Goal: Task Accomplishment & Management: Complete application form

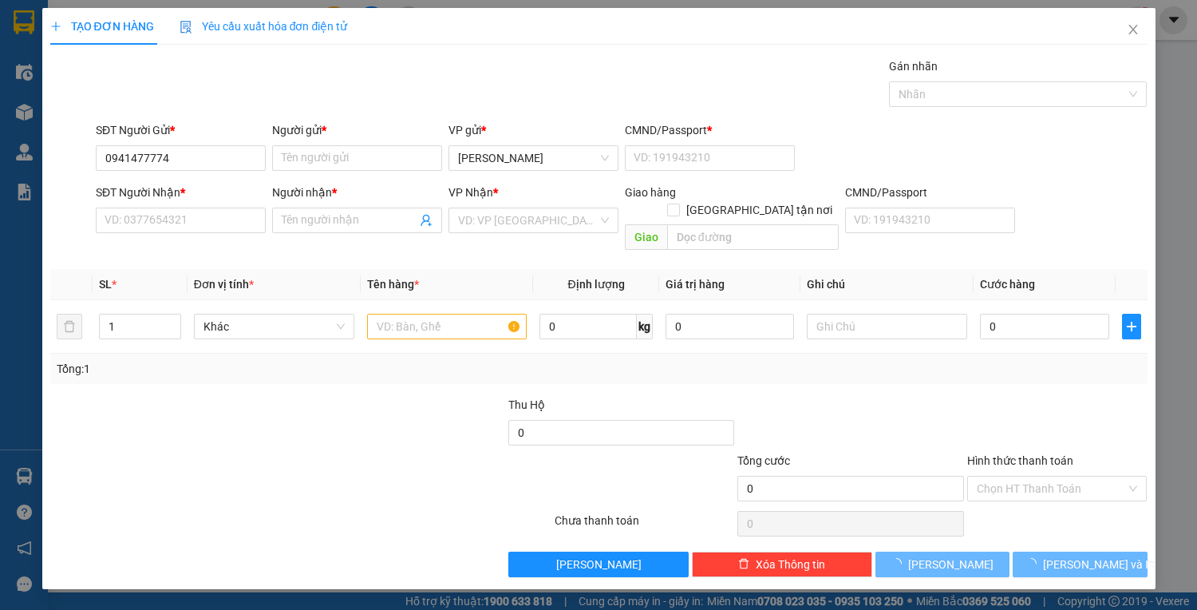
type input "0941477774"
click at [192, 172] on div "SĐT Người Gửi * 0941477774 0941477774" at bounding box center [181, 149] width 170 height 56
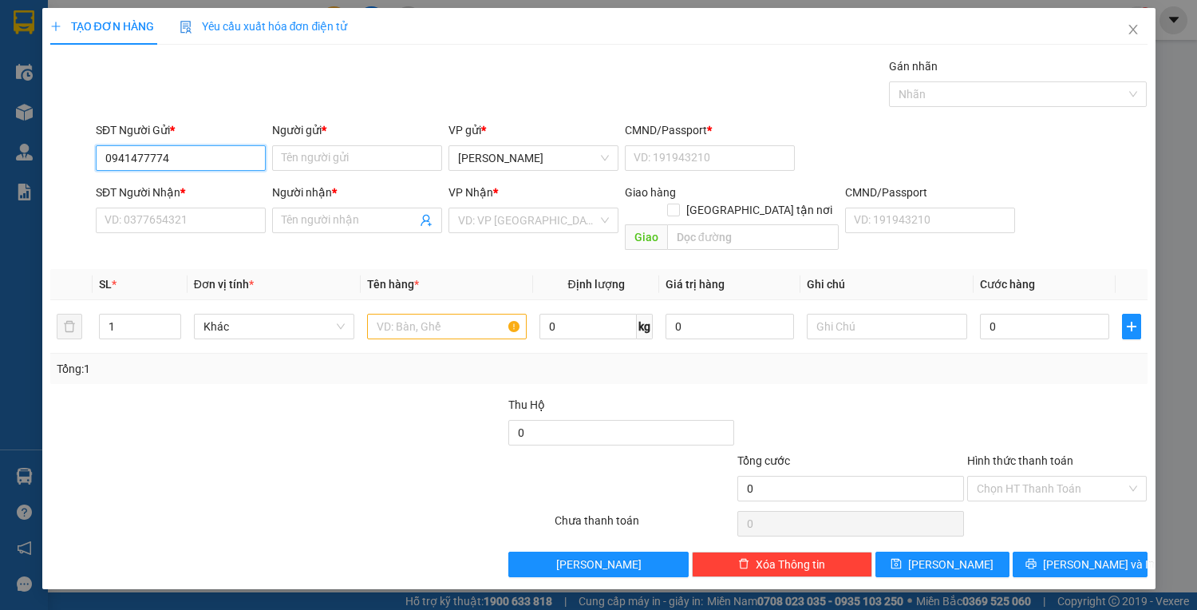
click at [129, 157] on input "0941477774" at bounding box center [181, 158] width 170 height 26
click at [231, 214] on div "0941477774 - HƯNG" at bounding box center [180, 215] width 151 height 18
type input "HƯNG"
type input "1"
type input "0903505606"
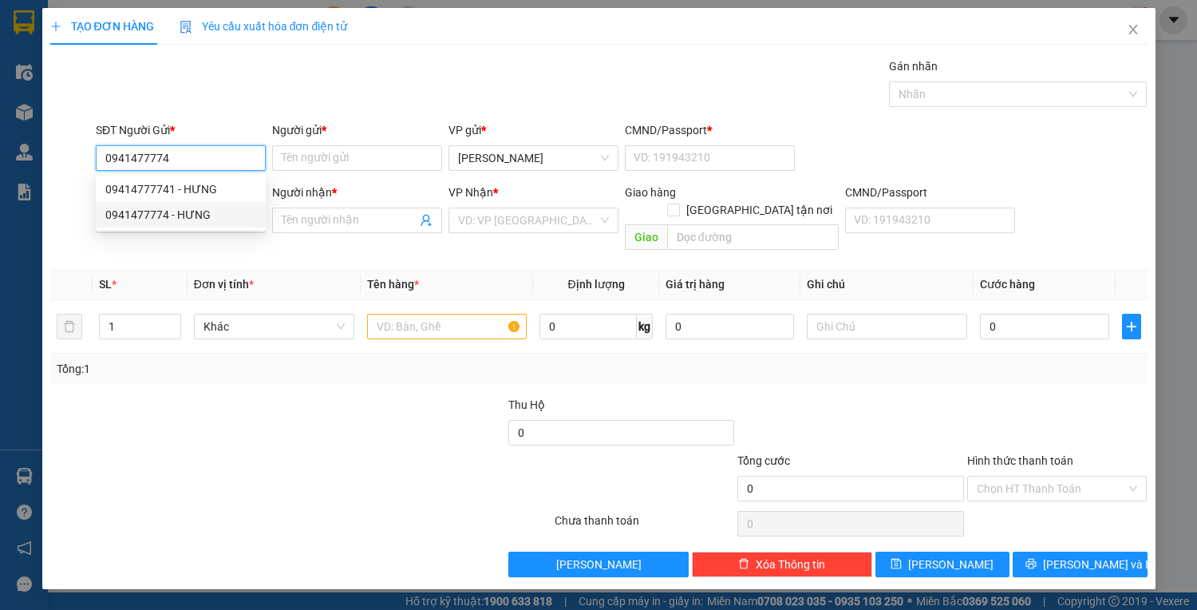
type input "HUY"
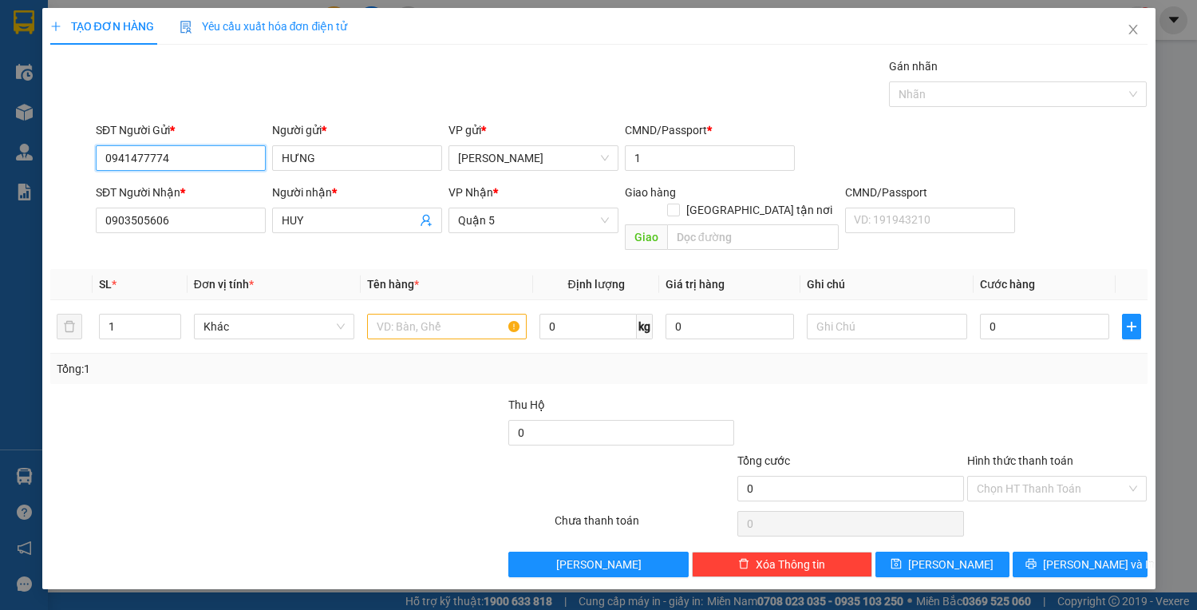
click at [219, 166] on input "0941477774" at bounding box center [181, 158] width 170 height 26
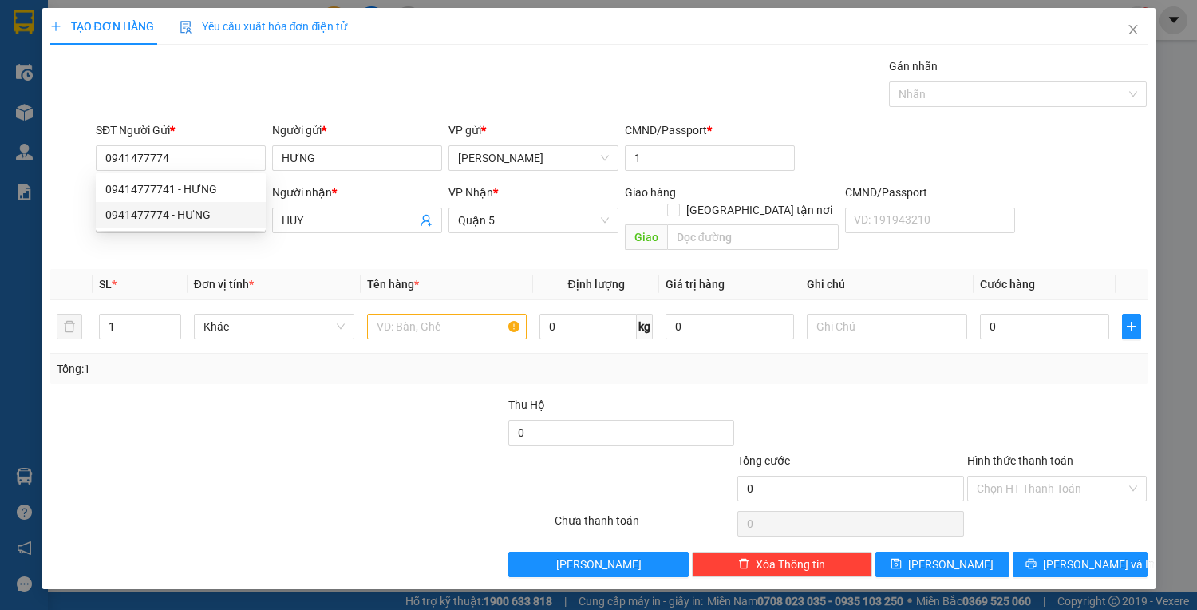
click at [298, 269] on th "Đơn vị tính *" at bounding box center [274, 284] width 173 height 31
click at [218, 225] on input "0903505606" at bounding box center [181, 221] width 170 height 26
paste input "41477774"
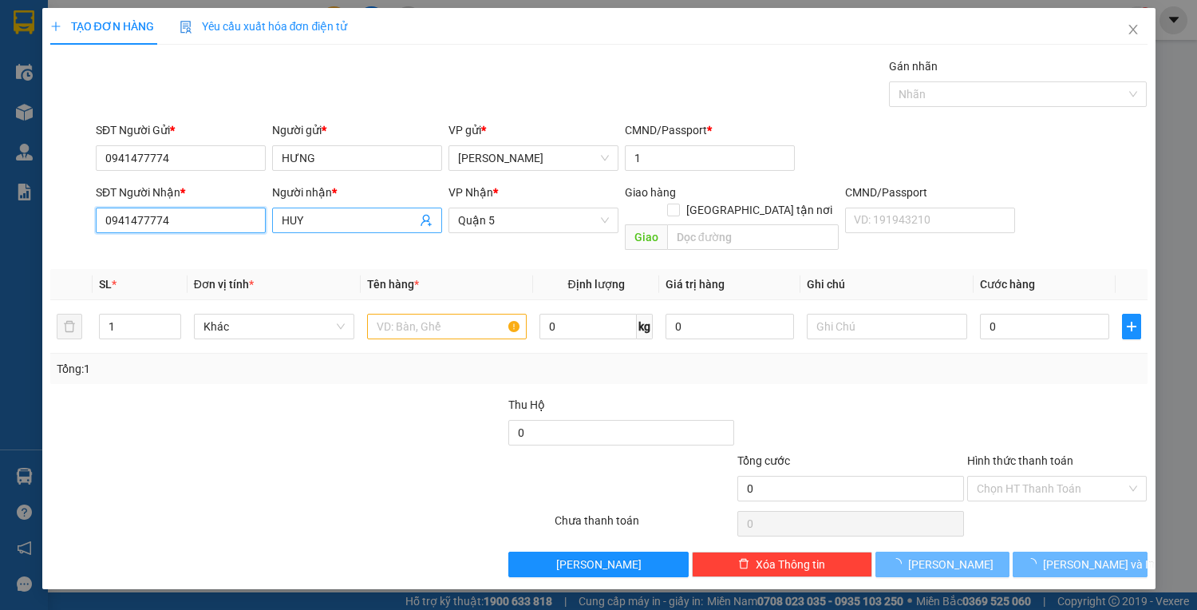
type input "0941477774"
click at [314, 220] on input "HUY" at bounding box center [349, 220] width 135 height 18
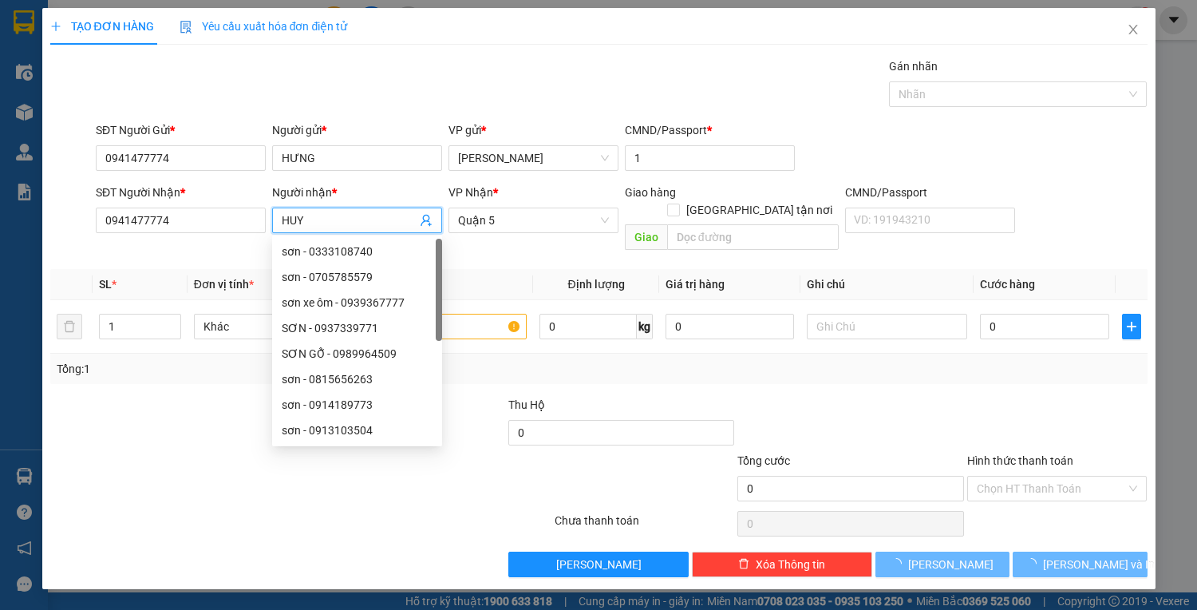
click at [314, 220] on input "HUY" at bounding box center [349, 220] width 135 height 18
type input "h"
type input "HUY"
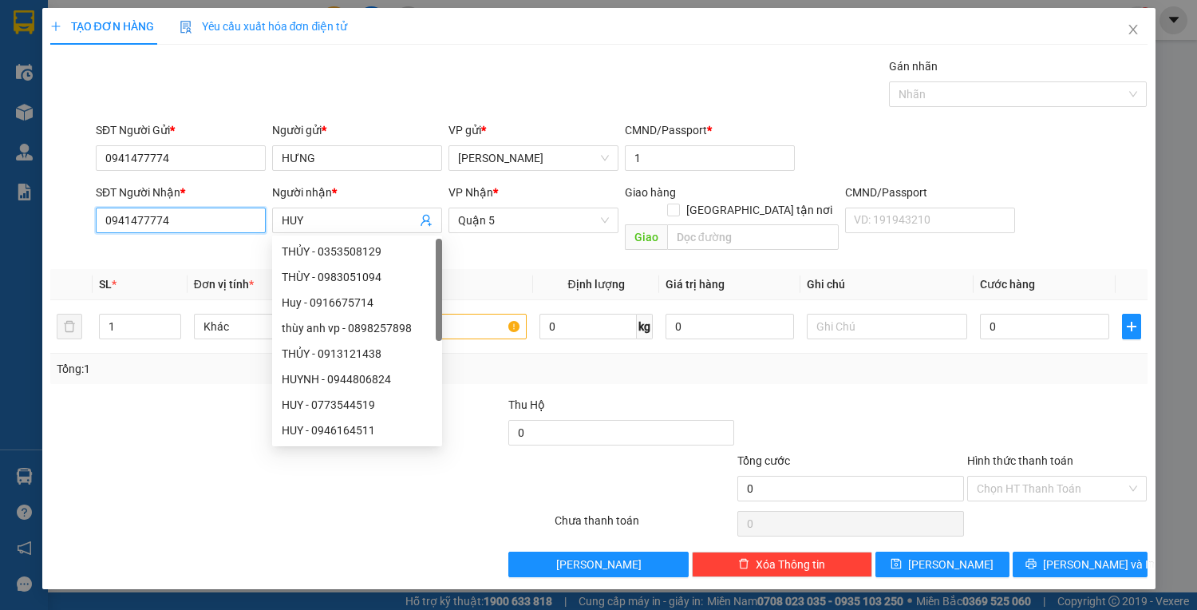
click at [231, 217] on input "0941477774" at bounding box center [181, 221] width 170 height 26
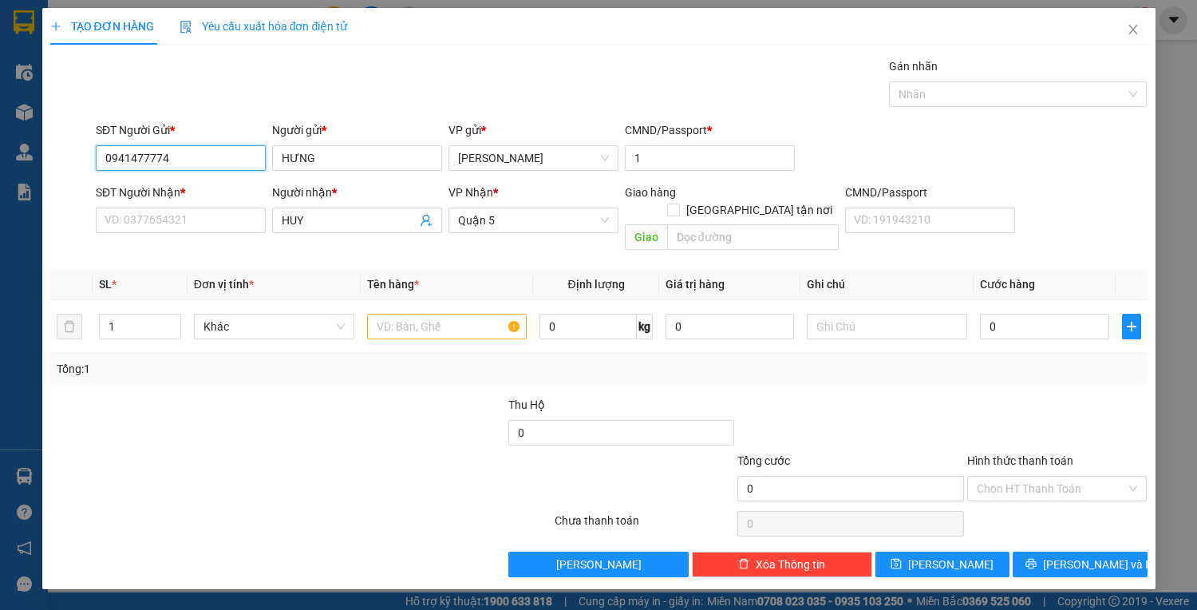
click at [231, 164] on input "0941477774" at bounding box center [181, 158] width 170 height 26
paste input "0941477774"
type input "0941477774"
drag, startPoint x: 204, startPoint y: 185, endPoint x: 214, endPoint y: 217, distance: 33.3
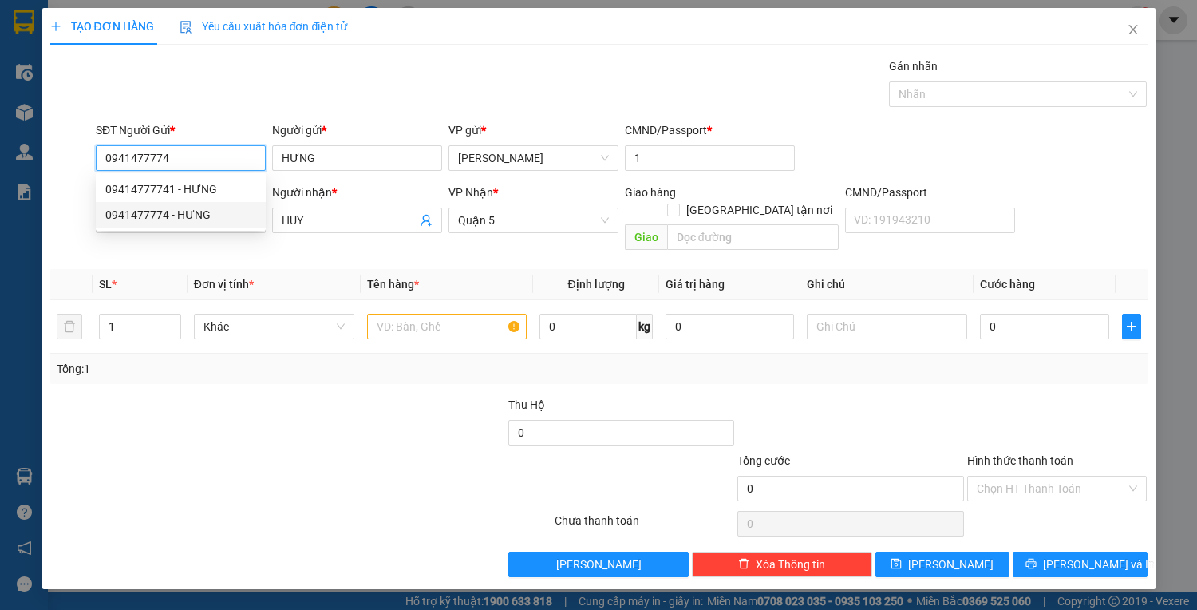
click at [214, 217] on div "09414777741 - HƯNG 0941477774 - HƯNG" at bounding box center [181, 201] width 170 height 51
click at [214, 217] on div "0941477774 - HƯNG" at bounding box center [180, 215] width 151 height 18
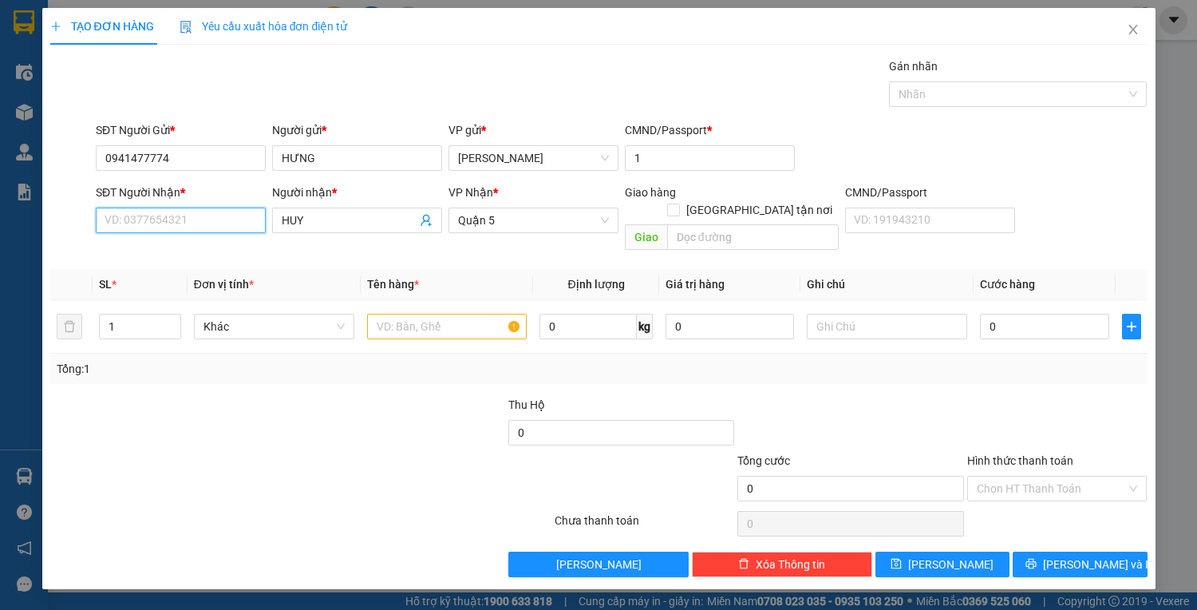
click at [217, 217] on input "SĐT Người Nhận *" at bounding box center [181, 221] width 170 height 26
click at [223, 246] on div "0903505606 - HUY" at bounding box center [180, 252] width 151 height 18
type input "0903505606"
click at [411, 310] on div at bounding box center [447, 326] width 160 height 32
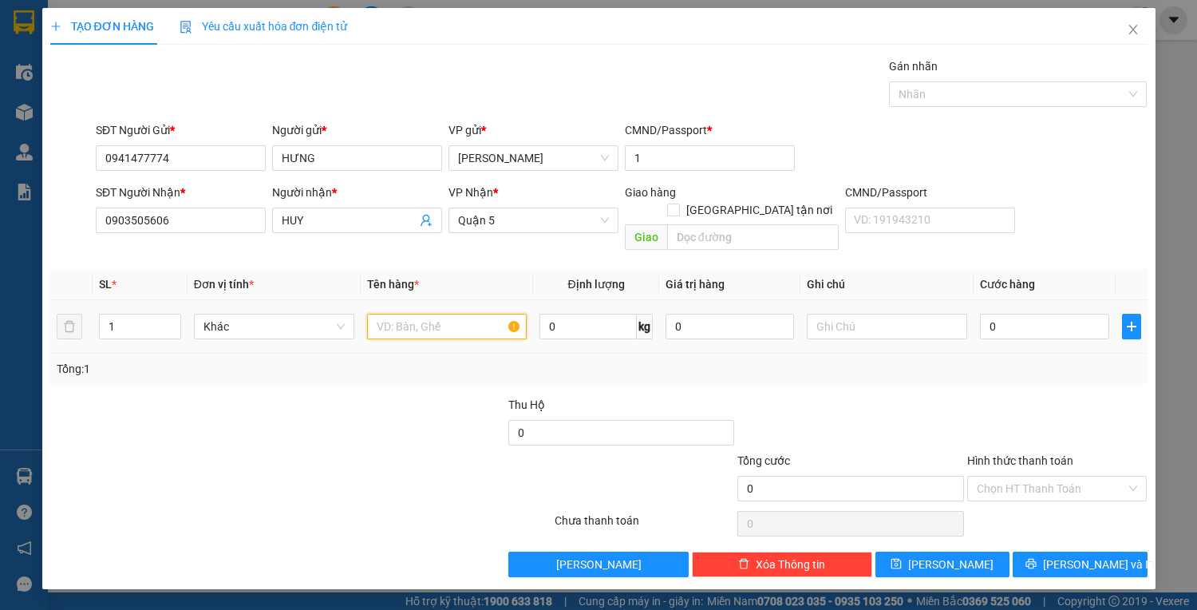
click at [420, 314] on input "text" at bounding box center [447, 327] width 160 height 26
type input "1 GÓI NILON"
click at [1063, 314] on input "0" at bounding box center [1044, 327] width 128 height 26
type input "3"
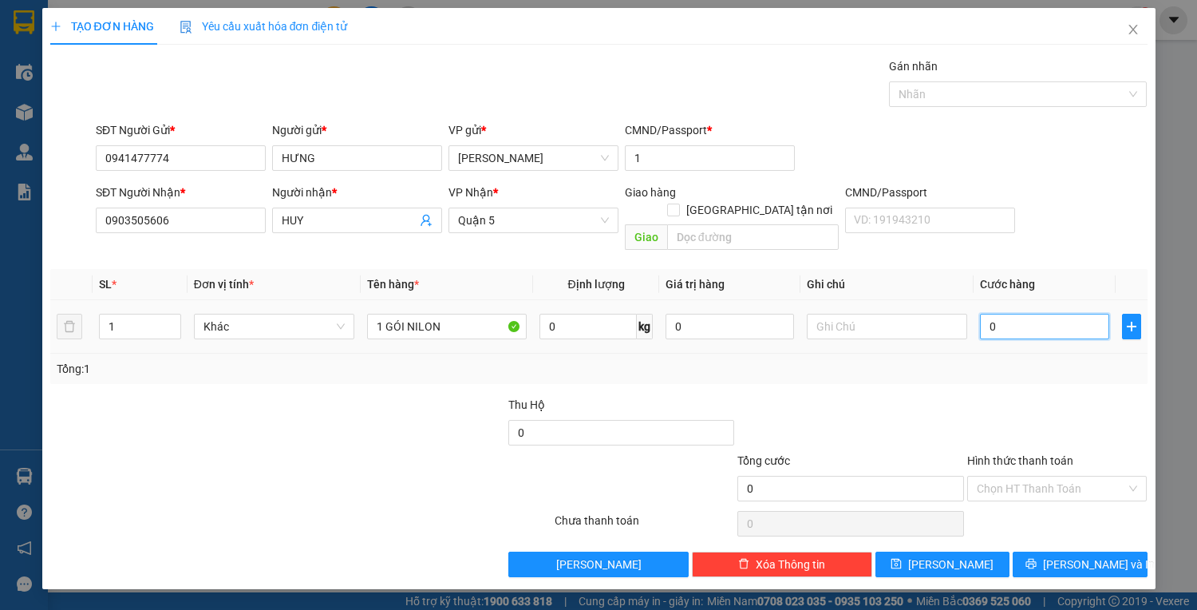
type input "3"
type input "30"
type input "30.000"
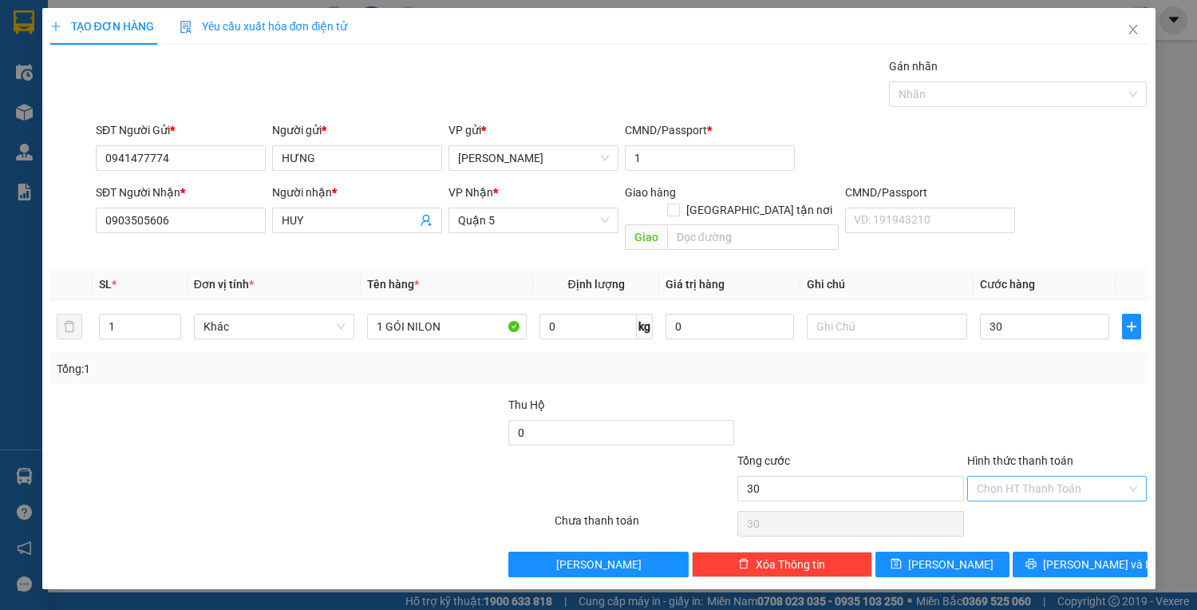
type input "30.000"
click at [1014, 476] on input "Hình thức thanh toán" at bounding box center [1052, 488] width 150 height 24
click at [1034, 497] on div "Tại văn phòng" at bounding box center [1057, 501] width 161 height 18
type input "0"
click at [1063, 551] on button "[PERSON_NAME] và In" at bounding box center [1080, 564] width 134 height 26
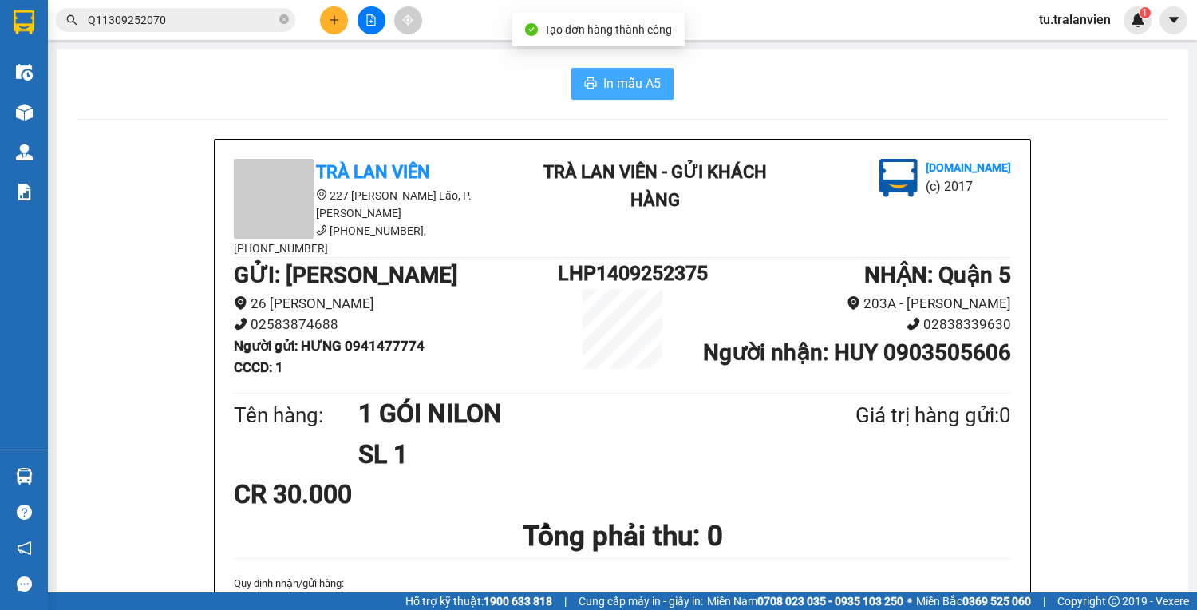
click at [645, 85] on span "In mẫu A5" at bounding box center [631, 83] width 57 height 20
click at [347, 27] on div at bounding box center [371, 20] width 120 height 28
click at [336, 22] on icon "plus" at bounding box center [334, 19] width 11 height 11
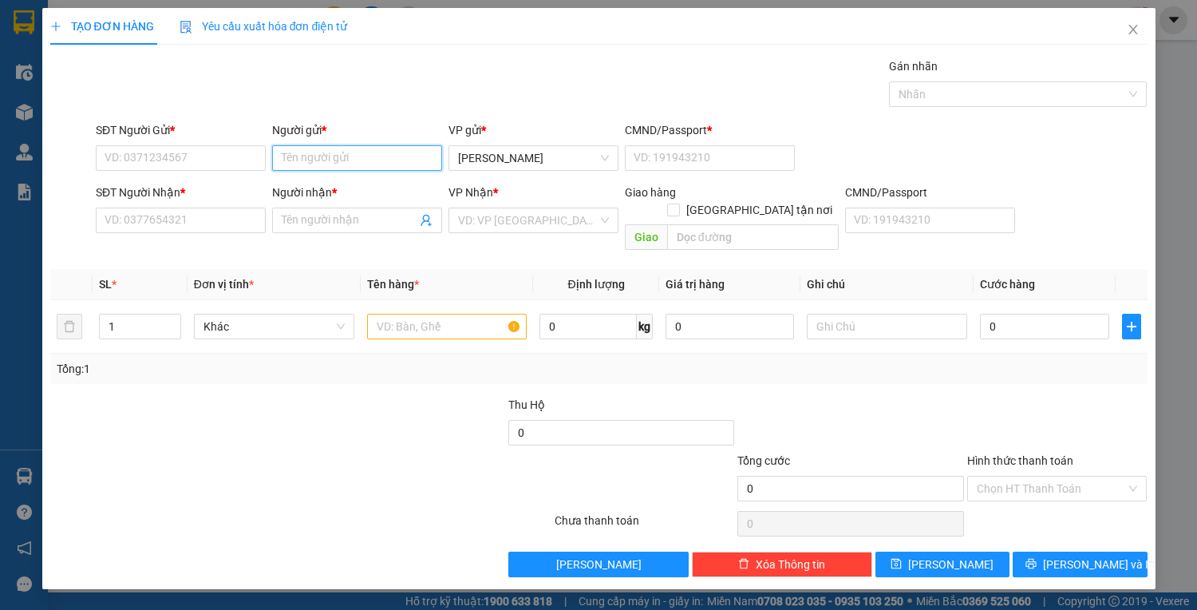
click at [319, 156] on input "Người gửi *" at bounding box center [357, 158] width 170 height 26
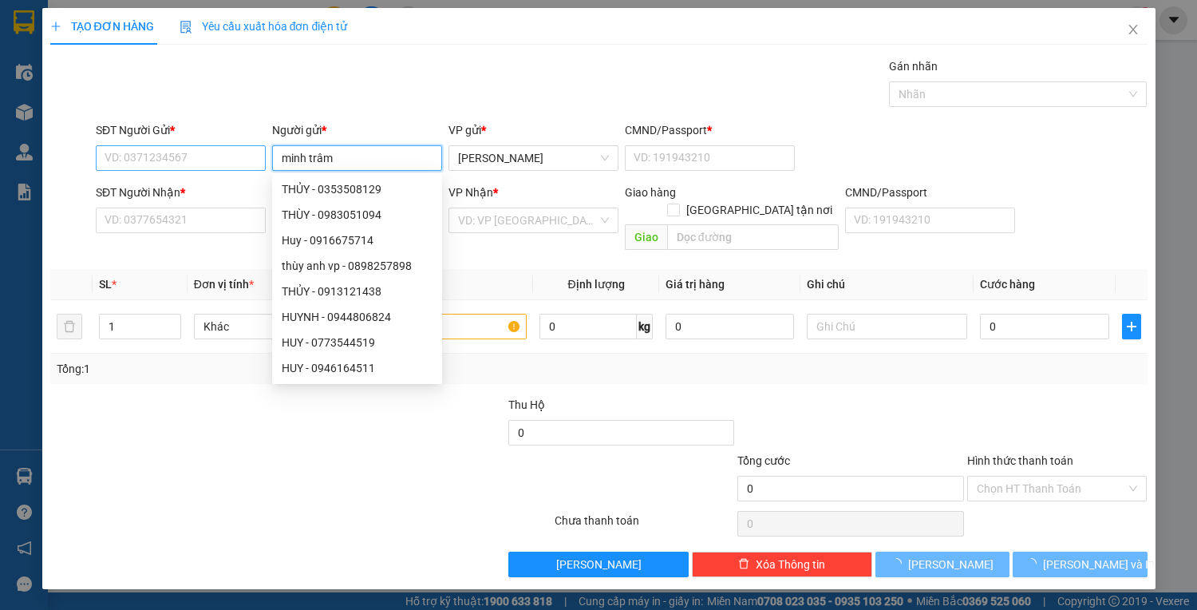
type input "minh trâm"
click at [231, 151] on input "SĐT Người Gửi *" at bounding box center [181, 158] width 170 height 26
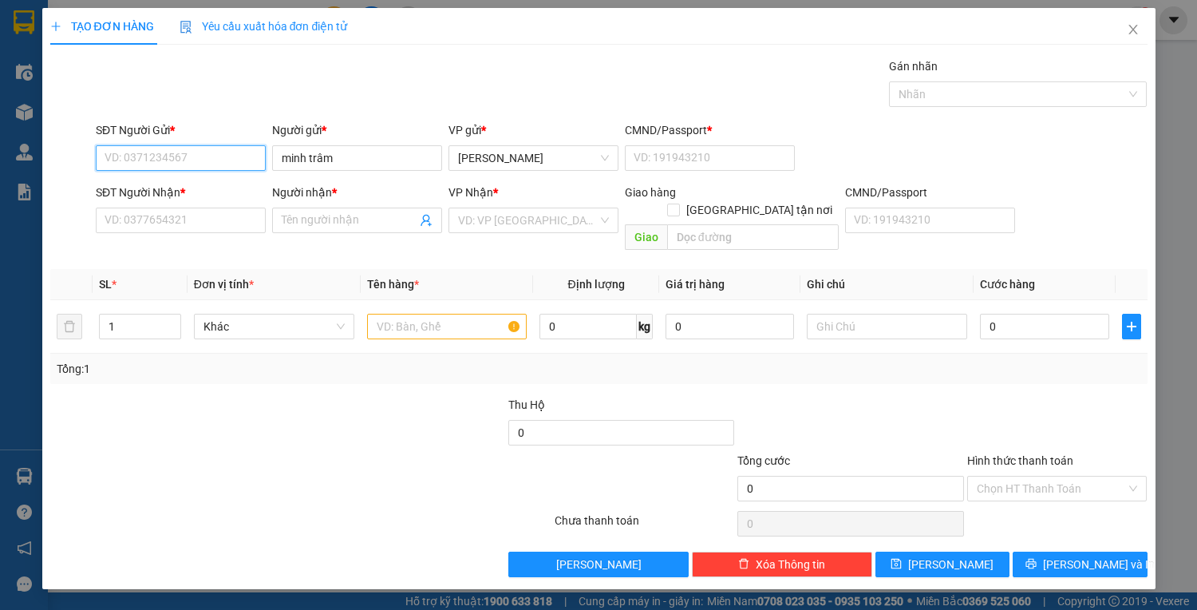
click at [228, 160] on input "SĐT Người Gửi *" at bounding box center [181, 158] width 170 height 26
click at [332, 160] on input "minh trâm" at bounding box center [357, 158] width 170 height 26
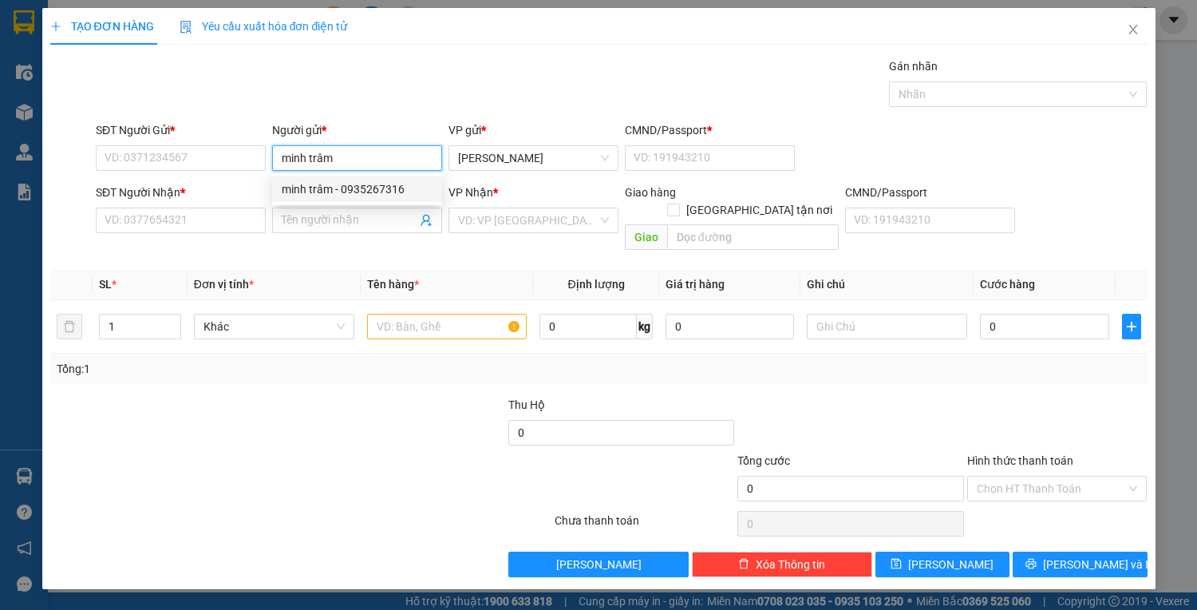
click at [340, 182] on div "minh trâm - 0935267316" at bounding box center [357, 189] width 151 height 18
type input "0935267316"
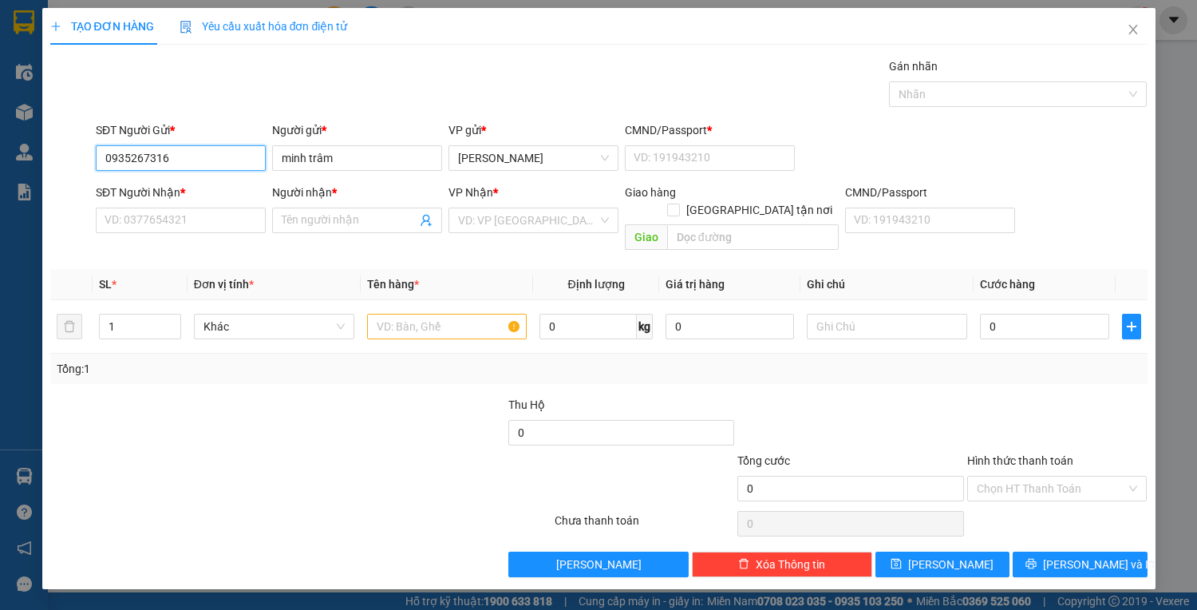
click at [163, 160] on input "0935267316" at bounding box center [181, 158] width 170 height 26
paste input "0935267316"
type input "0935267316"
click at [226, 192] on div "0935267316 - [PERSON_NAME]" at bounding box center [183, 189] width 157 height 18
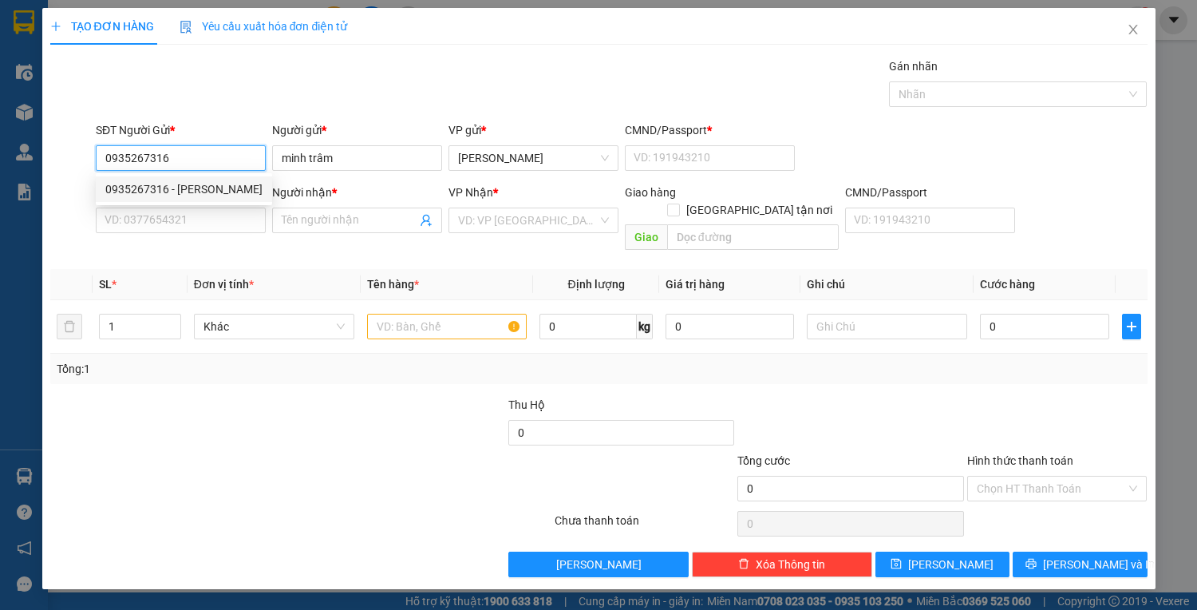
type input "1"
type input "0906806888"
type input "[PERSON_NAME]"
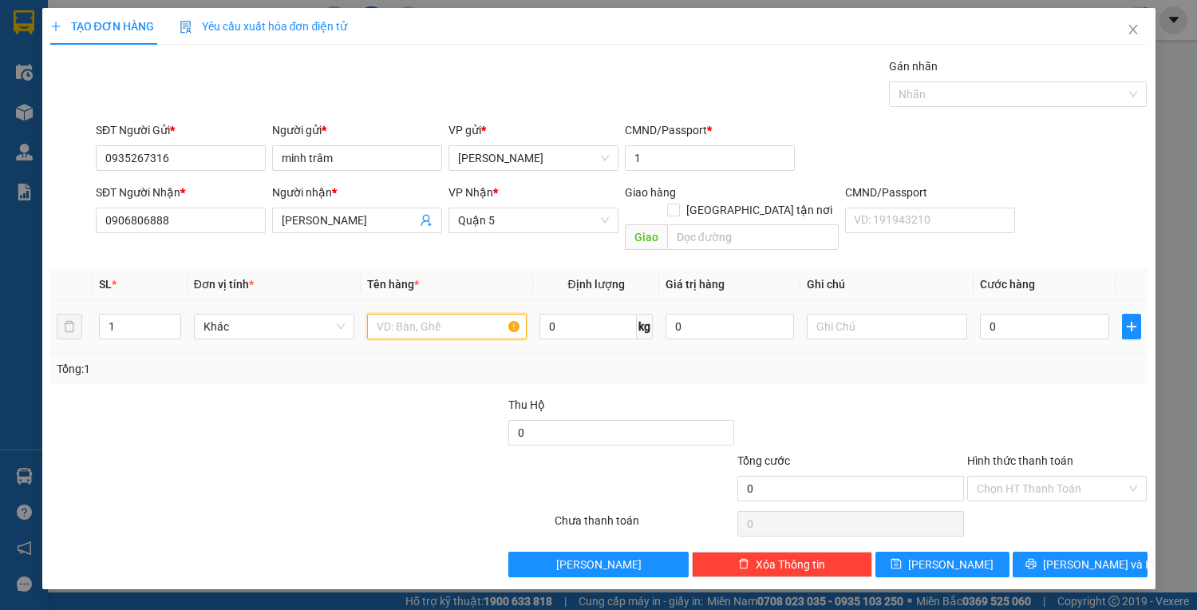
click at [412, 314] on input "text" at bounding box center [447, 327] width 160 height 26
type input "1 pbi 100.000.000"
click at [1021, 316] on input "0" at bounding box center [1044, 327] width 128 height 26
type input "4"
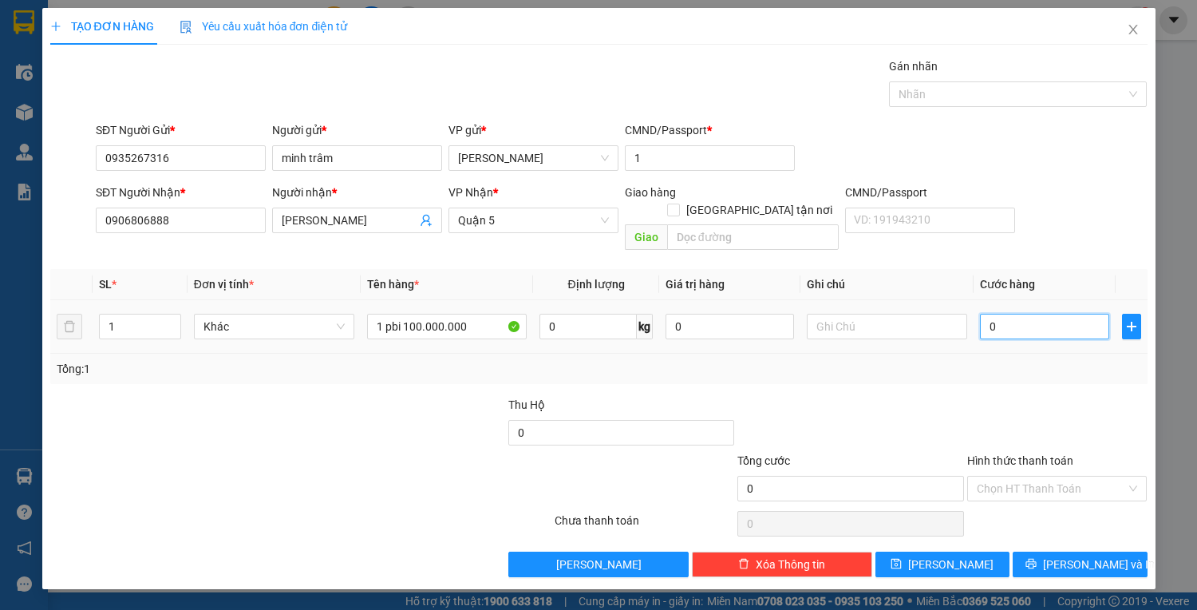
type input "4"
type input "40"
type input "400"
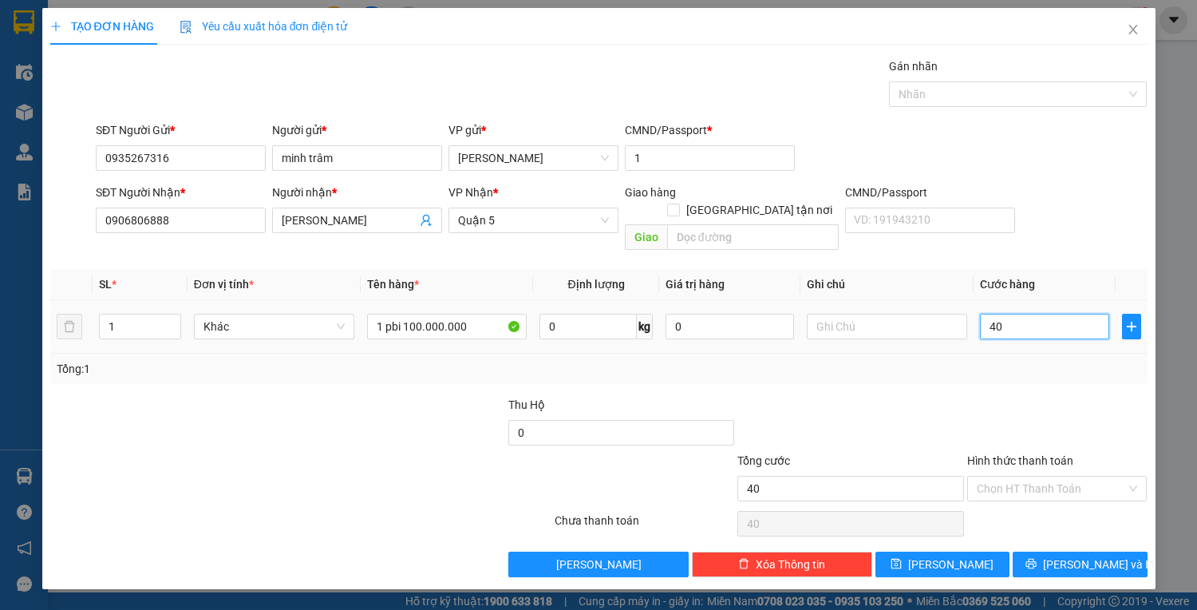
type input "400"
type input "400.000"
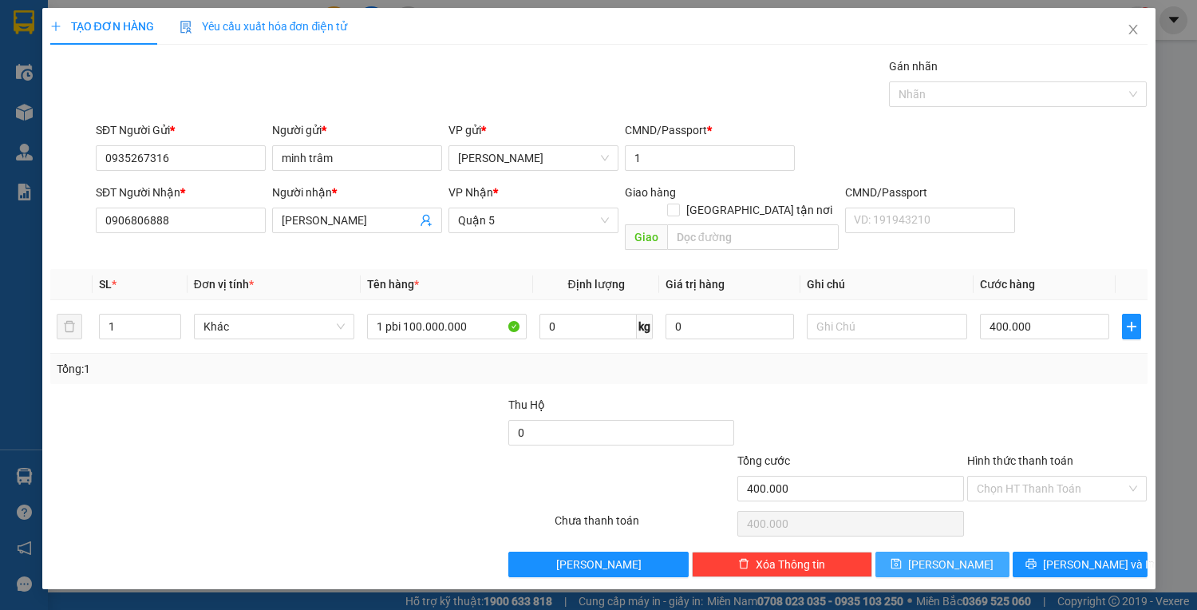
click at [898, 551] on button "[PERSON_NAME]" at bounding box center [943, 564] width 134 height 26
type input "0"
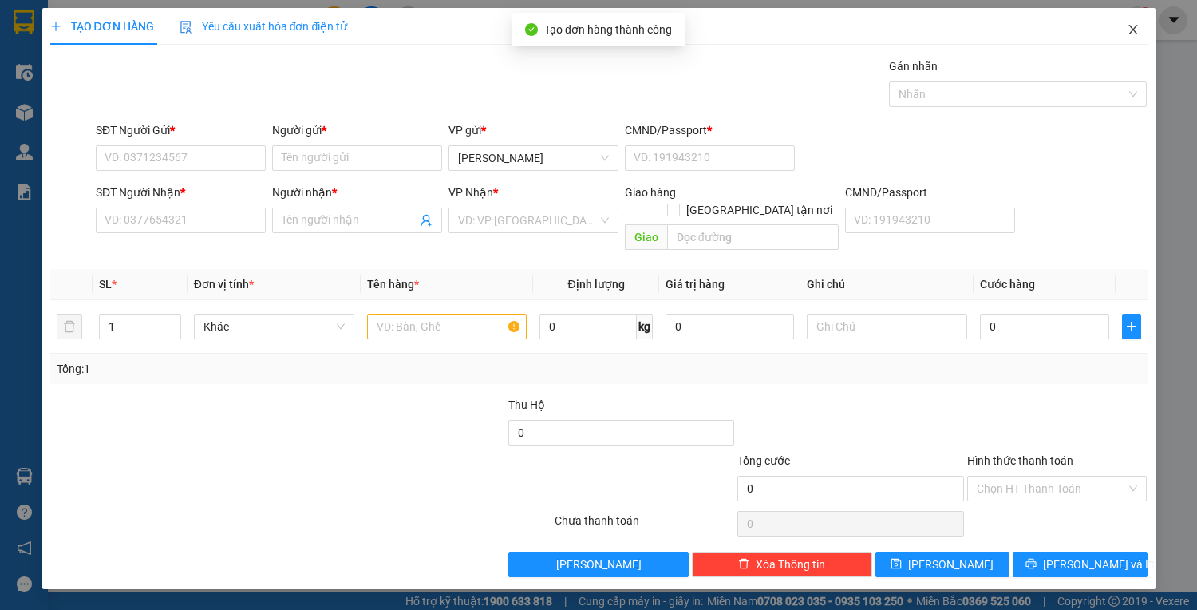
drag, startPoint x: 1122, startPoint y: 24, endPoint x: 1089, endPoint y: 38, distance: 36.5
click at [1124, 27] on span "Close" at bounding box center [1133, 30] width 45 height 45
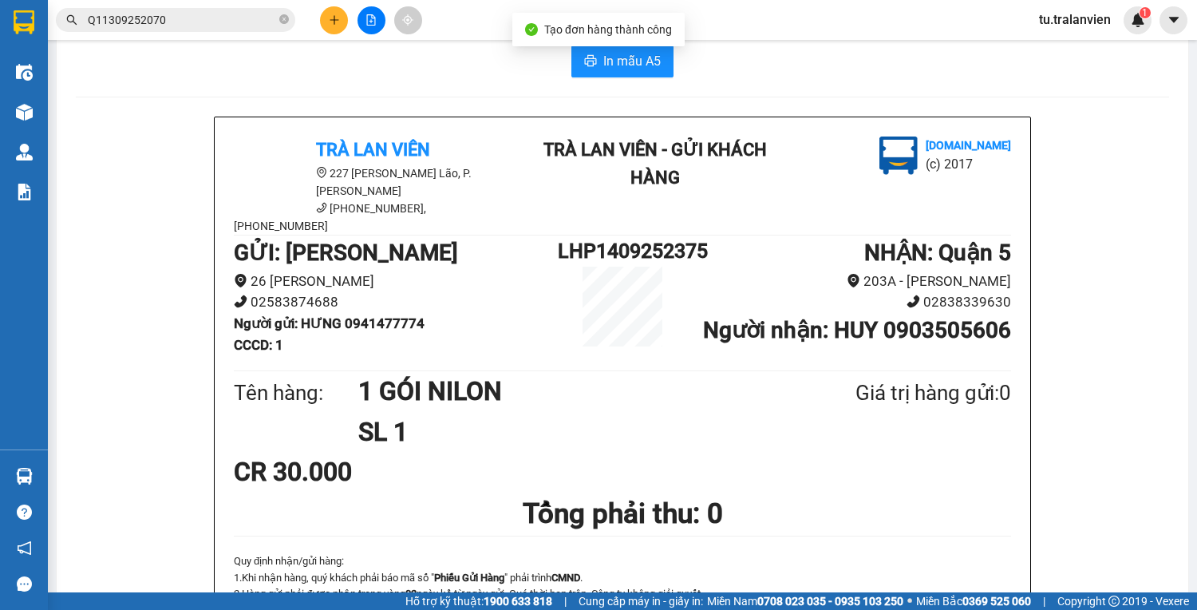
scroll to position [64, 0]
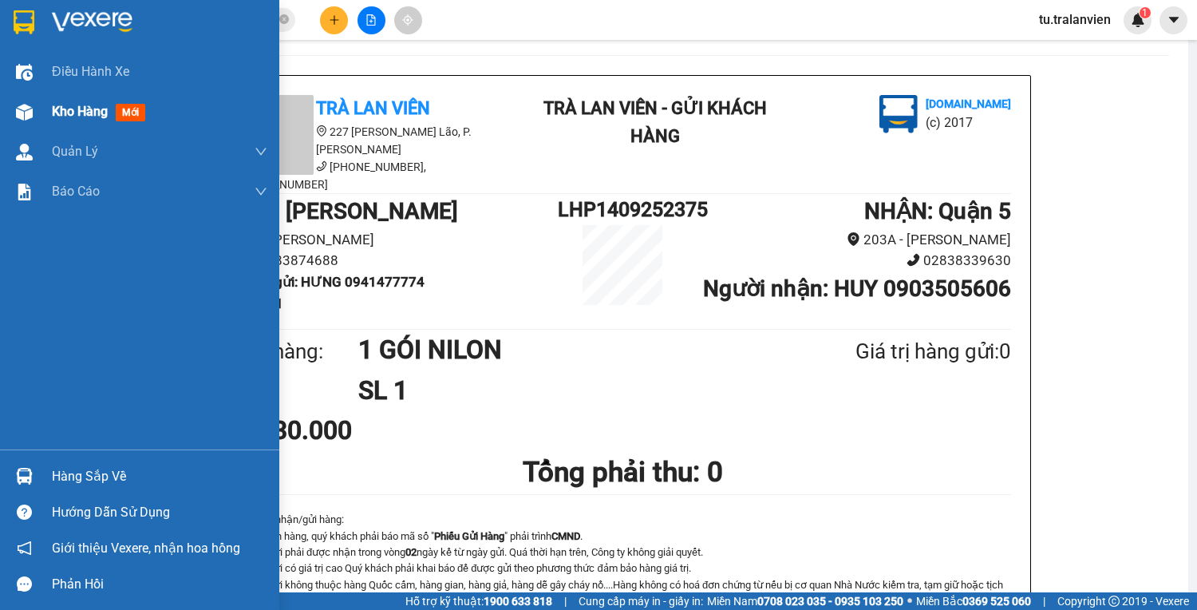
click at [32, 121] on div at bounding box center [24, 112] width 28 height 28
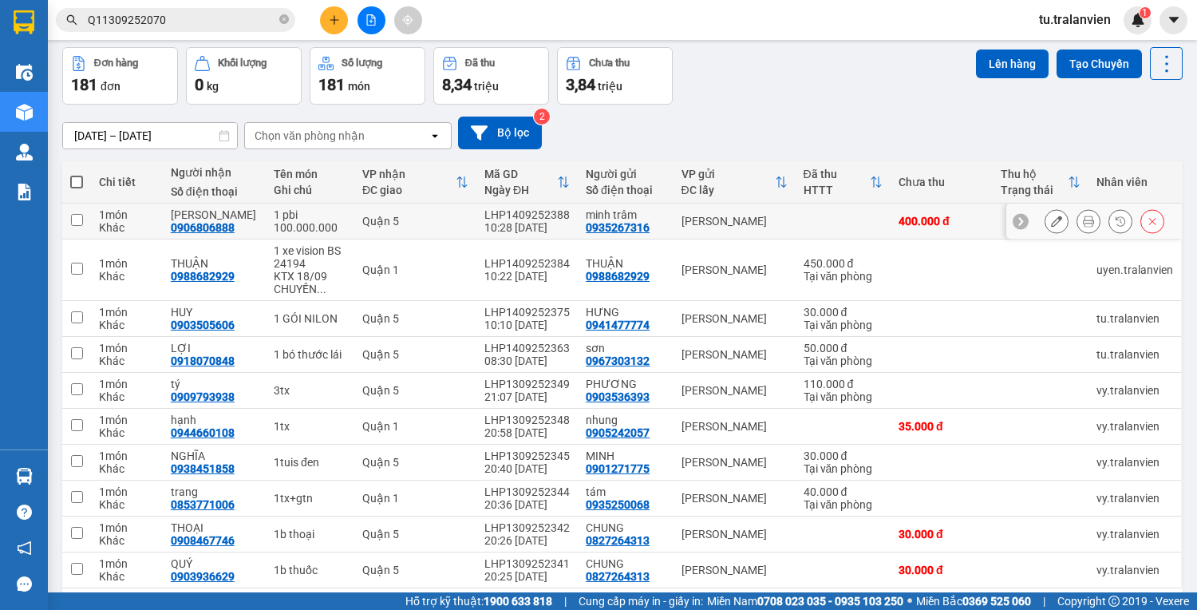
click at [1084, 223] on button at bounding box center [1088, 222] width 22 height 28
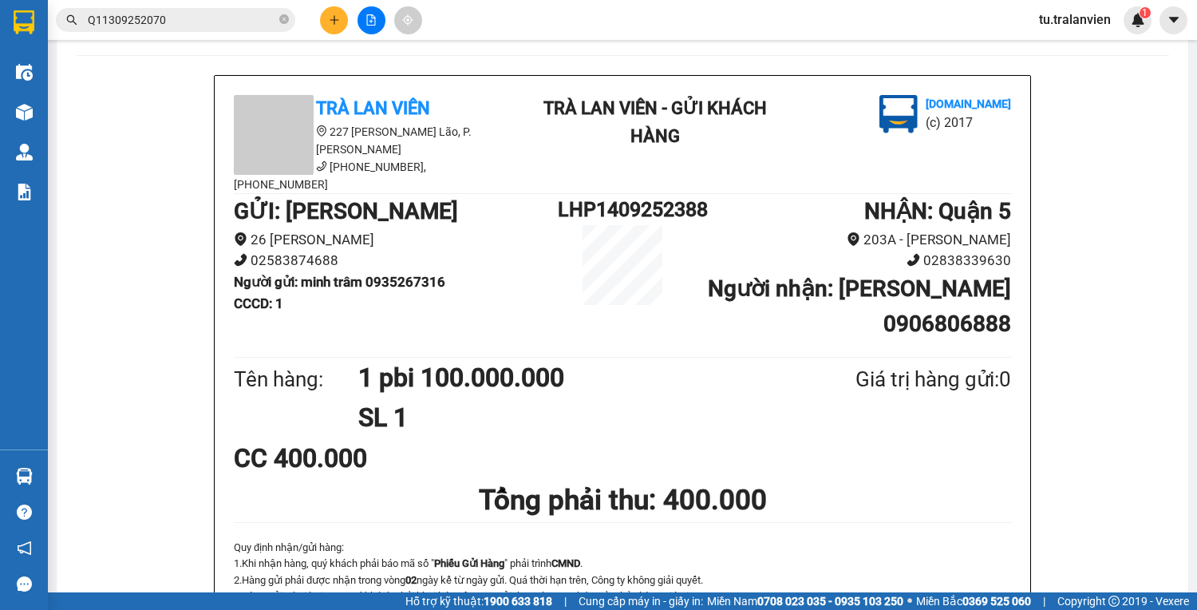
drag, startPoint x: 349, startPoint y: 35, endPoint x: 341, endPoint y: 17, distance: 20.0
click at [348, 32] on div "Kết quả tìm kiếm ( 1 ) Bộ lọc Mã ĐH Trạng thái Món hàng Thu hộ Tổng cước Chưa c…" at bounding box center [598, 20] width 1197 height 40
click at [341, 17] on button at bounding box center [334, 20] width 28 height 28
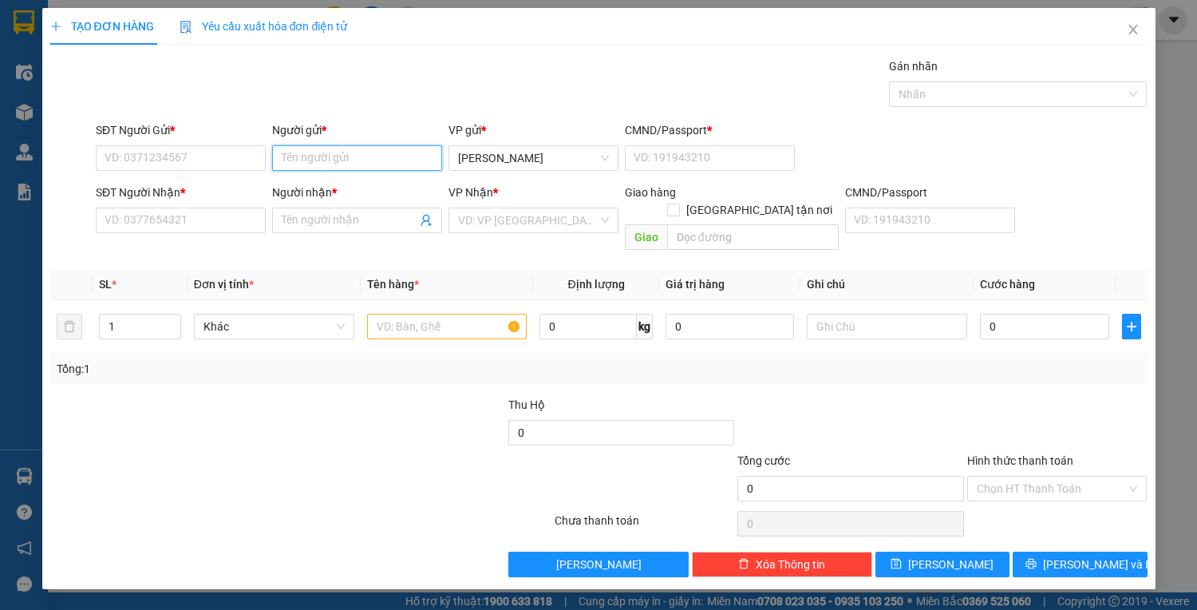
click at [293, 152] on input "Người gửi *" at bounding box center [357, 158] width 170 height 26
click at [293, 152] on input "d" at bounding box center [357, 158] width 170 height 26
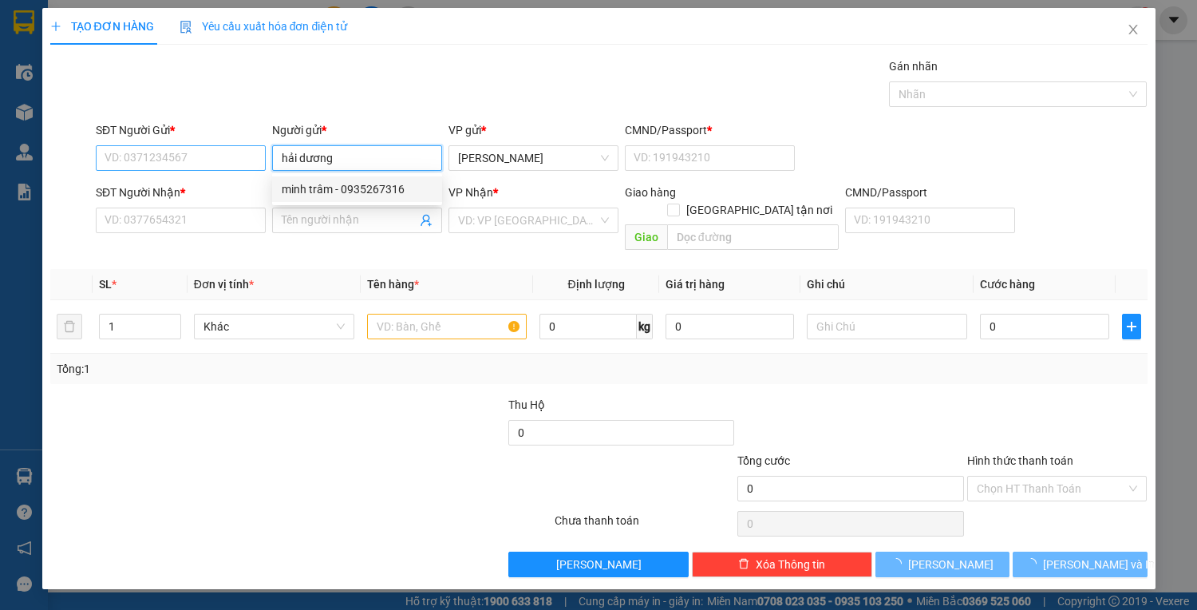
type input "hải dương"
click at [198, 160] on input "SĐT Người Gửi *" at bounding box center [181, 158] width 170 height 26
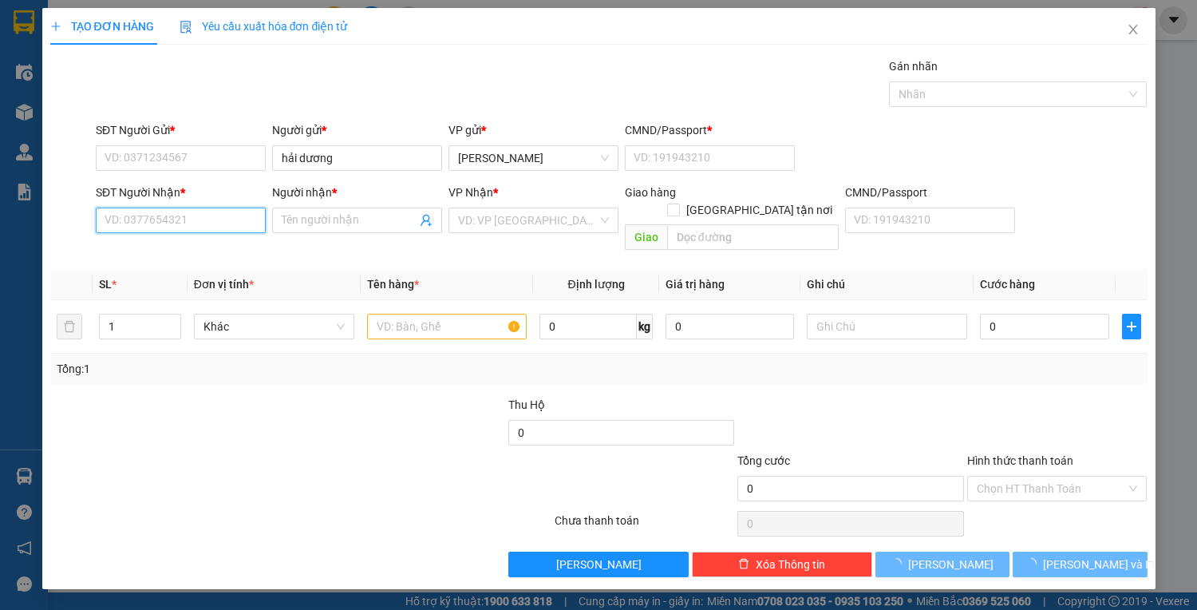
click at [223, 211] on input "SĐT Người Nhận *" at bounding box center [181, 221] width 170 height 26
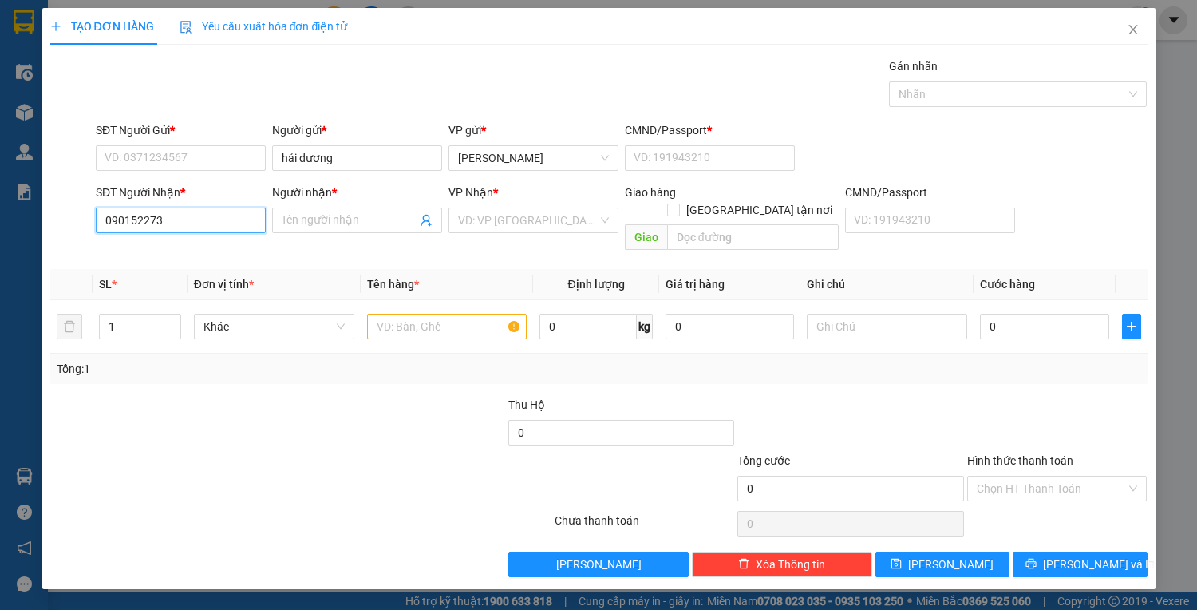
type input "0901522733"
click at [218, 256] on div "0901522733 - [PERSON_NAME]" at bounding box center [183, 252] width 157 height 18
type input "[PERSON_NAME]"
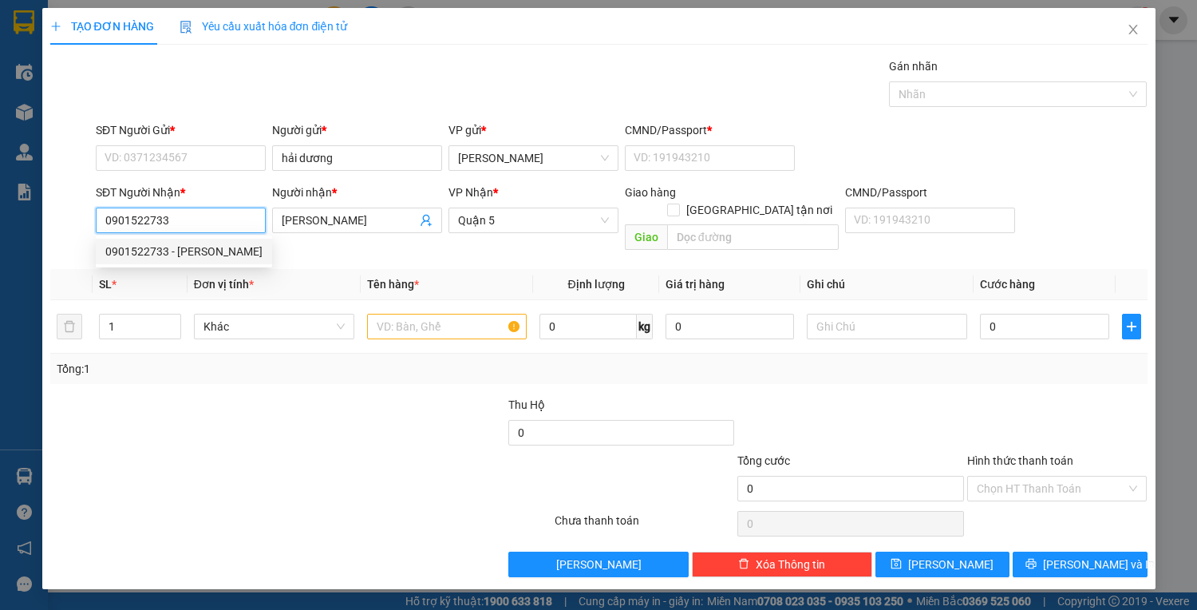
type input "0901522733"
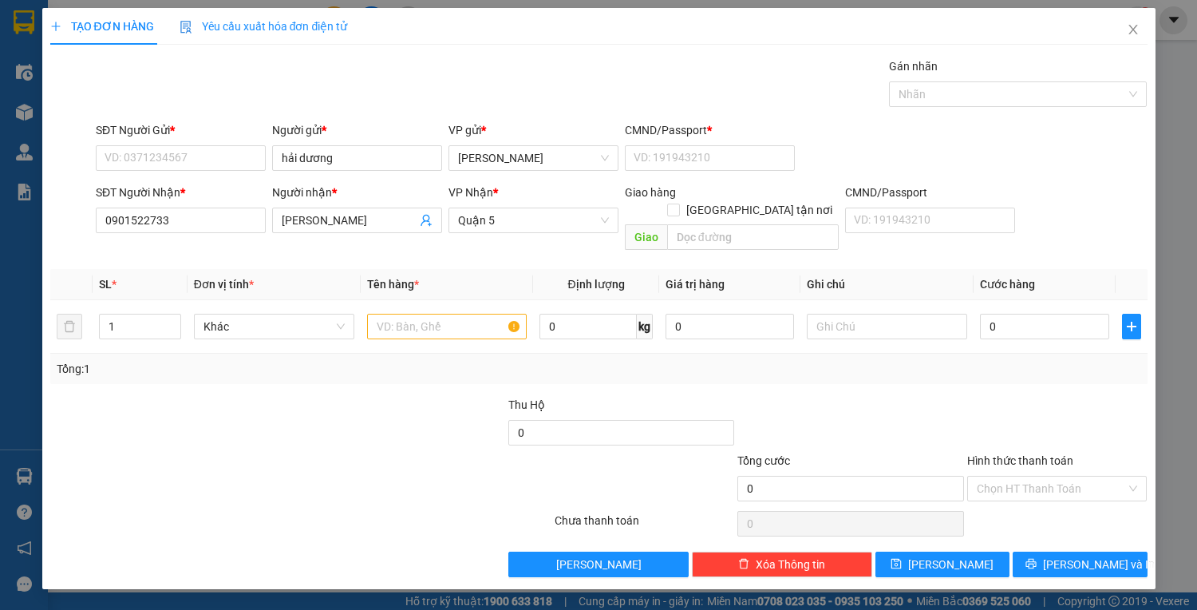
click at [217, 171] on div "SĐT Người Gửi * VD: 0371234567" at bounding box center [181, 149] width 170 height 56
click at [214, 159] on input "SĐT Người Gửi *" at bounding box center [181, 158] width 170 height 26
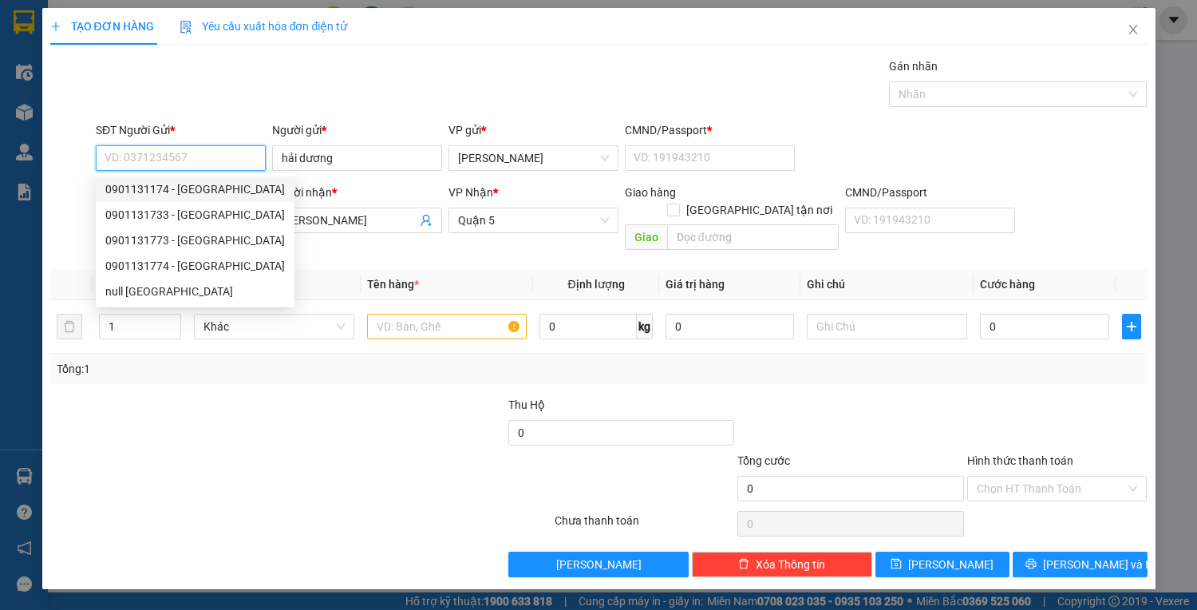
click at [221, 178] on div "0901131174 - [GEOGRAPHIC_DATA]" at bounding box center [195, 189] width 199 height 26
type input "0901131174"
type input "1"
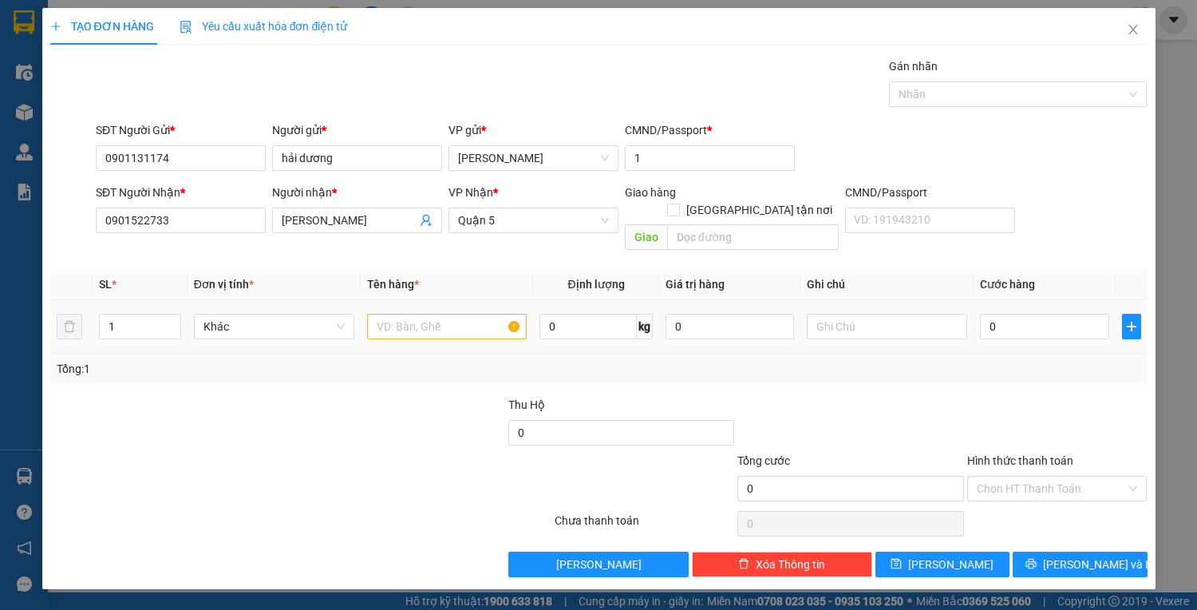
click at [397, 310] on div at bounding box center [447, 326] width 160 height 32
click at [400, 314] on input "text" at bounding box center [447, 327] width 160 height 26
type input "1 t vàng"
click at [1048, 318] on input "0" at bounding box center [1044, 327] width 128 height 26
type input "4"
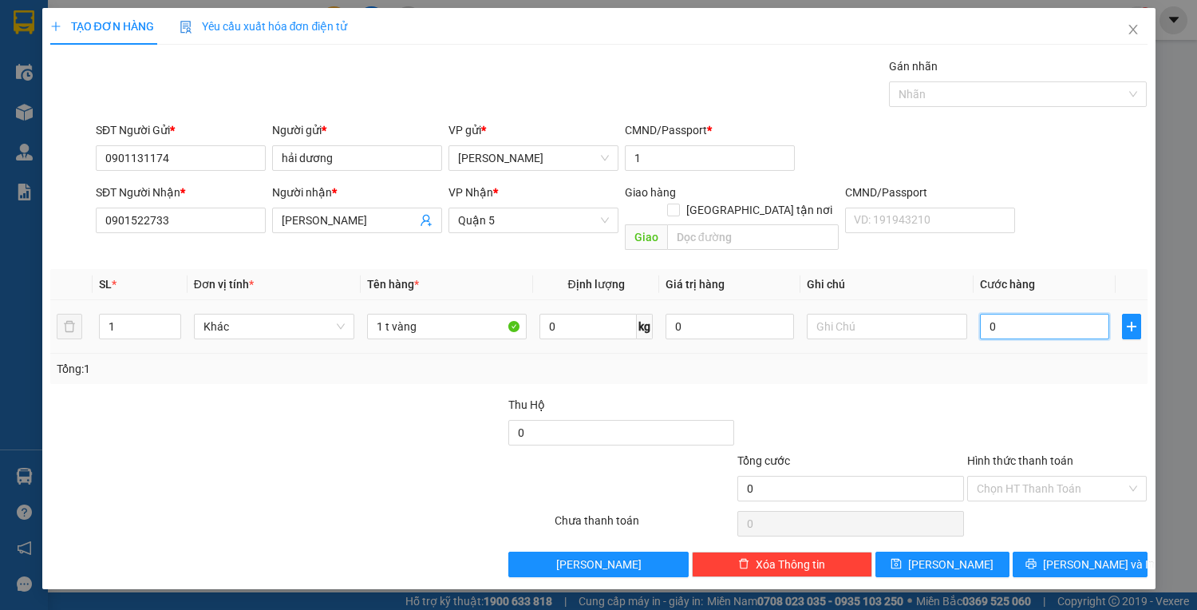
type input "4"
type input "40"
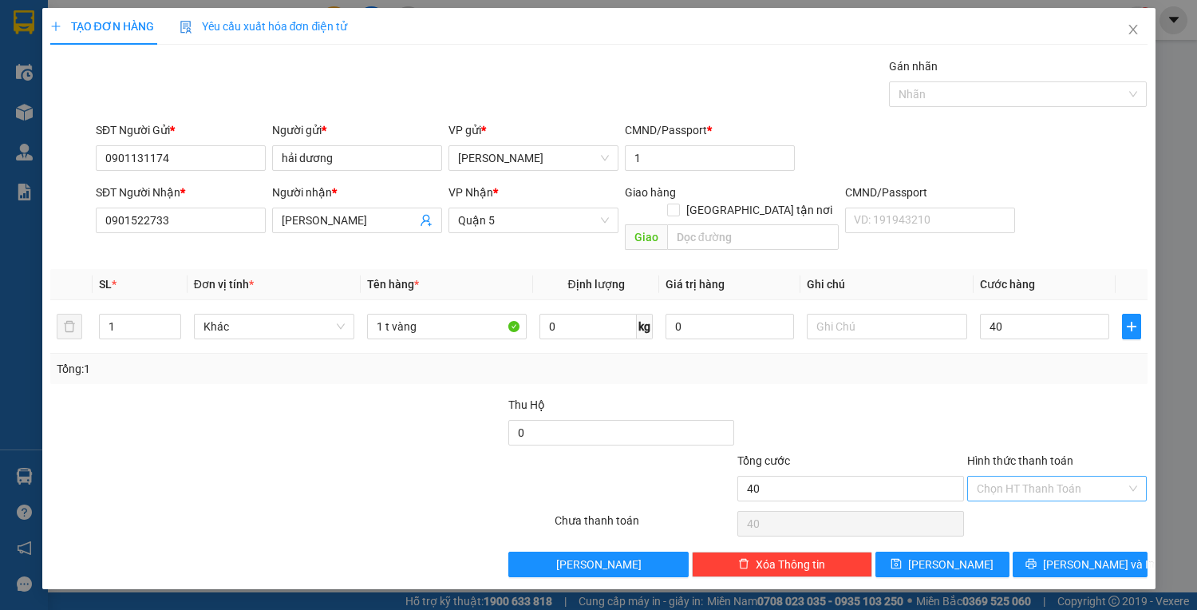
type input "40.000"
click at [1038, 479] on input "Hình thức thanh toán" at bounding box center [1052, 488] width 150 height 24
click at [1041, 506] on div "Tại văn phòng" at bounding box center [1057, 501] width 161 height 18
type input "0"
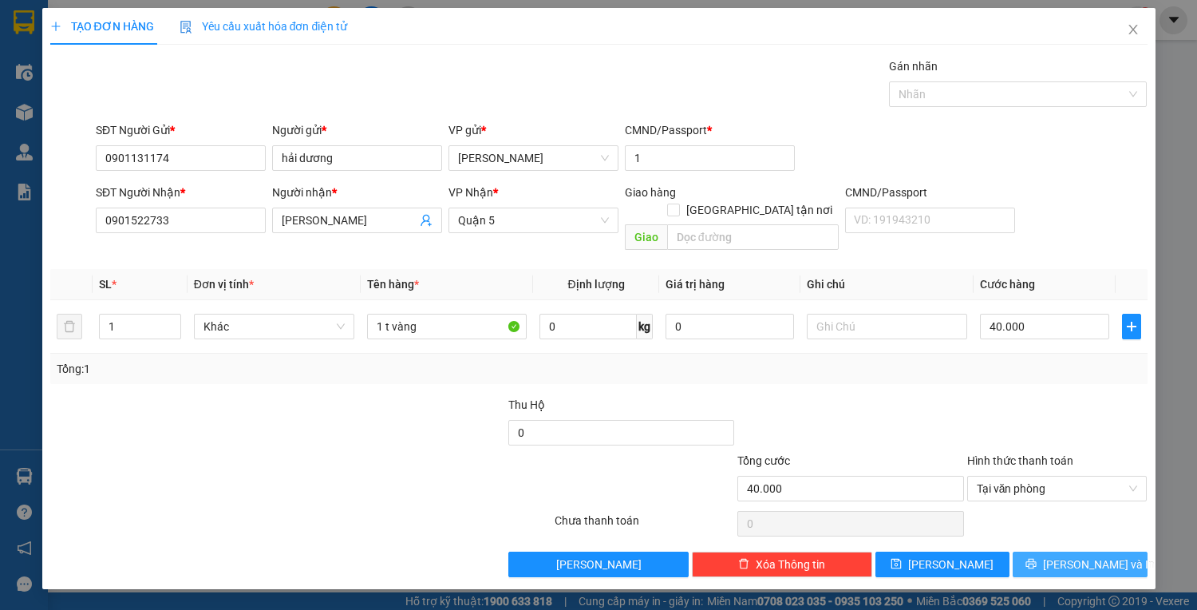
click at [1037, 558] on icon "printer" at bounding box center [1031, 563] width 11 height 11
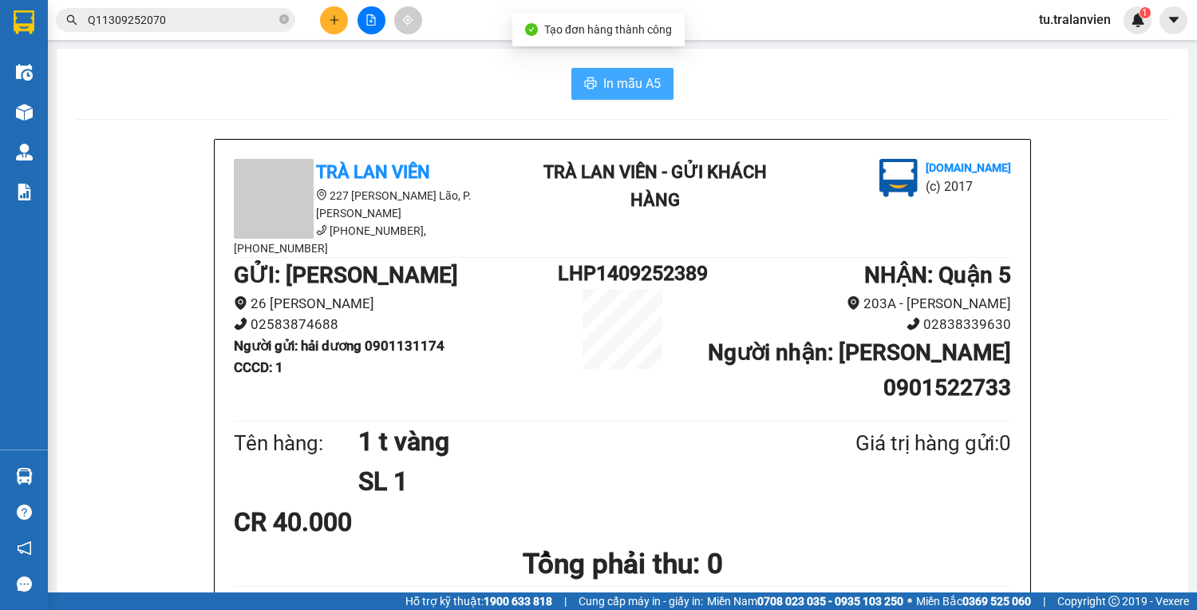
click at [626, 79] on span "In mẫu A5" at bounding box center [631, 83] width 57 height 20
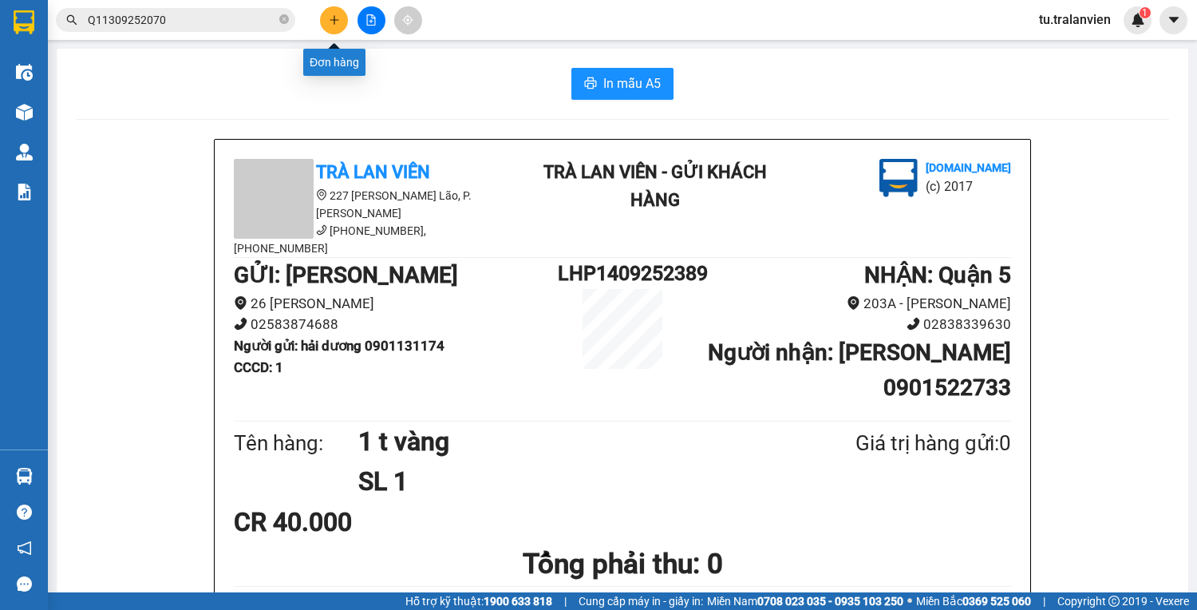
click at [338, 16] on icon "plus" at bounding box center [334, 19] width 11 height 11
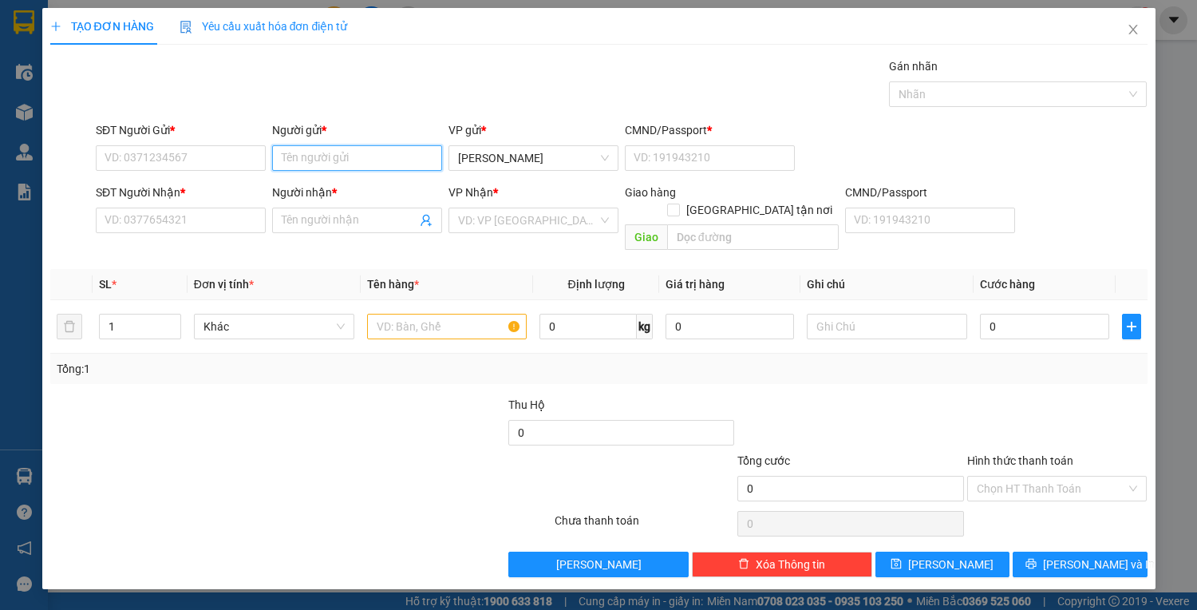
click at [337, 151] on input "Người gửi *" at bounding box center [357, 158] width 170 height 26
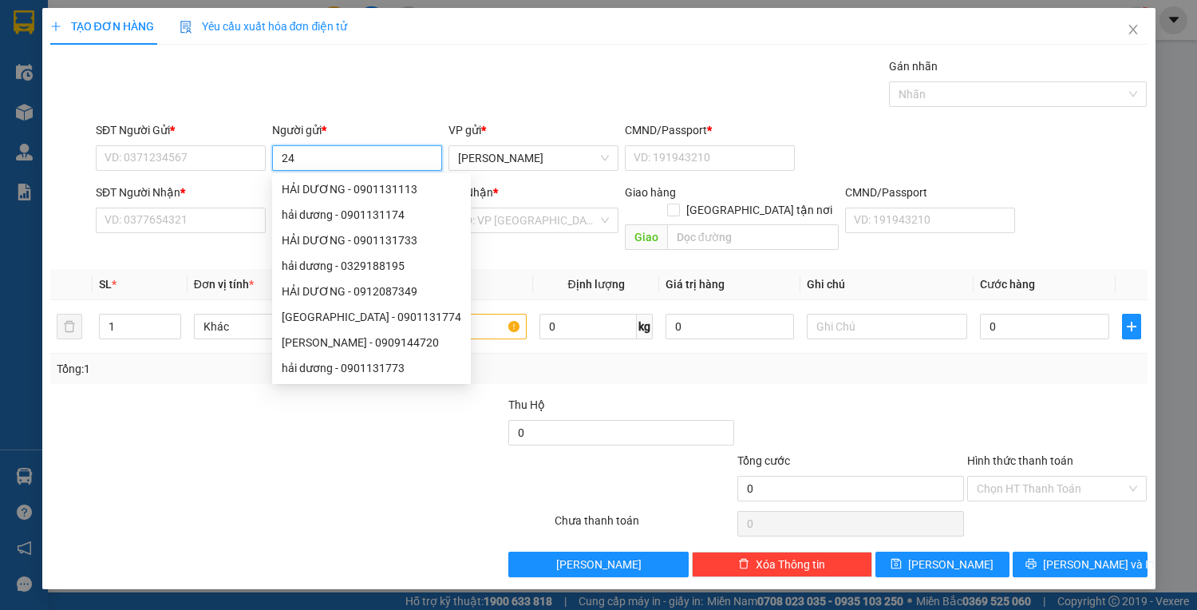
type input "247"
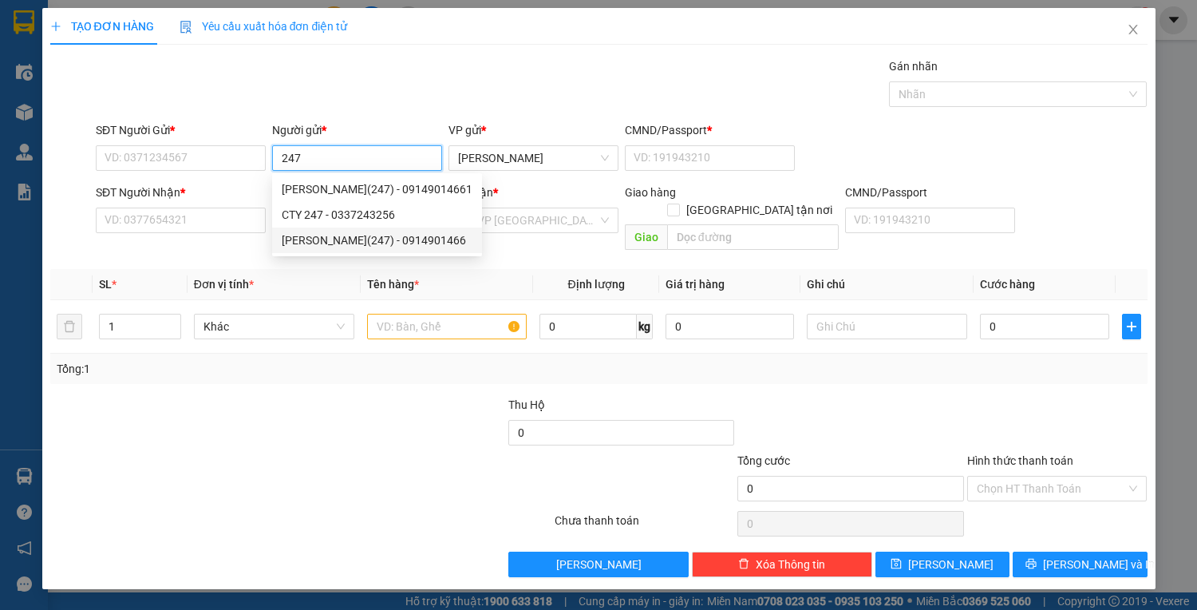
click at [409, 243] on div "[PERSON_NAME](247) - 0914901466" at bounding box center [377, 240] width 191 height 18
type input "0914901466"
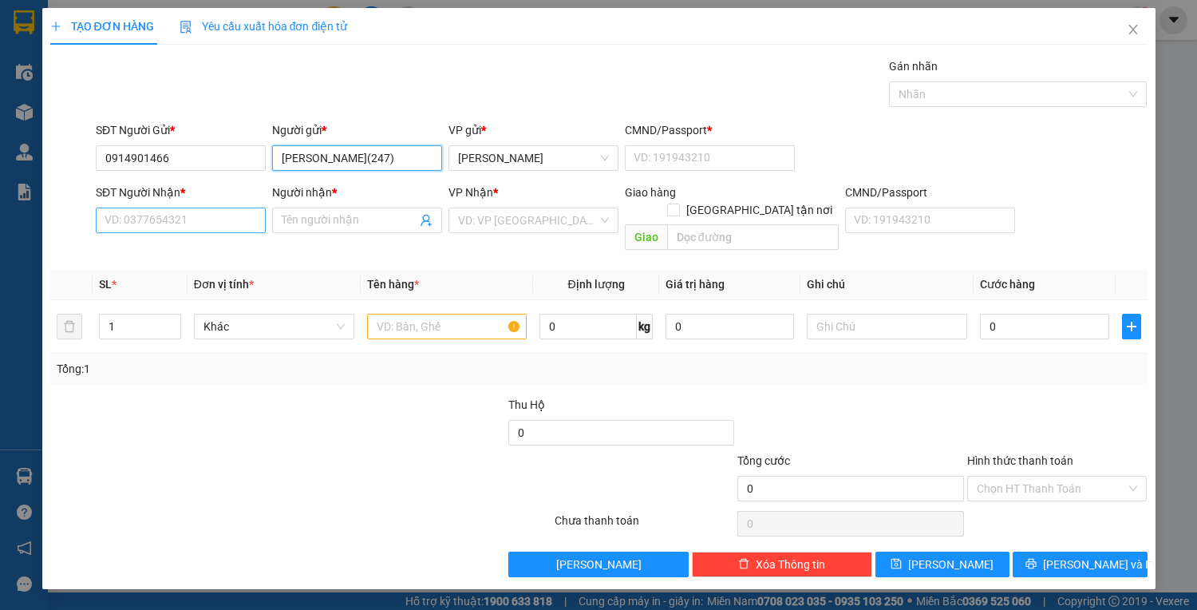
type input "[PERSON_NAME](247)"
click at [234, 211] on input "SĐT Người Nhận *" at bounding box center [181, 221] width 170 height 26
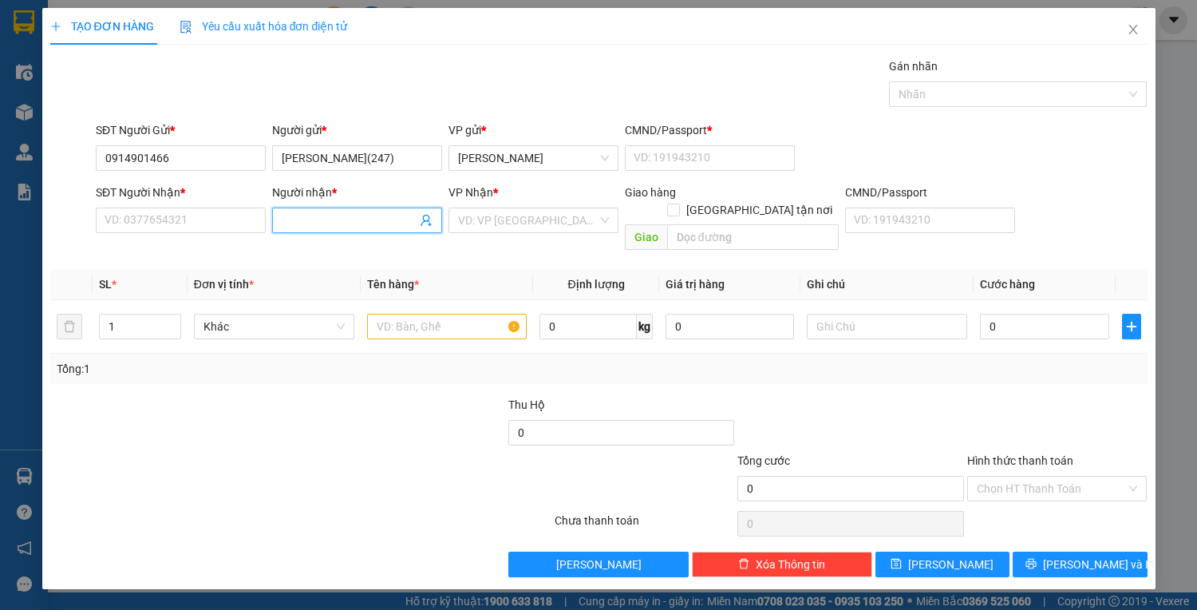
click at [342, 224] on input "Người nhận *" at bounding box center [349, 220] width 135 height 18
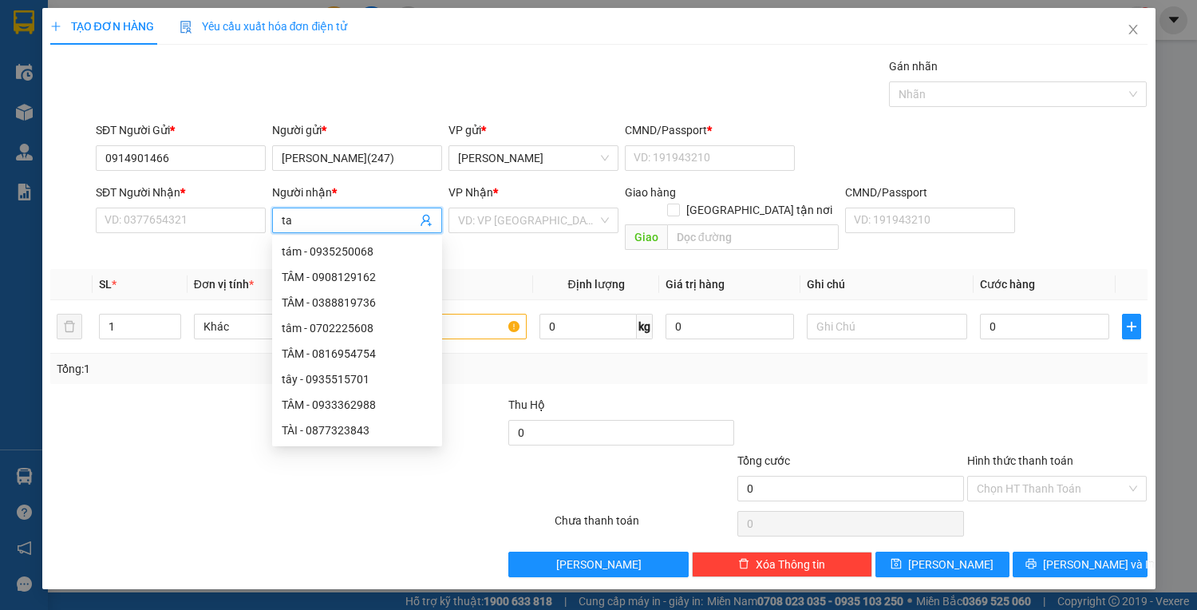
type input "t"
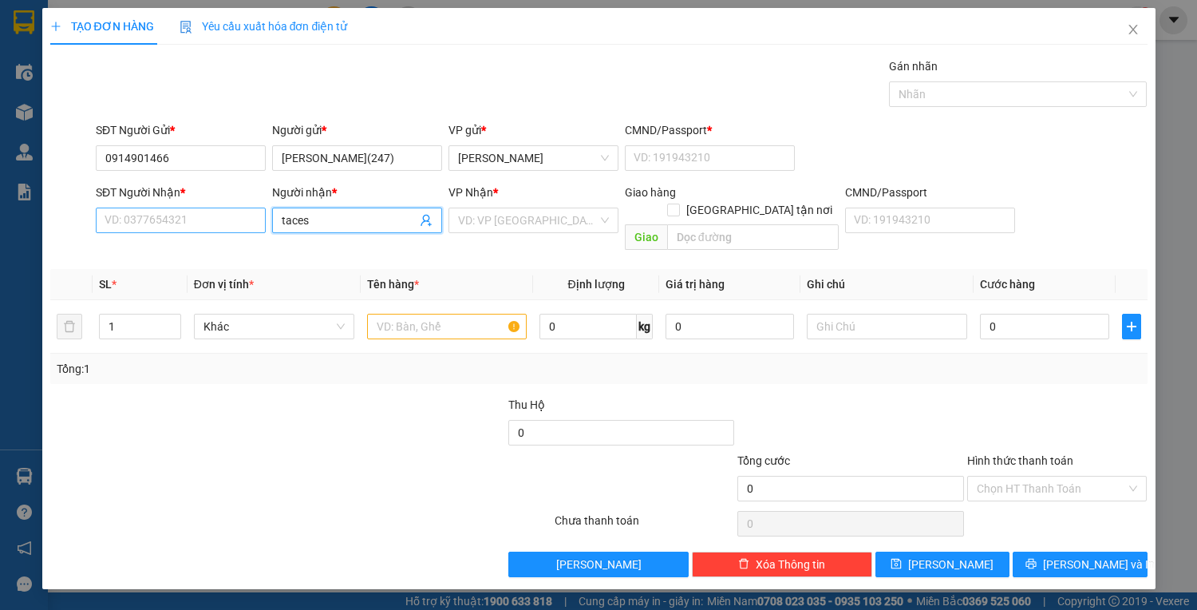
type input "taces"
click at [209, 219] on input "SĐT Người Nhận *" at bounding box center [181, 221] width 170 height 26
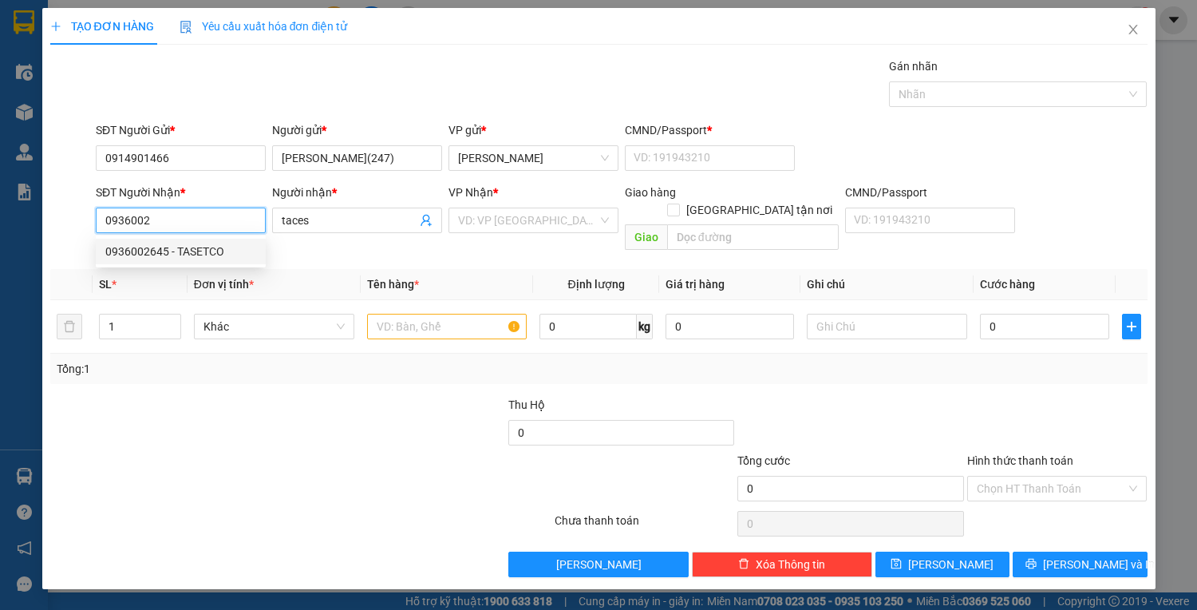
click at [214, 247] on div "0936002645 - TASETCO" at bounding box center [180, 252] width 151 height 18
type input "0936002645"
type input "TASETCO"
type input "225529634"
type input "0936002645"
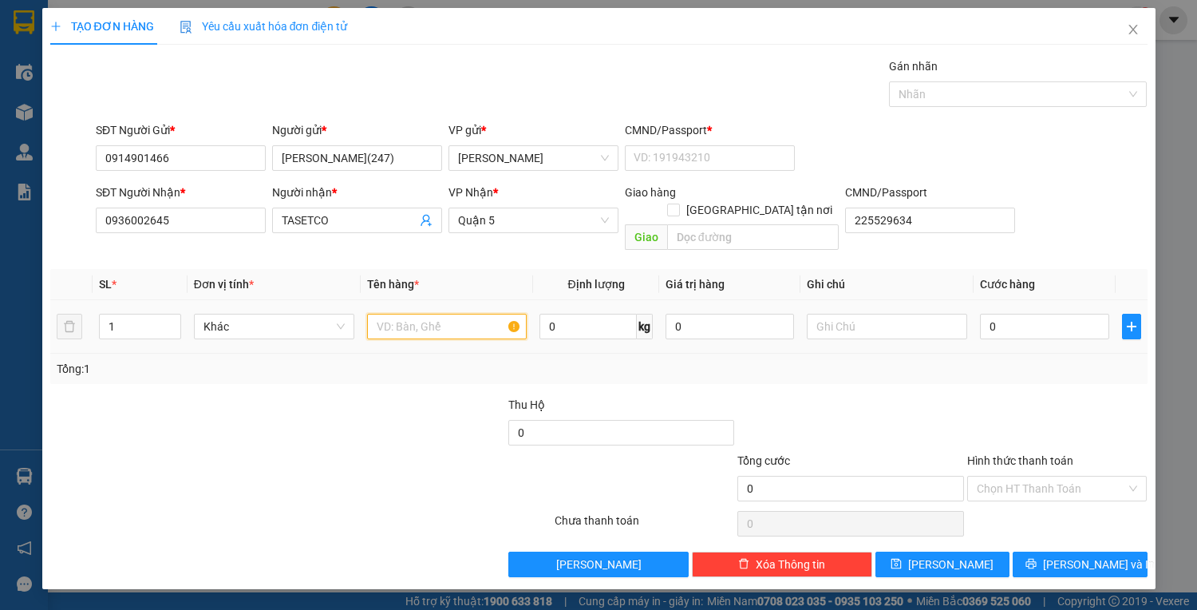
click at [429, 314] on input "text" at bounding box center [447, 327] width 160 height 26
type input "1 cục nilon"
click at [752, 159] on input "CMND/Passport *" at bounding box center [710, 158] width 170 height 26
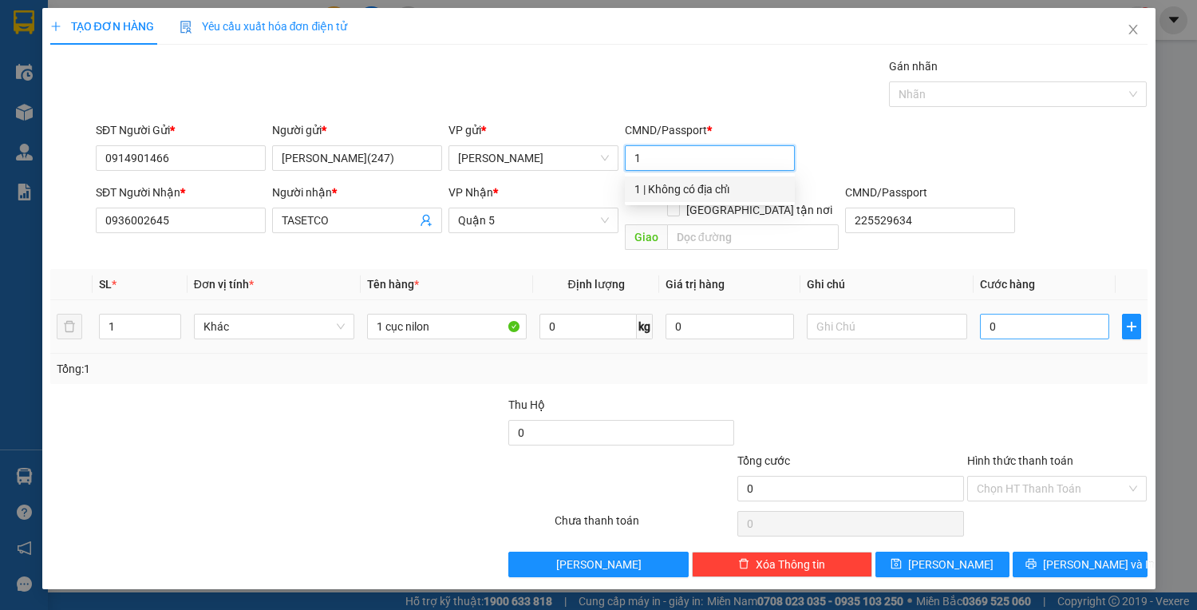
type input "1"
click at [1056, 317] on input "0" at bounding box center [1044, 327] width 128 height 26
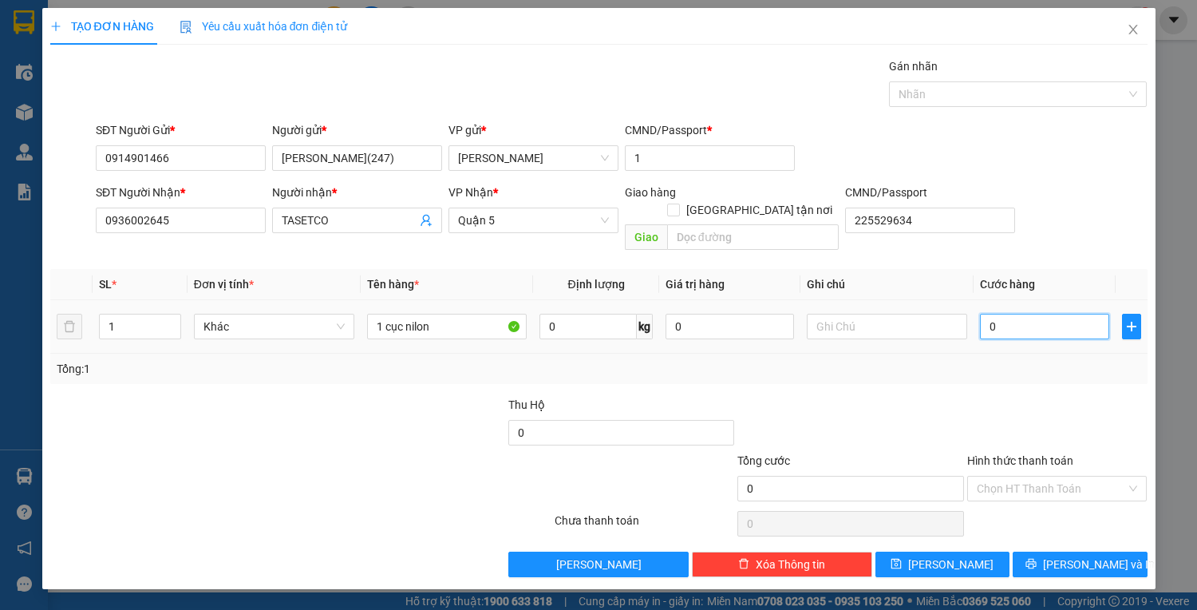
type input "3"
type input "30"
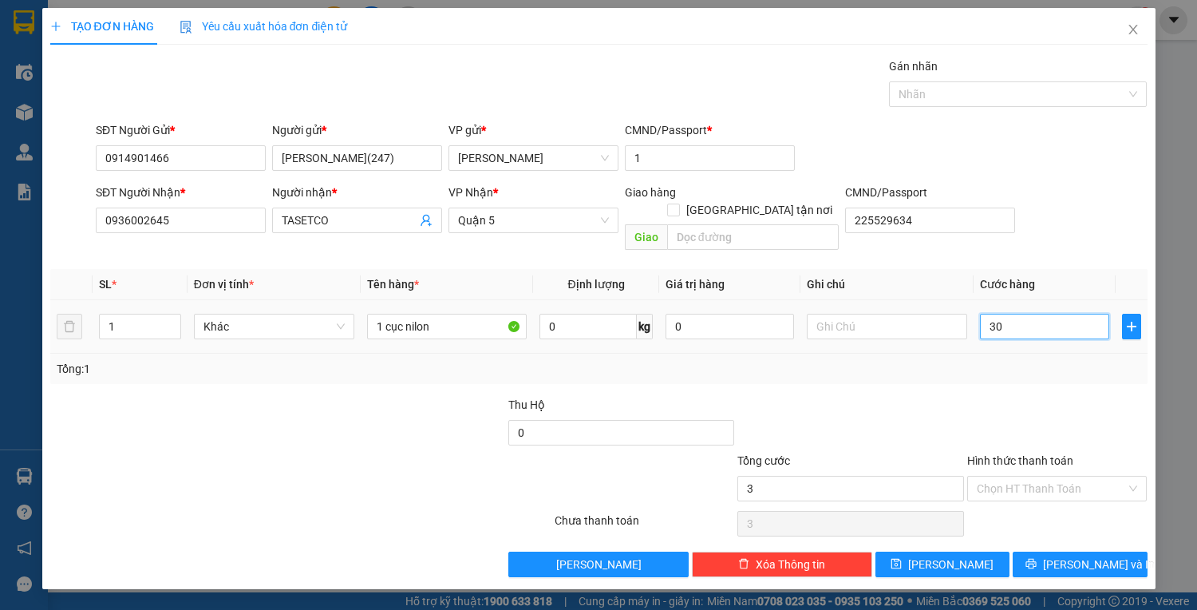
type input "30"
type input "30.000"
click at [1037, 558] on icon "printer" at bounding box center [1031, 563] width 11 height 11
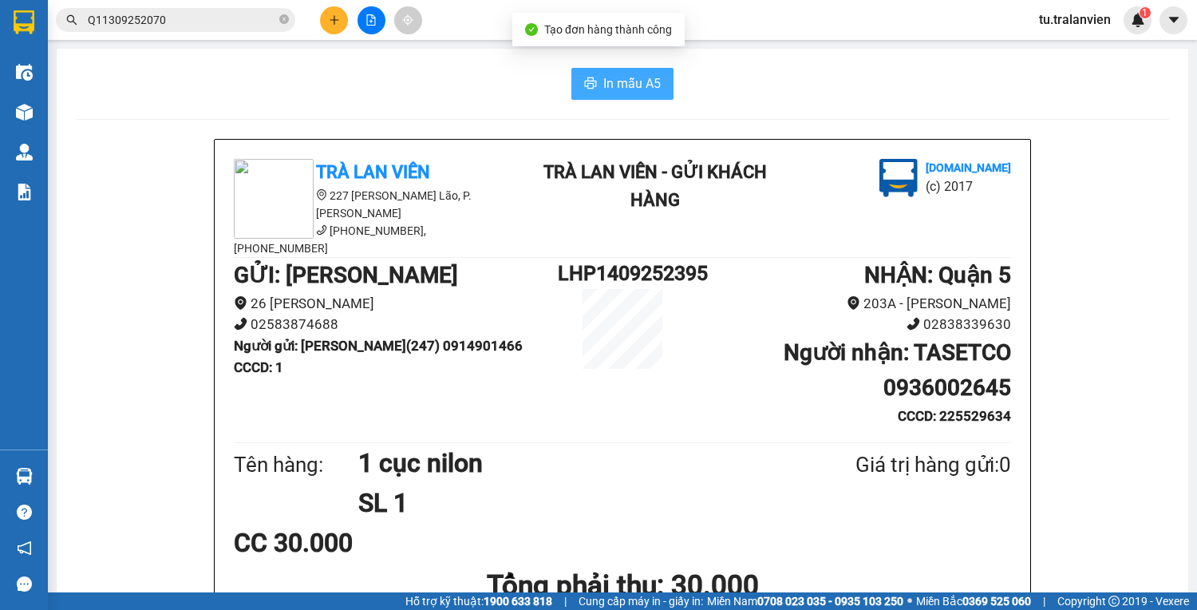
click at [603, 93] on span "In mẫu A5" at bounding box center [631, 83] width 57 height 20
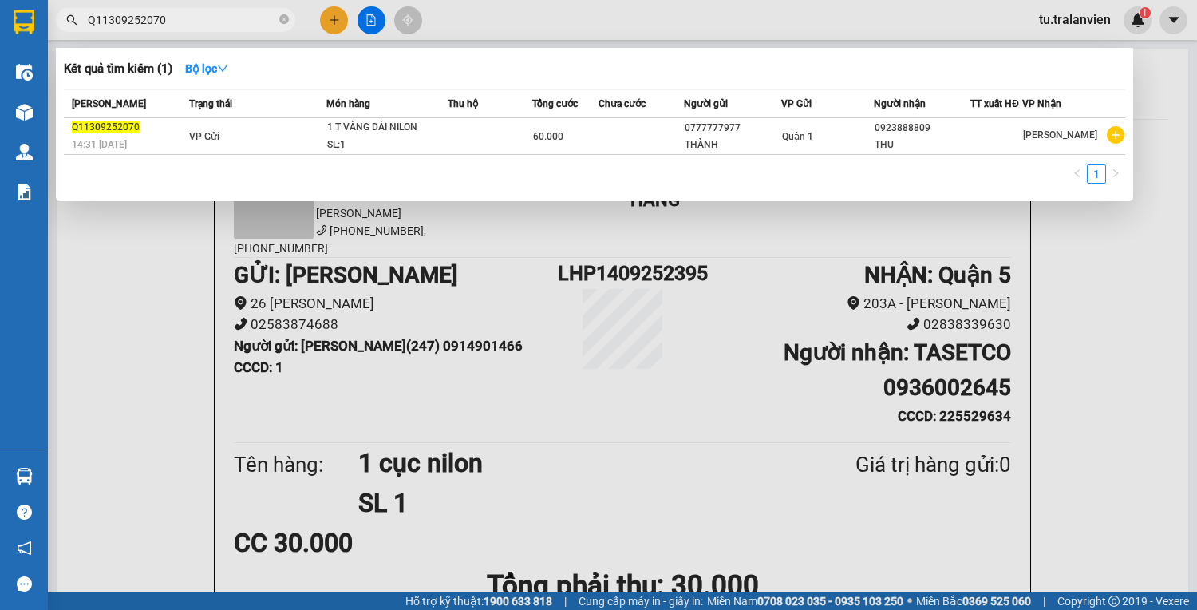
click at [179, 17] on input "Q11309252070" at bounding box center [182, 20] width 188 height 18
paste input "51309252071"
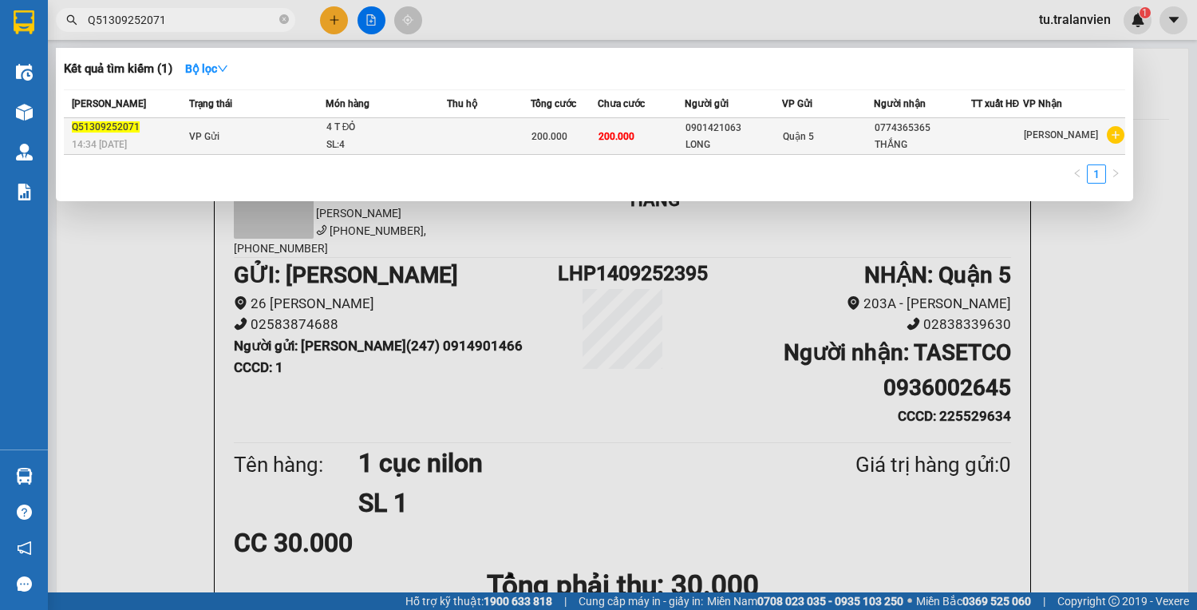
type input "Q51309252071"
click at [398, 138] on div "SL: 4" at bounding box center [386, 145] width 120 height 18
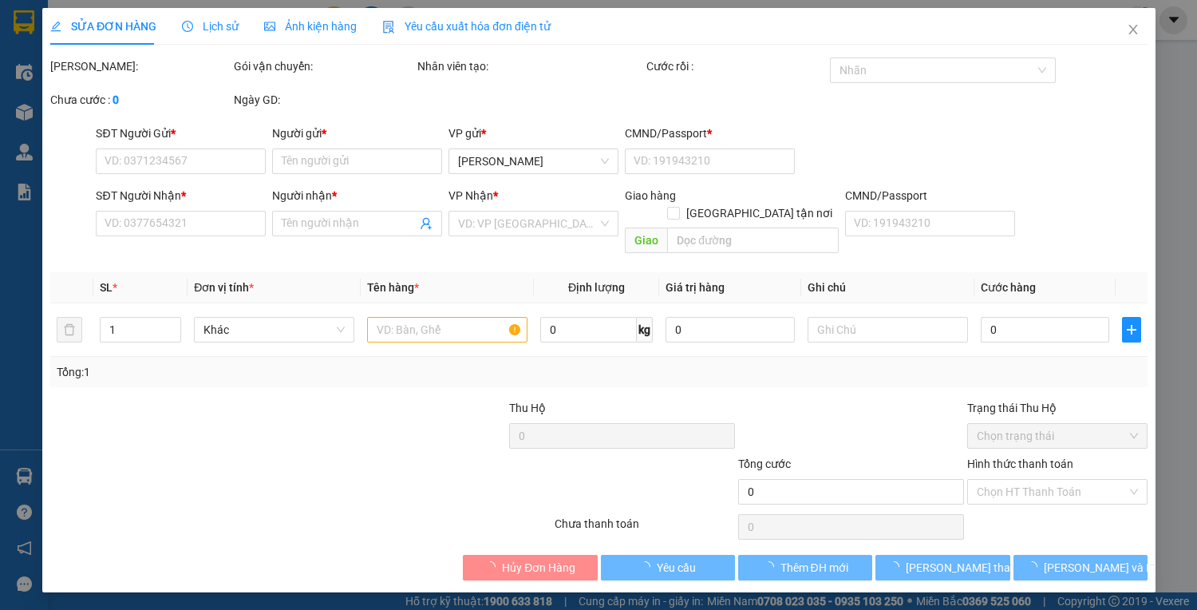
type input "0901421063"
type input "LONG"
type input "1"
type input "0774365365"
type input "THẮNG"
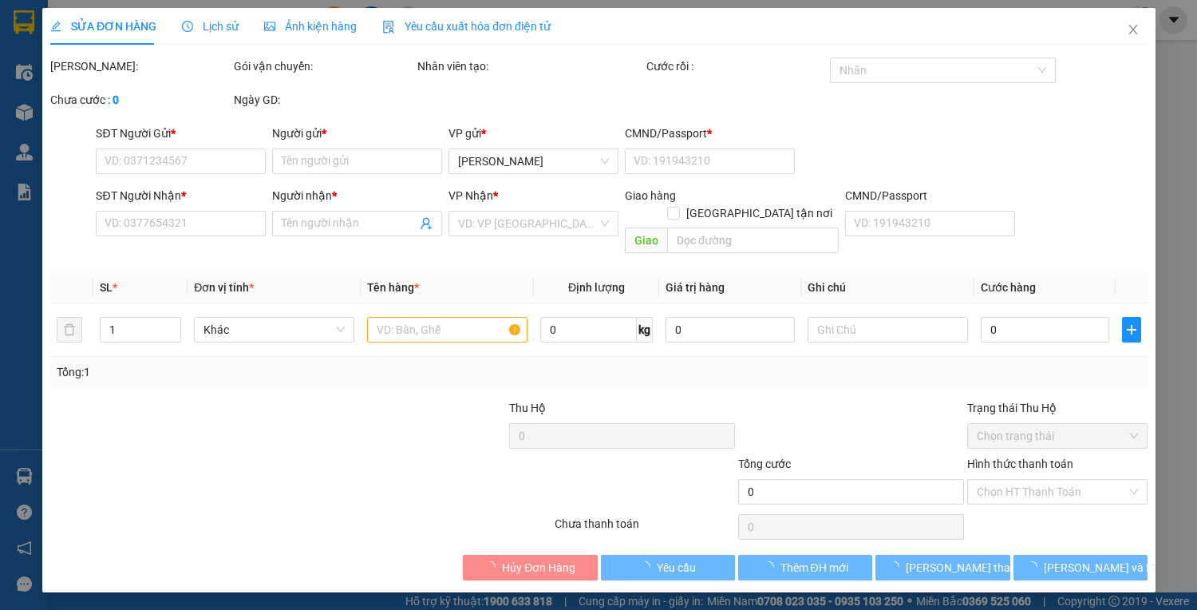
type input "200.000"
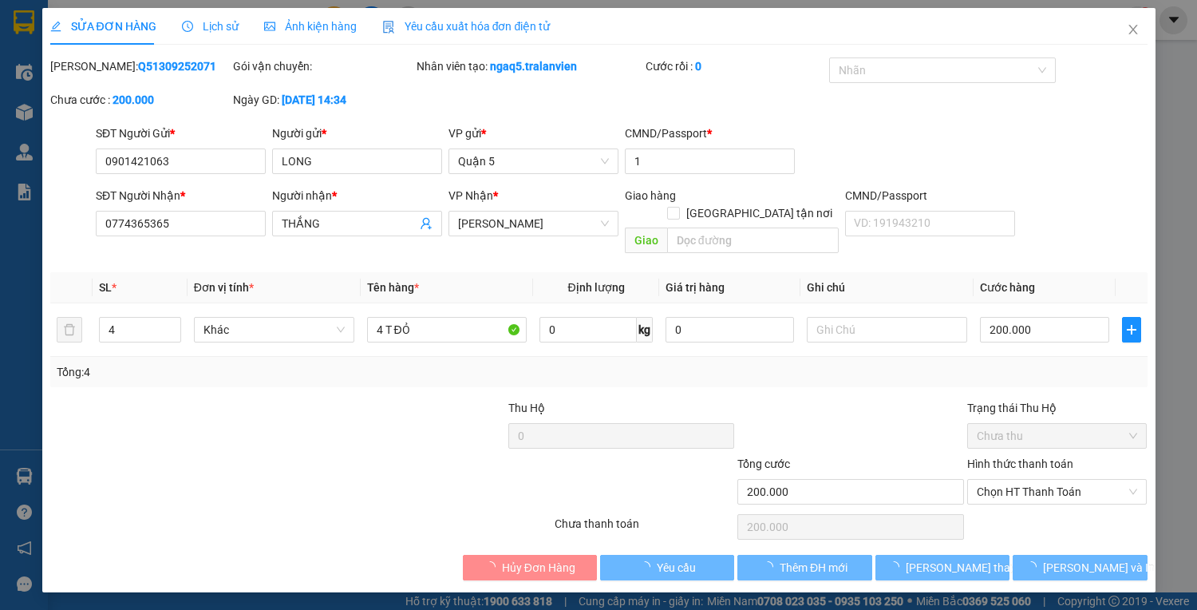
click at [223, 30] on span "Lịch sử" at bounding box center [210, 26] width 57 height 13
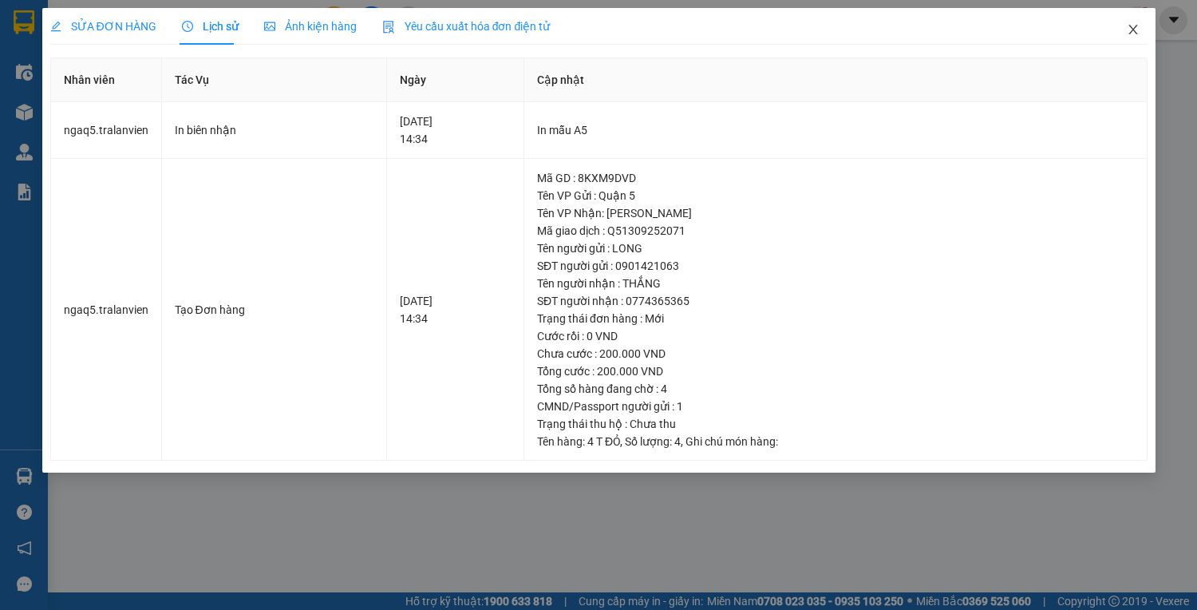
click at [1143, 25] on span "Close" at bounding box center [1133, 30] width 45 height 45
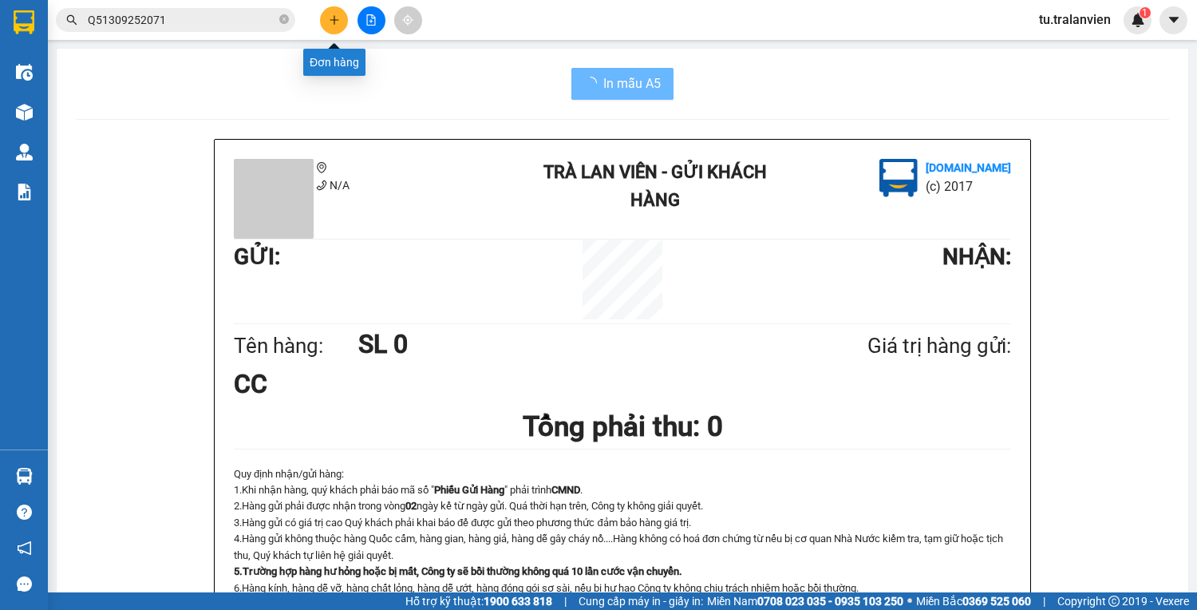
click at [320, 22] on button at bounding box center [334, 20] width 28 height 28
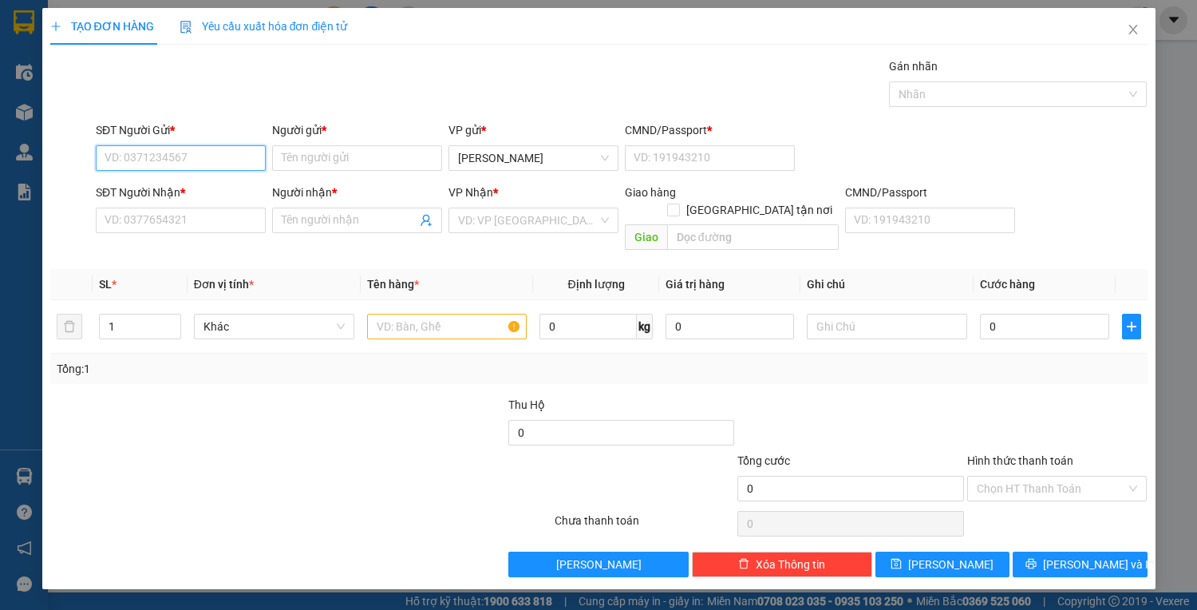
click at [238, 163] on input "SĐT Người Gửi *" at bounding box center [181, 158] width 170 height 26
click at [223, 182] on div "0946762133 - TUẤN" at bounding box center [180, 189] width 151 height 18
type input "0946762133"
type input "TUẤN"
type input "1"
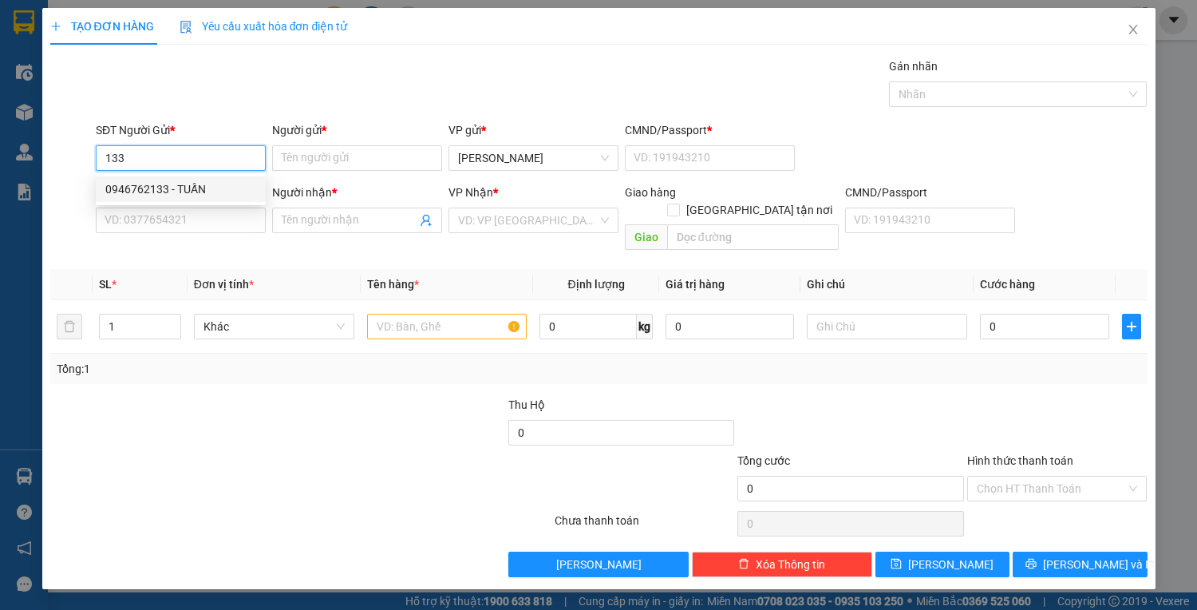
type input "0932437726"
type input "TUẤN"
type input "0946762133"
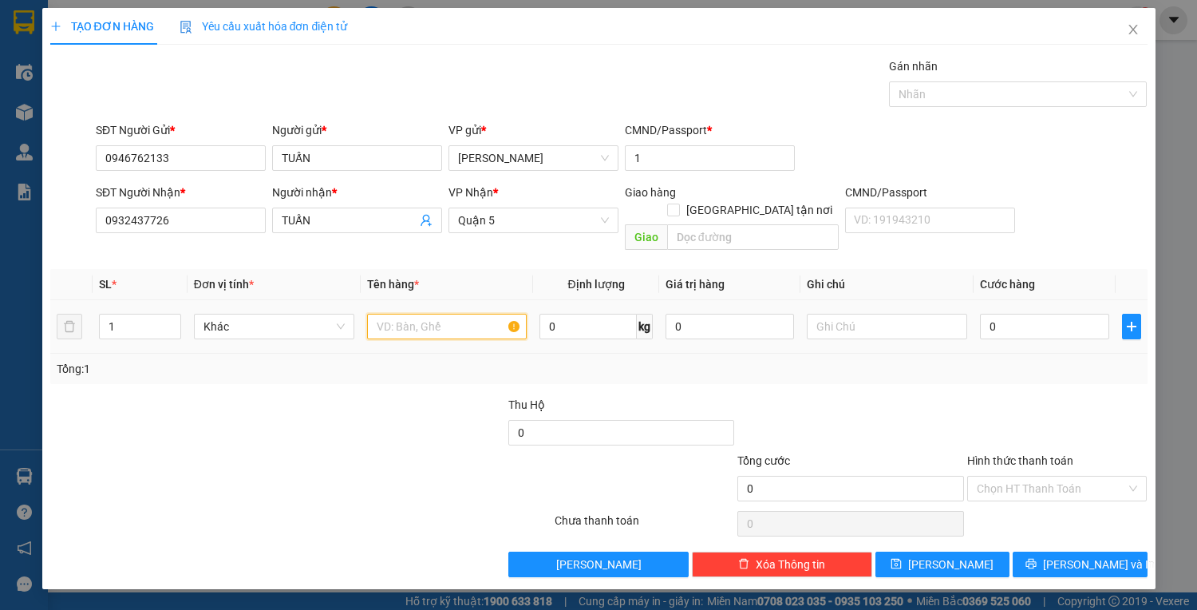
click at [406, 314] on input "text" at bounding box center [447, 327] width 160 height 26
type input "1 t nilon"
click at [1046, 314] on input "0" at bounding box center [1044, 327] width 128 height 26
type input "40"
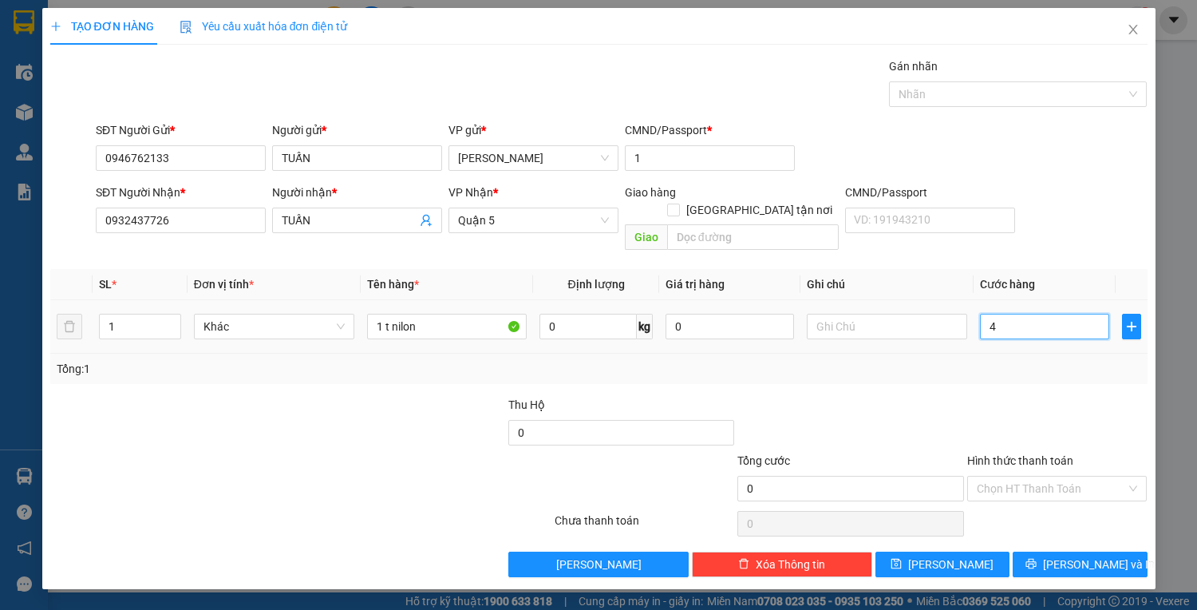
type input "40"
type input "40.000"
click at [1085, 555] on span "[PERSON_NAME] và In" at bounding box center [1099, 564] width 112 height 18
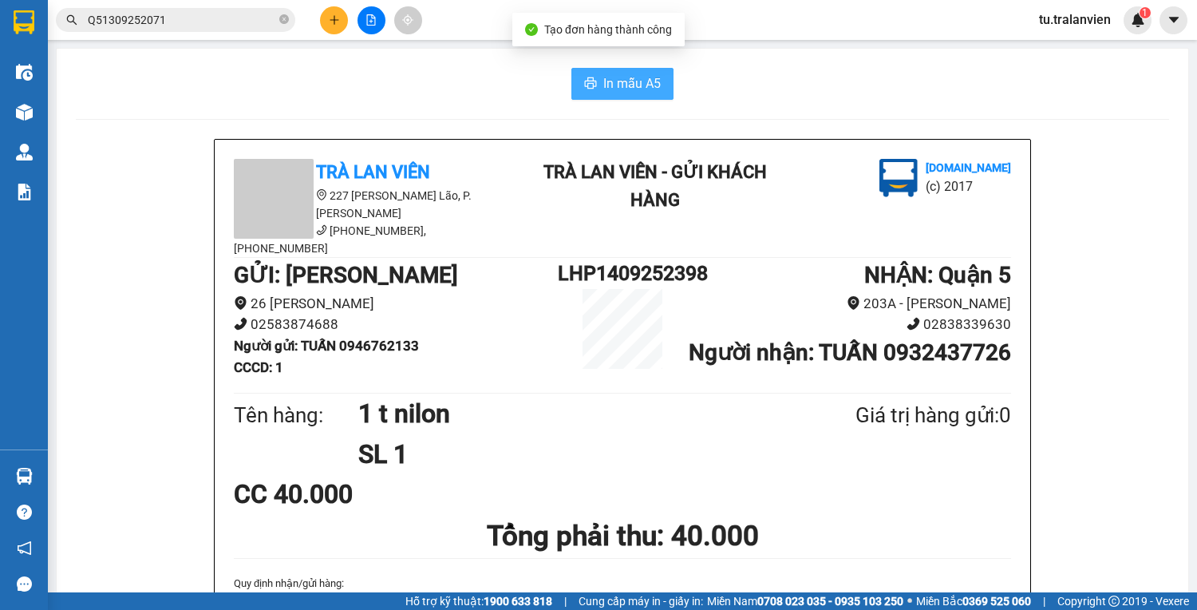
click at [634, 69] on button "In mẫu A5" at bounding box center [622, 84] width 102 height 32
click at [338, 20] on icon "plus" at bounding box center [334, 19] width 11 height 11
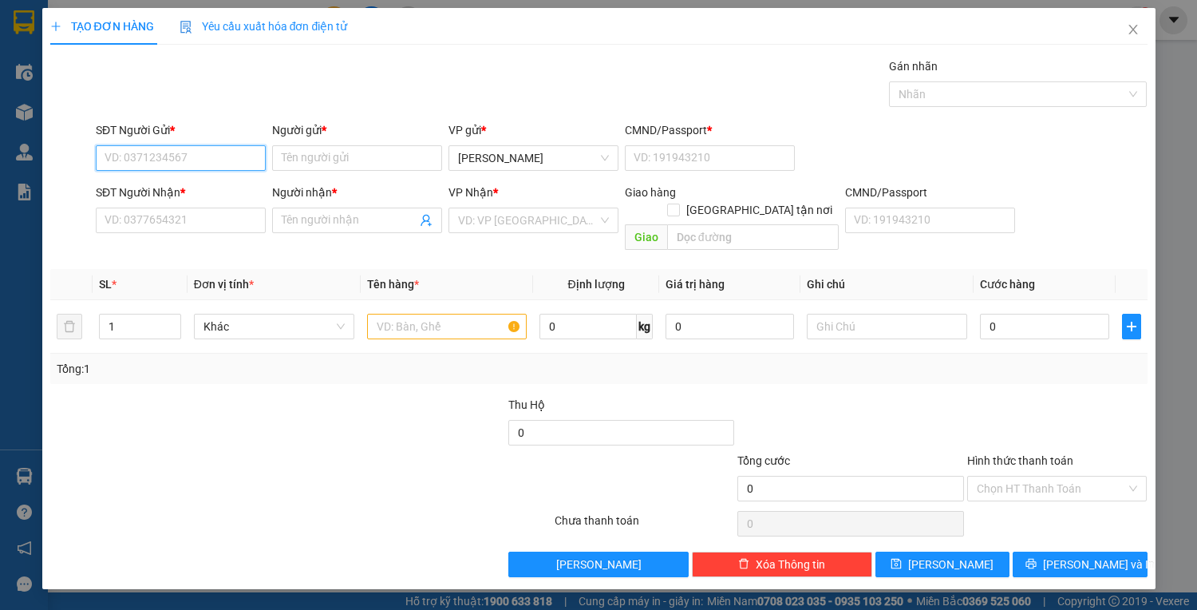
click at [185, 150] on input "SĐT Người Gửi *" at bounding box center [181, 158] width 170 height 26
type input "0762749999"
click at [310, 160] on input "Người gửi *" at bounding box center [357, 158] width 170 height 26
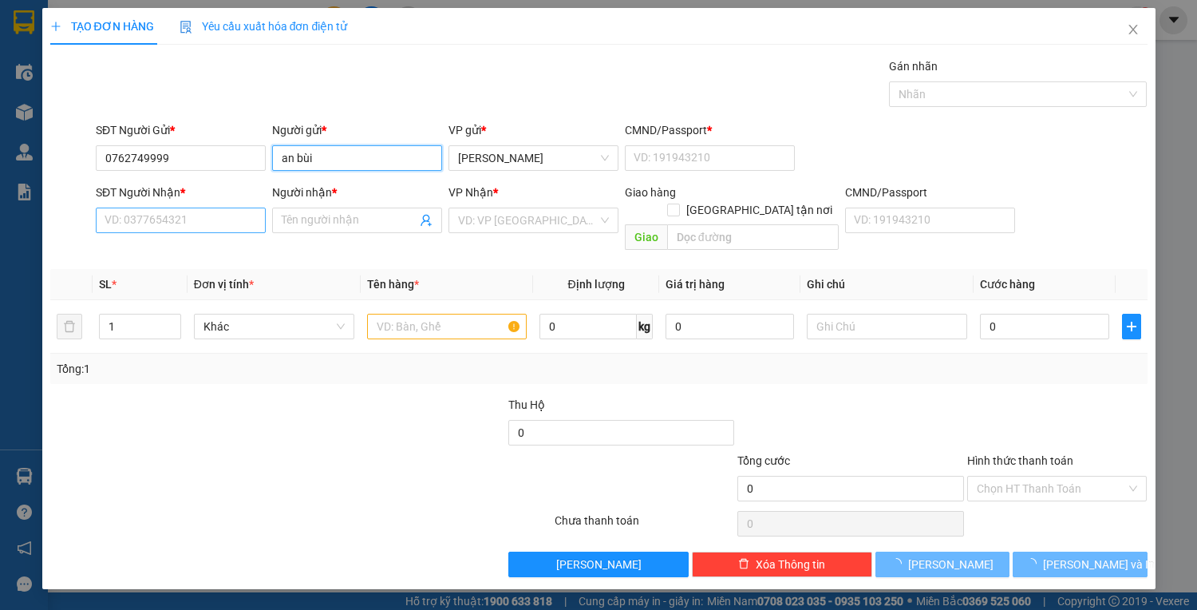
type input "an bùi"
click at [175, 224] on input "SĐT Người Nhận *" at bounding box center [181, 221] width 170 height 26
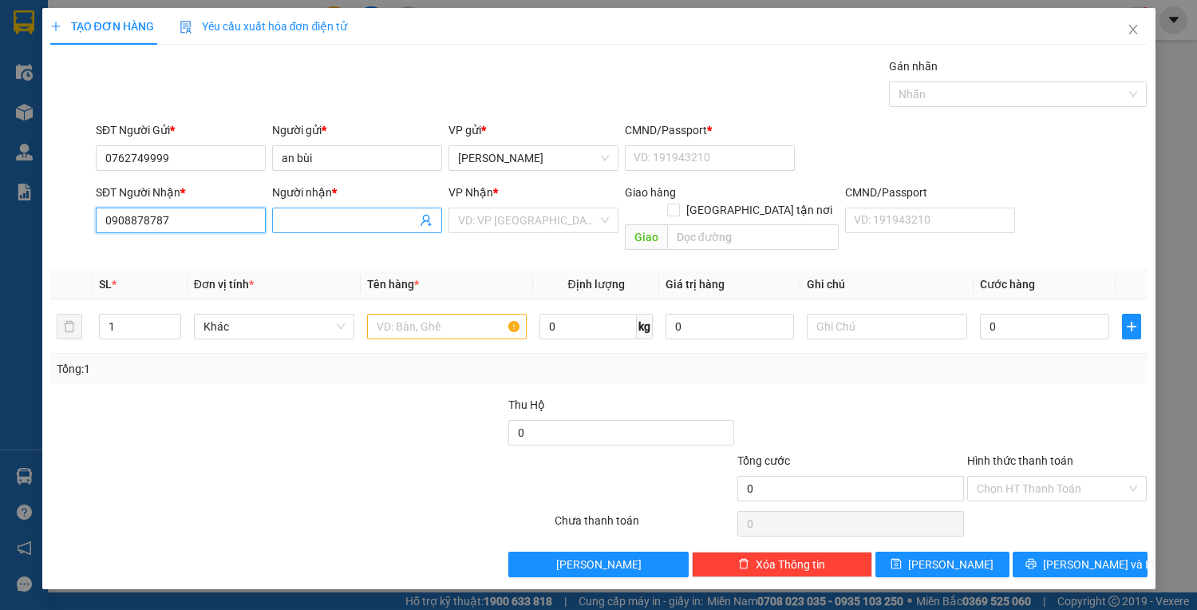
type input "0908878787"
click at [300, 225] on input "Người nhận *" at bounding box center [349, 220] width 135 height 18
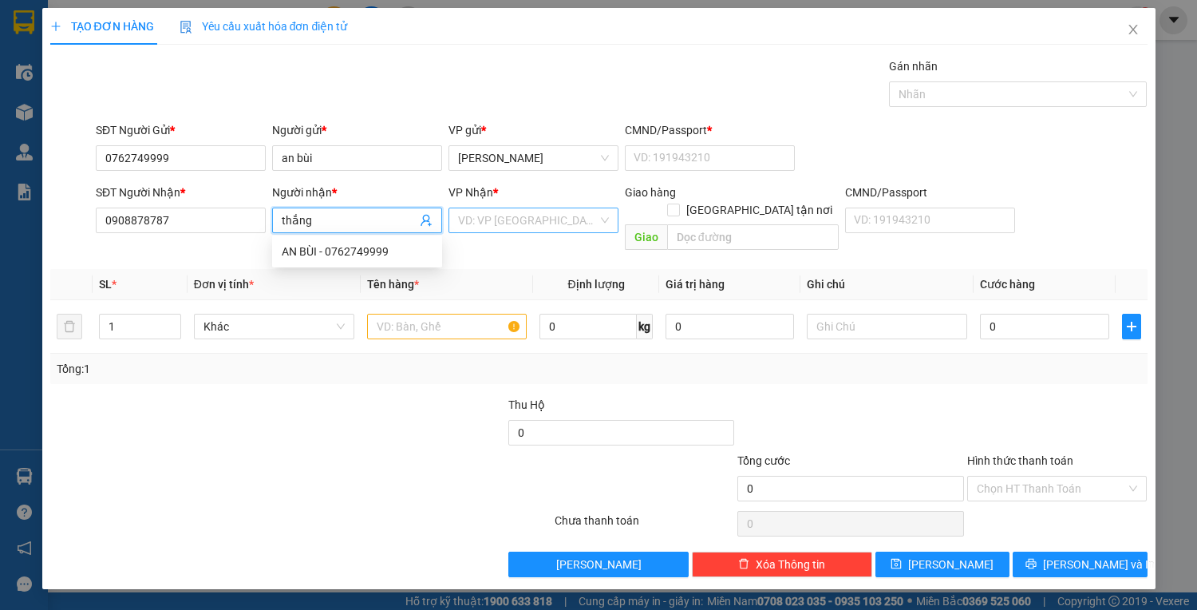
type input "thắng"
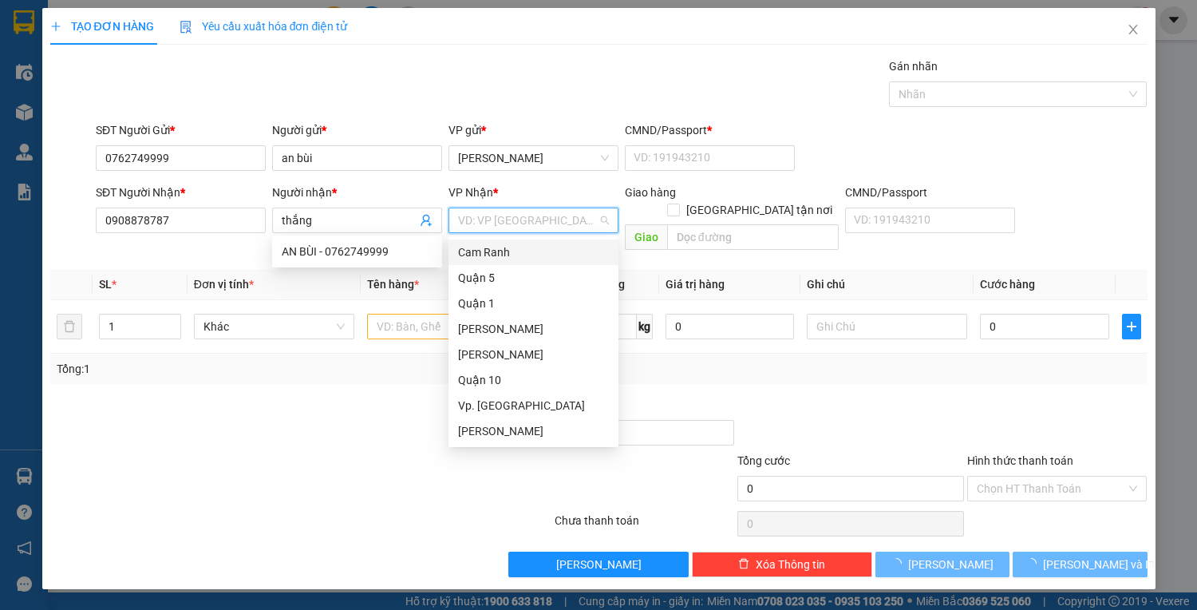
click at [558, 229] on input "search" at bounding box center [528, 220] width 140 height 24
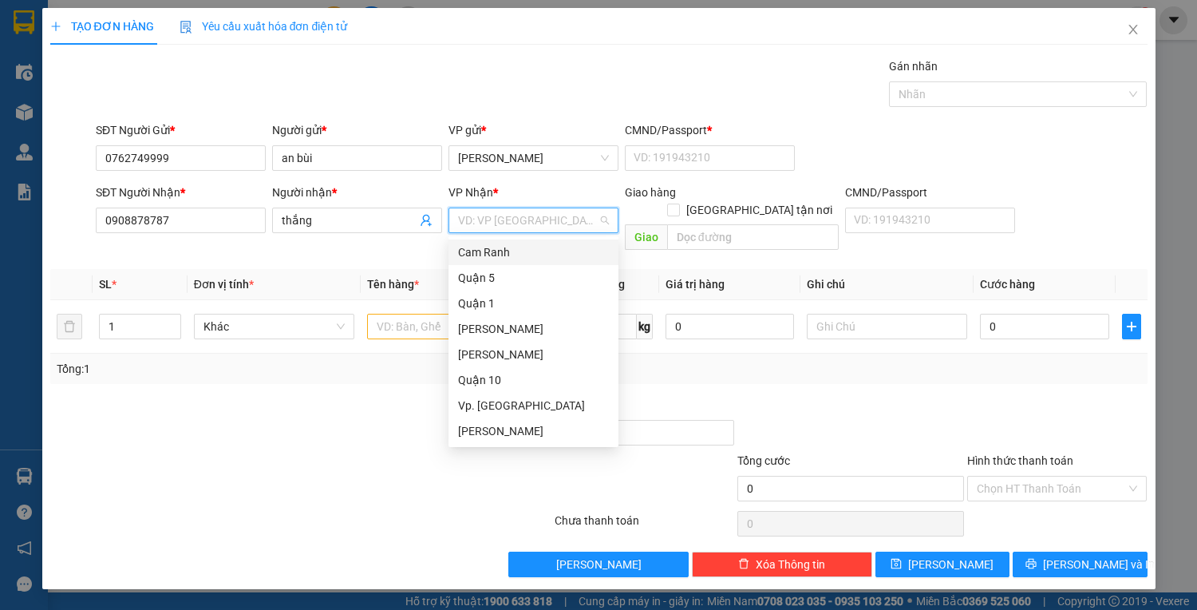
click at [500, 255] on div "Cam Ranh" at bounding box center [533, 252] width 151 height 18
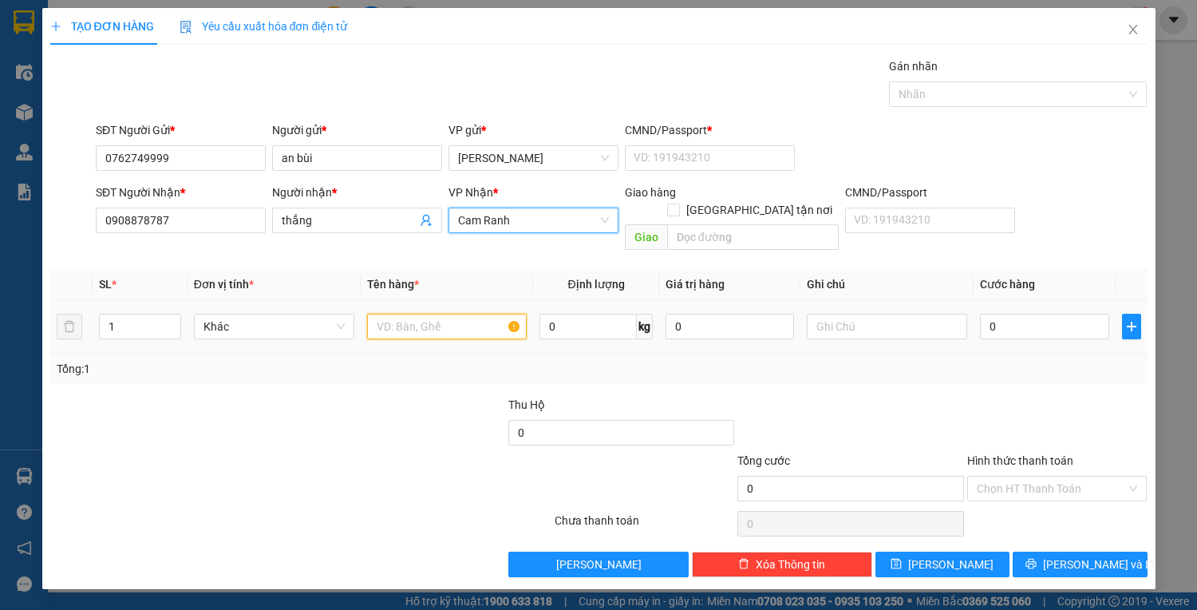
click at [447, 314] on input "text" at bounding box center [447, 327] width 160 height 26
type input "1 hộp trắng"
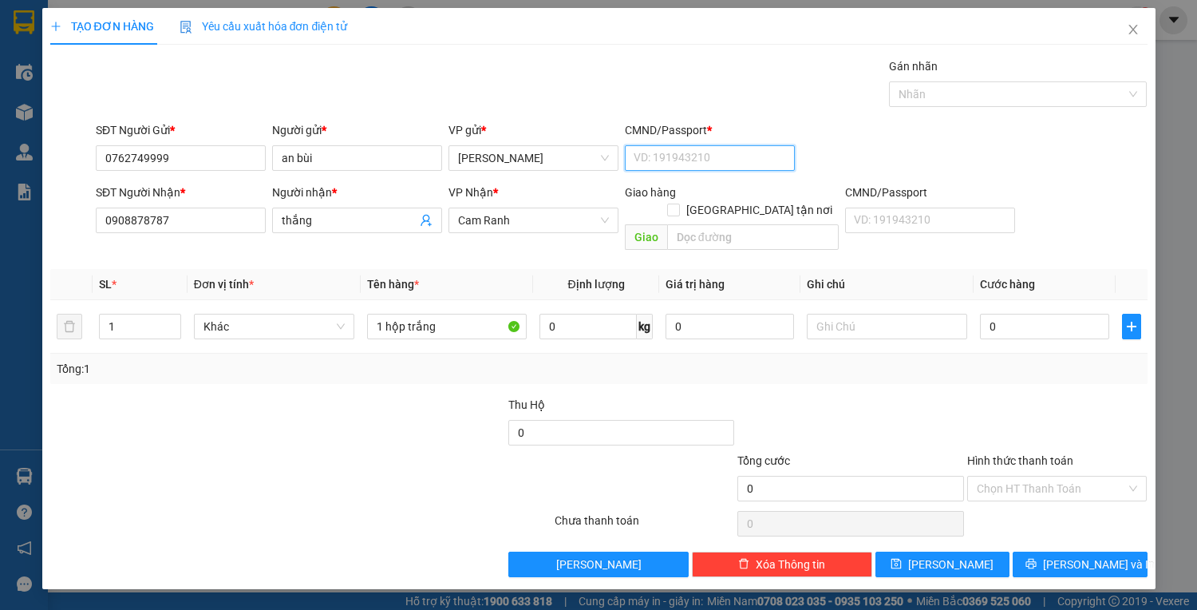
click at [739, 145] on input "CMND/Passport *" at bounding box center [710, 158] width 170 height 26
type input "1"
click at [1006, 319] on input "0" at bounding box center [1044, 327] width 128 height 26
type input "5"
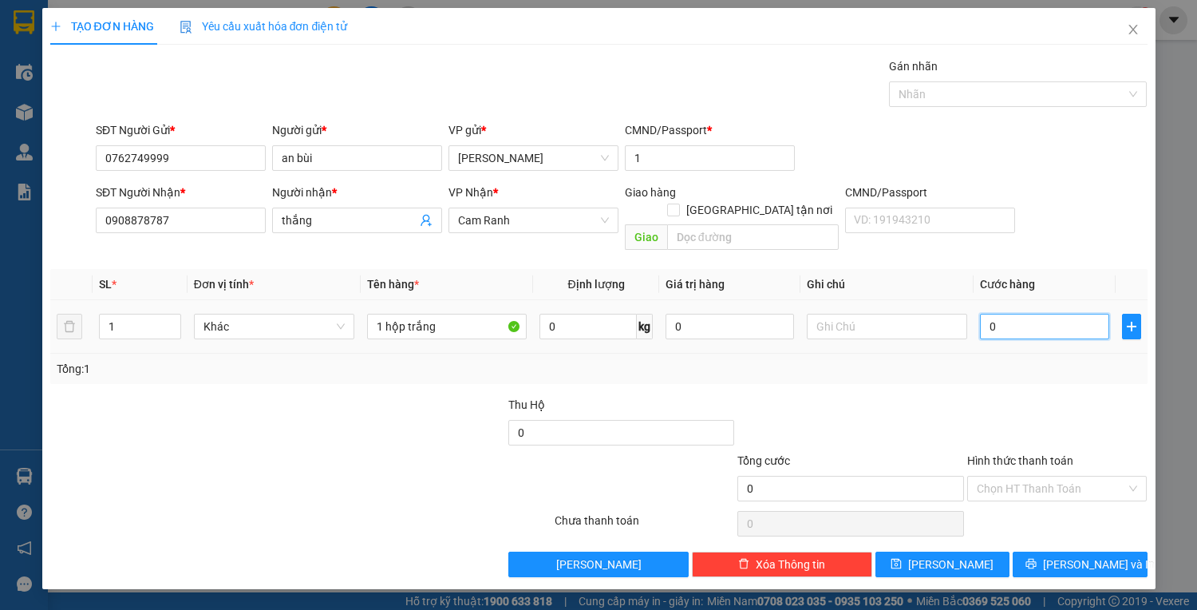
type input "5"
type input "0"
type input "02"
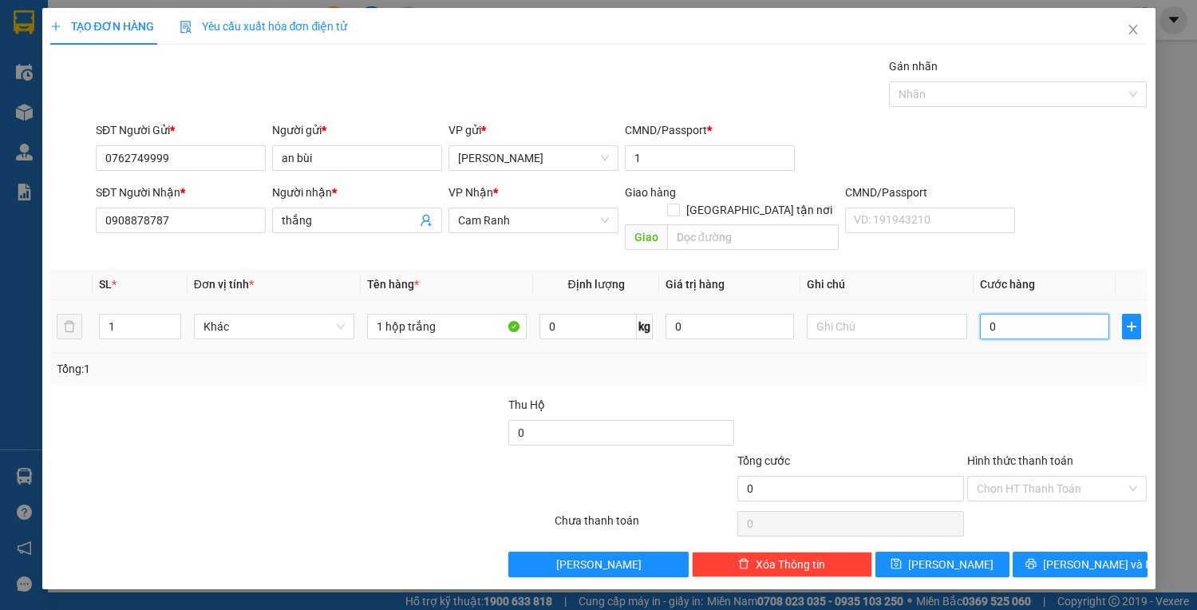
type input "2"
type input "025"
type input "25"
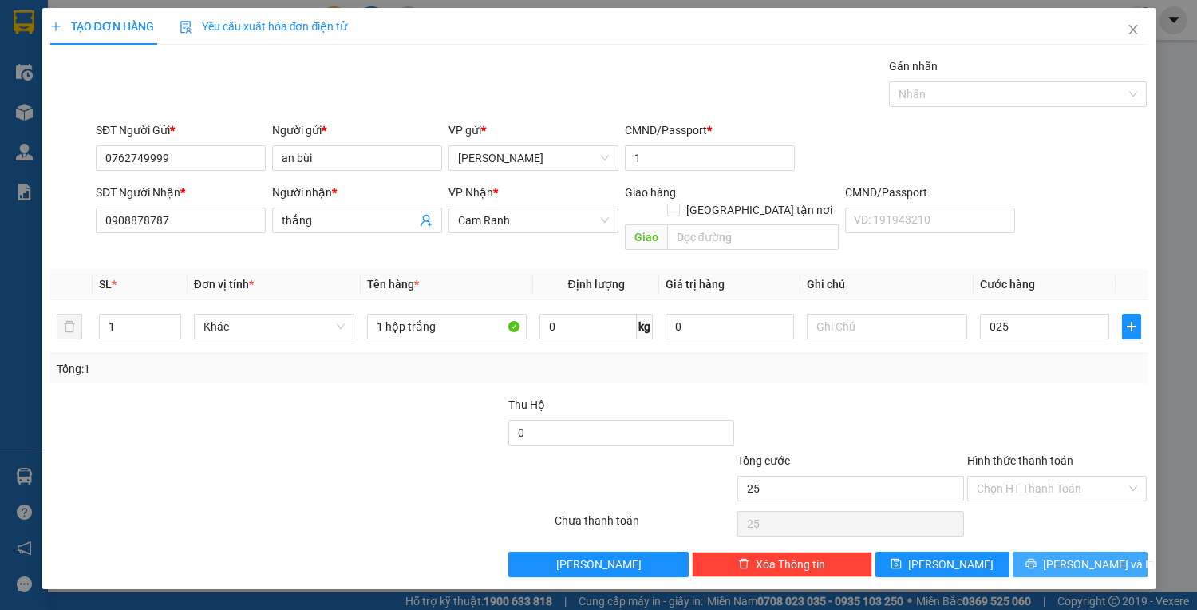
type input "25.000"
click at [1081, 555] on span "[PERSON_NAME] và In" at bounding box center [1099, 564] width 112 height 18
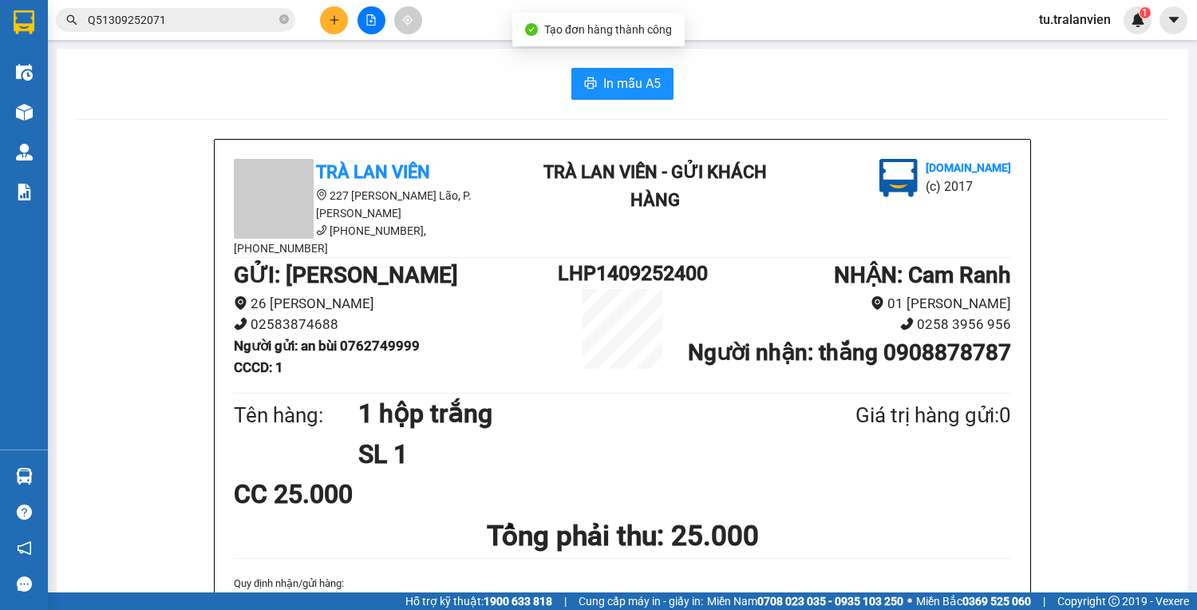
click at [603, 70] on button "In mẫu A5" at bounding box center [622, 84] width 102 height 32
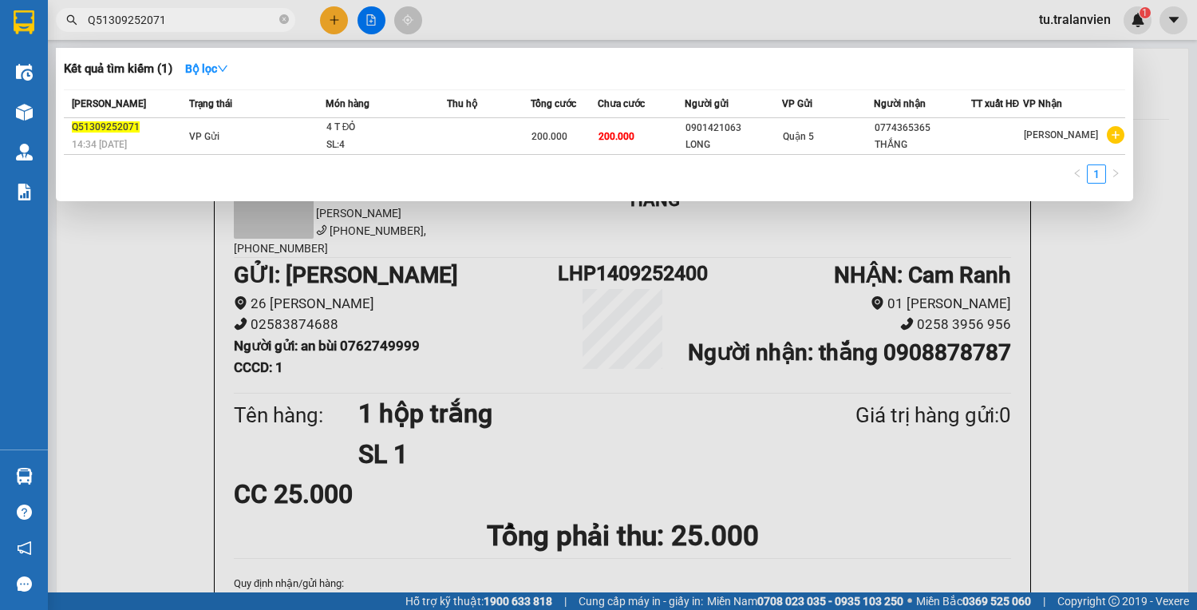
click at [179, 18] on input "Q51309252071" at bounding box center [182, 20] width 188 height 18
paste input "209251666"
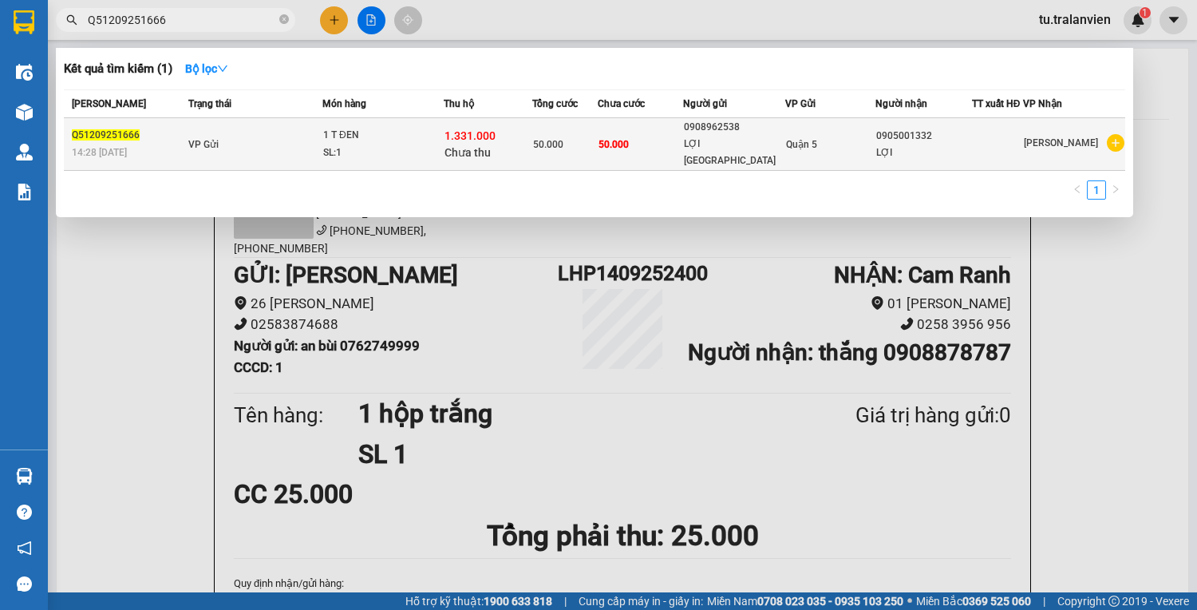
type input "Q51209251666"
click at [306, 148] on td "VP Gửi" at bounding box center [253, 144] width 138 height 53
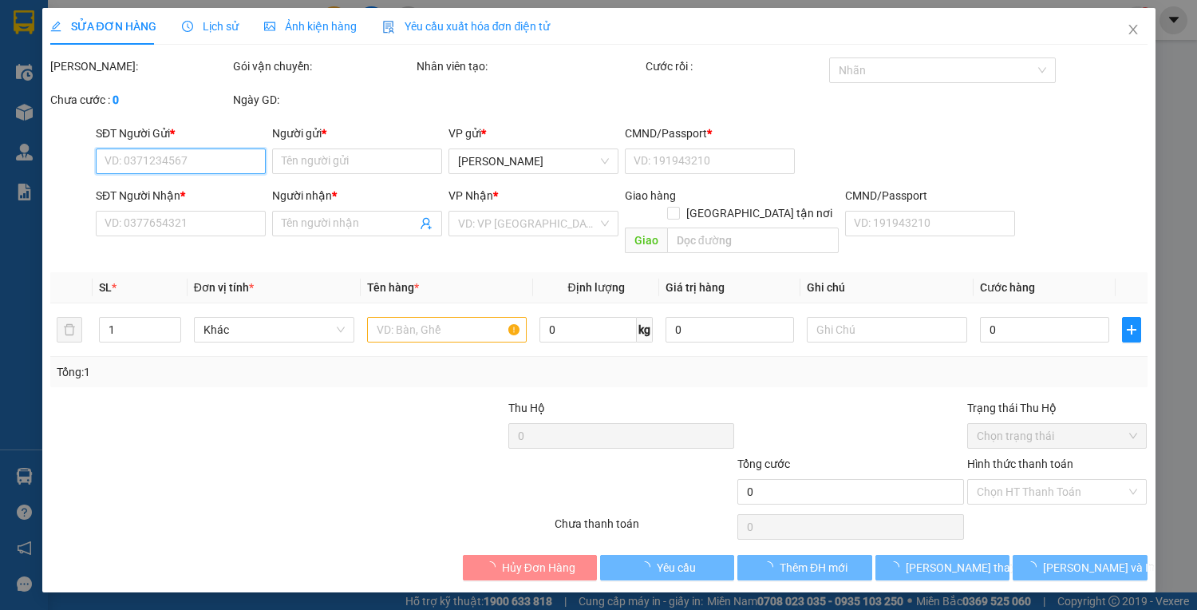
type input "0908962538"
type input "LỢI [GEOGRAPHIC_DATA]"
type input "079083012558"
type input "0905001332"
type input "LỢI"
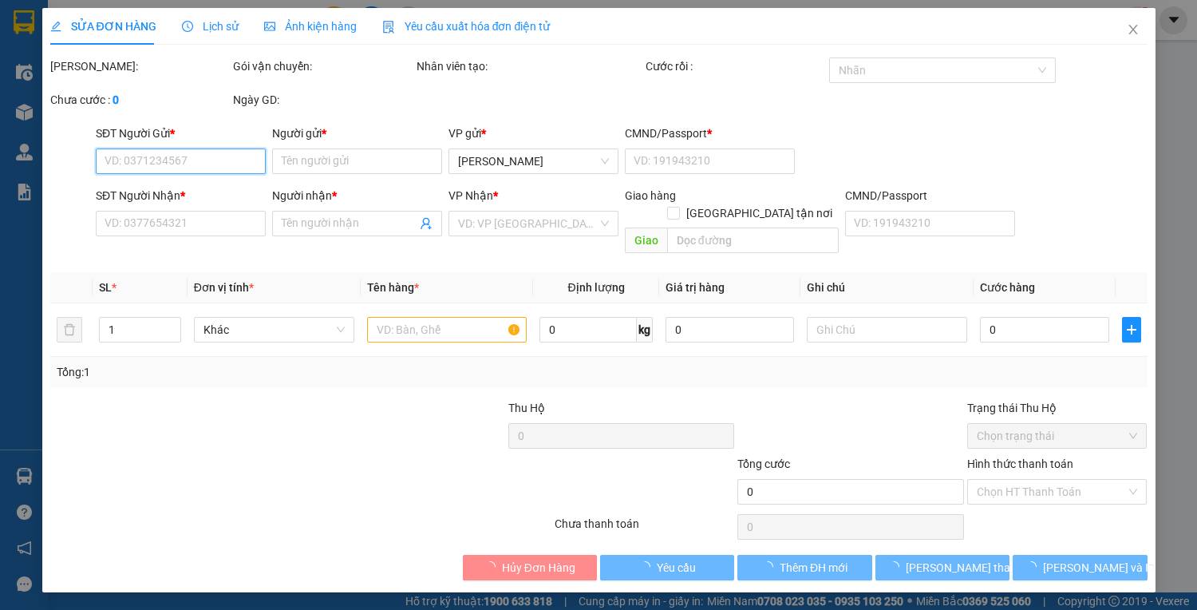
type input "1.331.000"
type input "50.000"
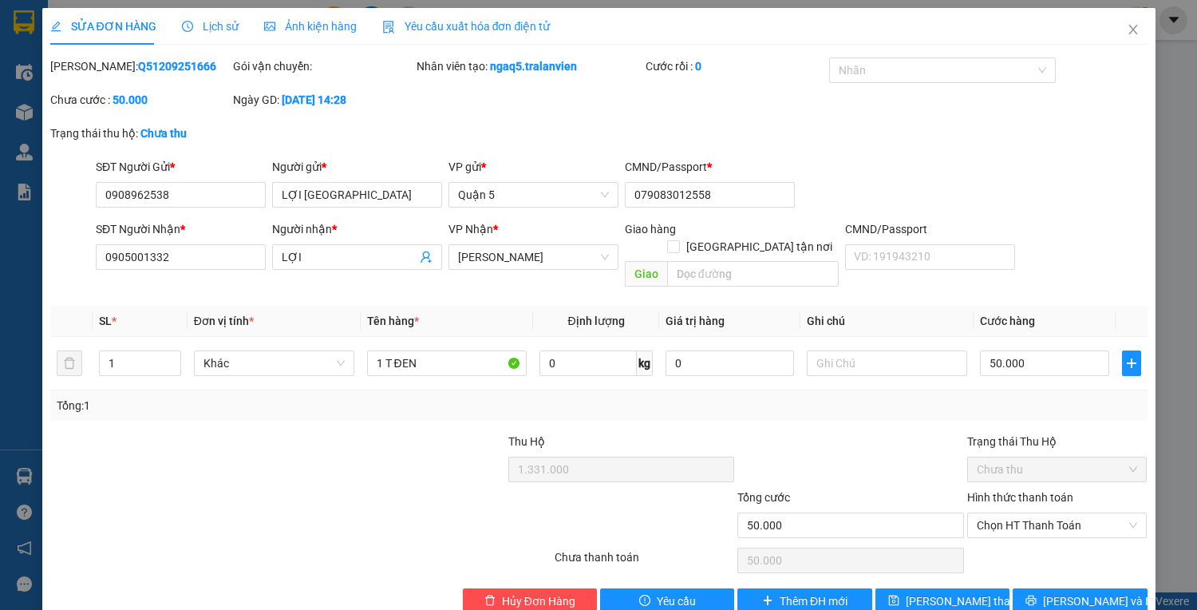
click at [140, 163] on div "SĐT Người Gửi *" at bounding box center [181, 167] width 170 height 18
click at [140, 182] on input "0908962538" at bounding box center [181, 195] width 170 height 26
click at [165, 190] on input "0908962538" at bounding box center [181, 195] width 170 height 26
click at [1129, 29] on icon "close" at bounding box center [1133, 30] width 9 height 10
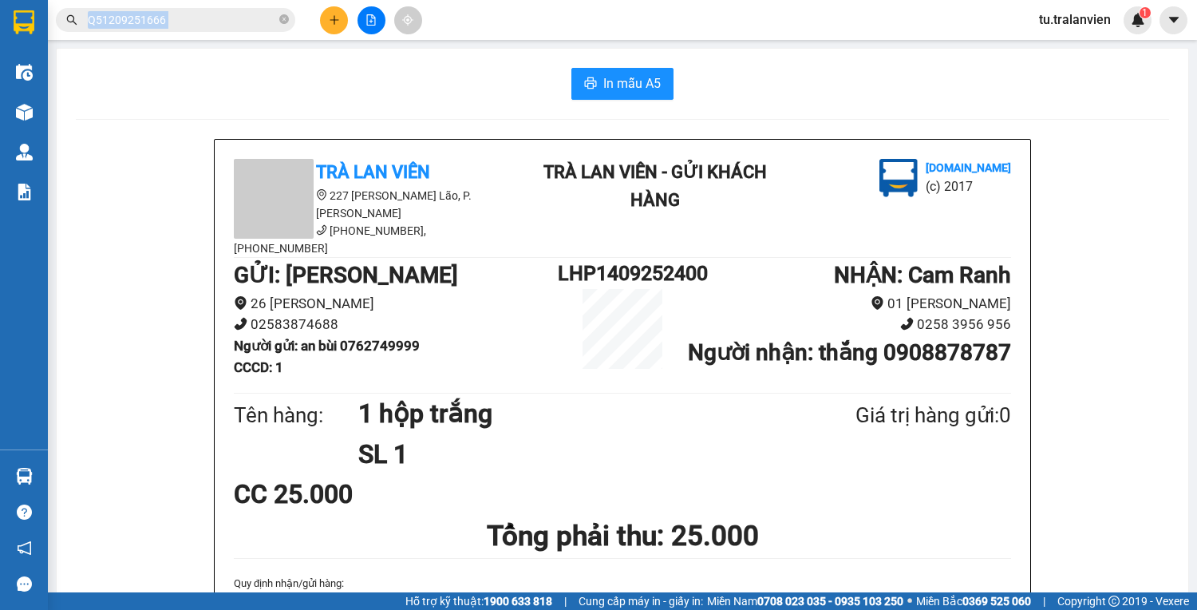
drag, startPoint x: 310, startPoint y: 17, endPoint x: 319, endPoint y: 18, distance: 8.8
click at [314, 17] on div "Kết quả tìm kiếm ( 1 ) Bộ lọc Mã ĐH Trạng thái Món hàng Thu hộ Tổng cước Chưa c…" at bounding box center [215, 20] width 431 height 28
click at [326, 18] on button at bounding box center [334, 20] width 28 height 28
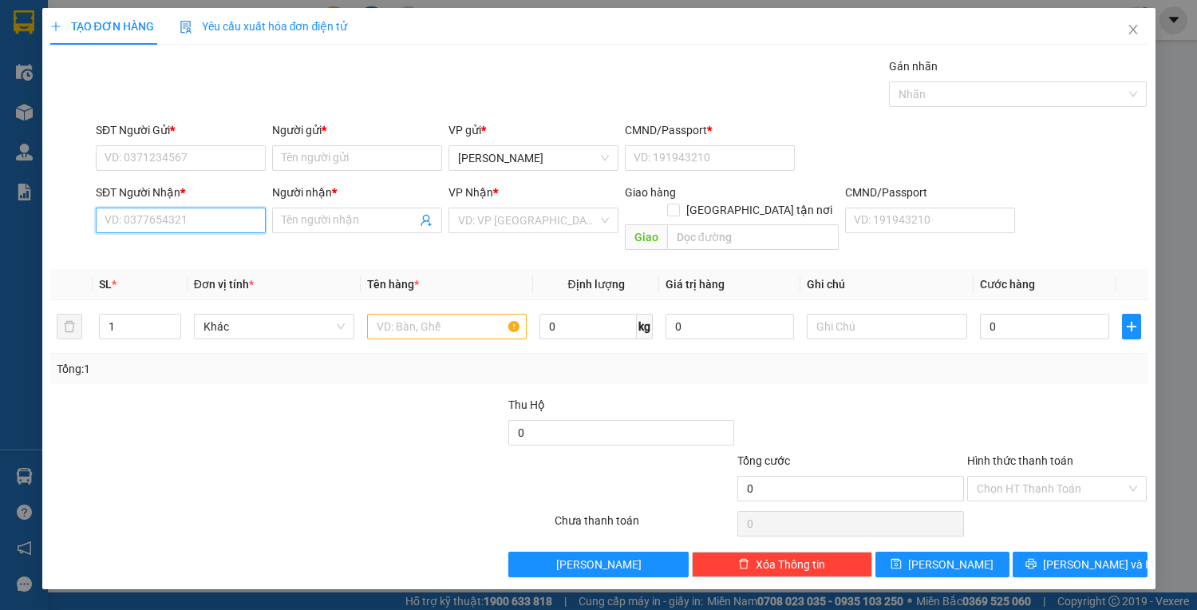
click at [219, 228] on input "SĐT Người Nhận *" at bounding box center [181, 221] width 170 height 26
paste input "0908962538"
type input "0908962538"
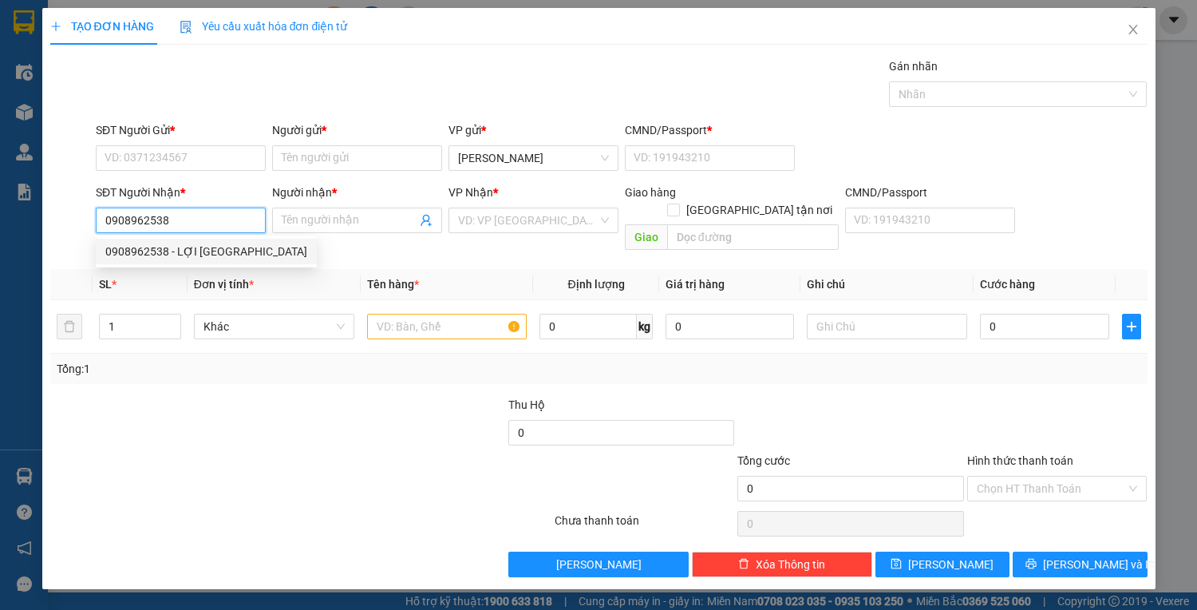
click at [218, 250] on div "0908962538 - LỢI [GEOGRAPHIC_DATA]" at bounding box center [206, 252] width 202 height 18
type input "LỢI [GEOGRAPHIC_DATA]"
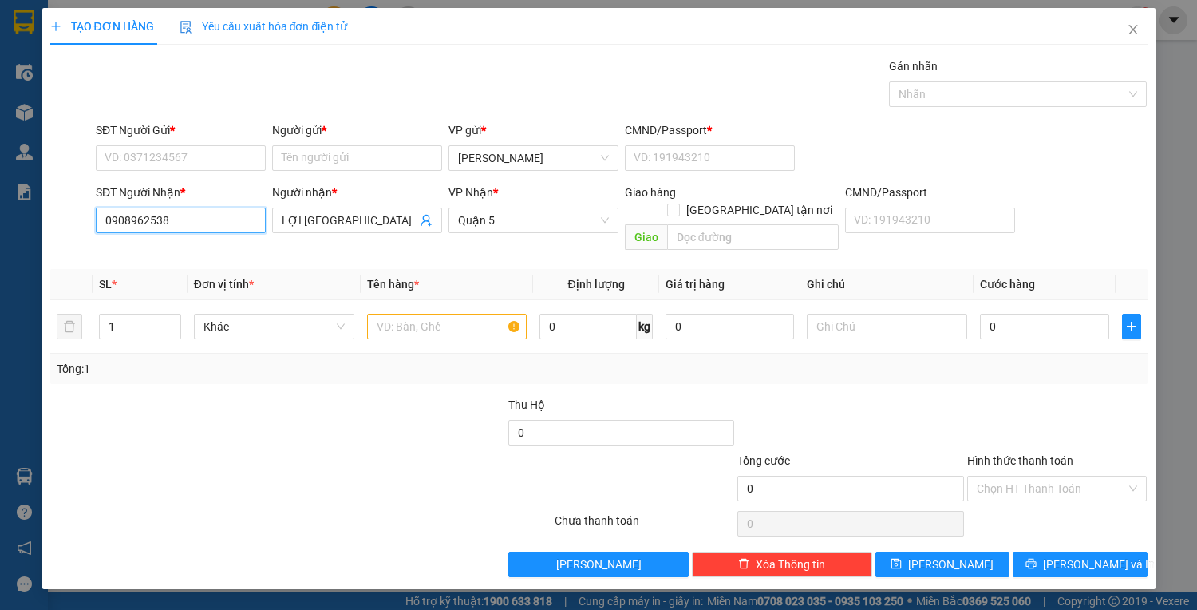
type input "0908962538"
click at [153, 151] on input "SĐT Người Gửi *" at bounding box center [181, 158] width 170 height 26
paste input "0905001332"
type input "0905001332"
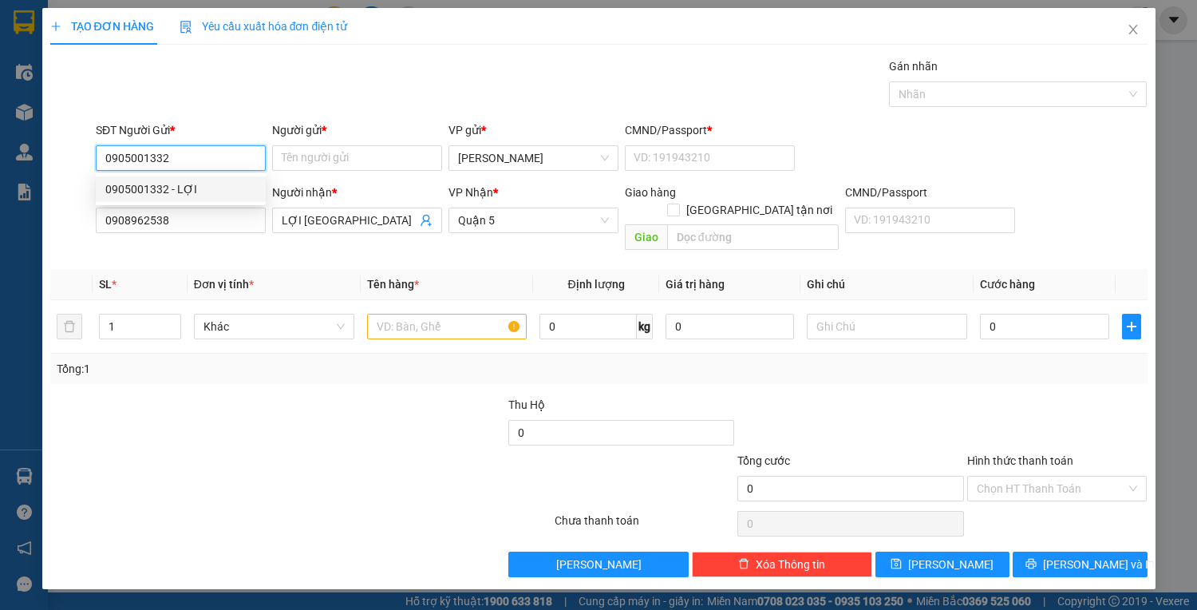
click at [246, 186] on div "0905001332 - LỢI" at bounding box center [180, 189] width 151 height 18
type input "LỢI"
type input "1"
type input "0905001332"
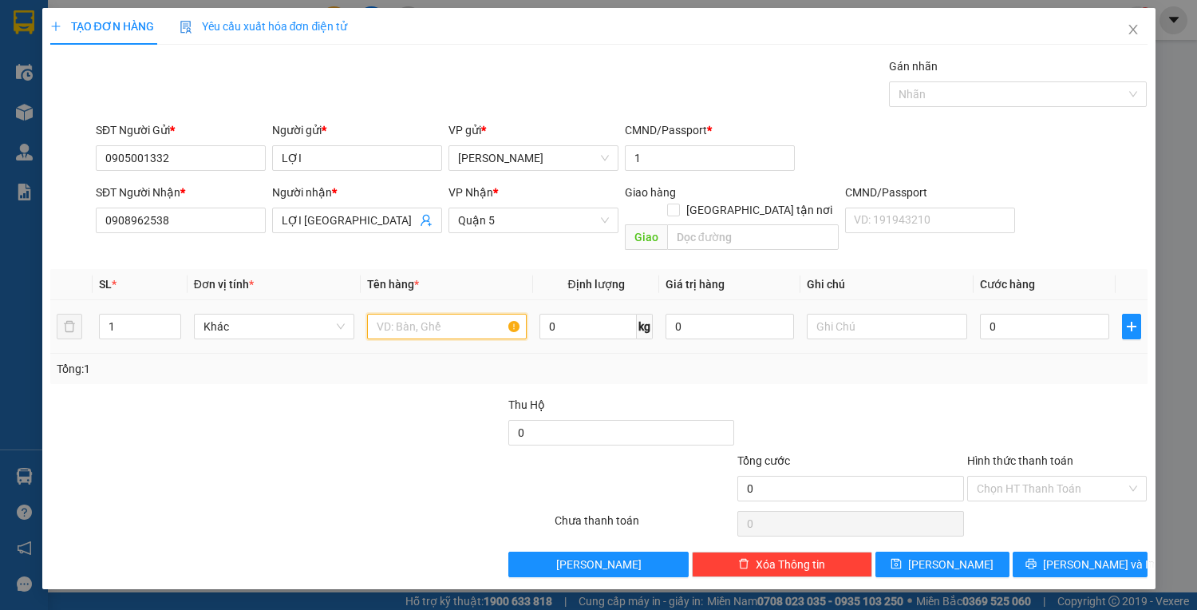
click at [466, 314] on input "text" at bounding box center [447, 327] width 160 height 26
type input "1 pbi th 1.331.000"
click at [1041, 314] on input "0" at bounding box center [1044, 327] width 128 height 26
type input "2"
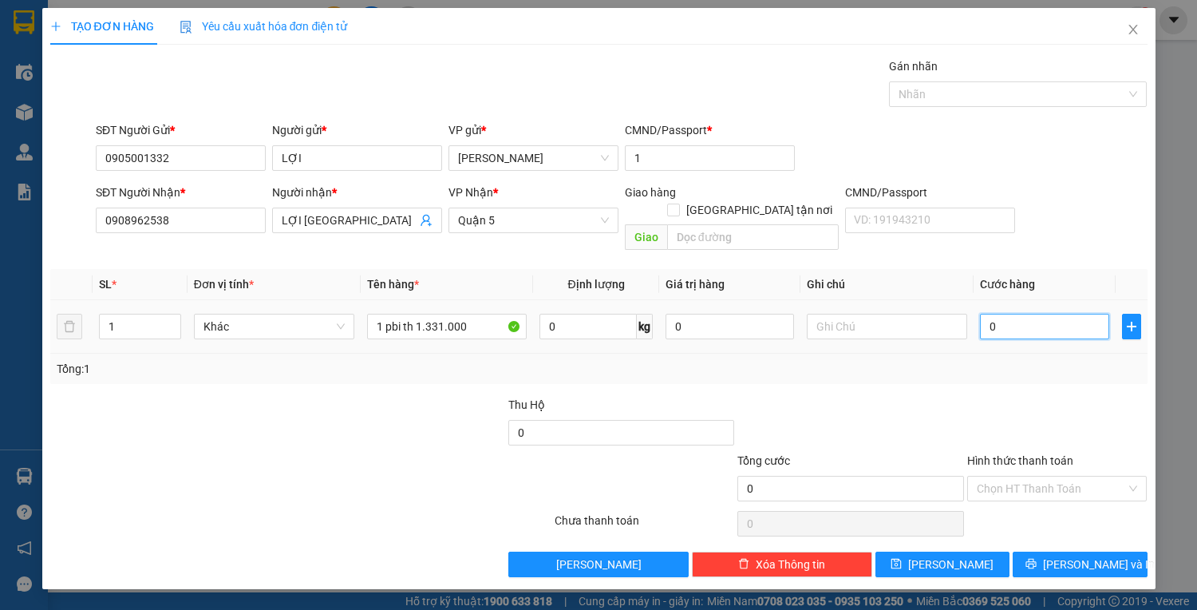
type input "2"
type input "20"
type input "20.000"
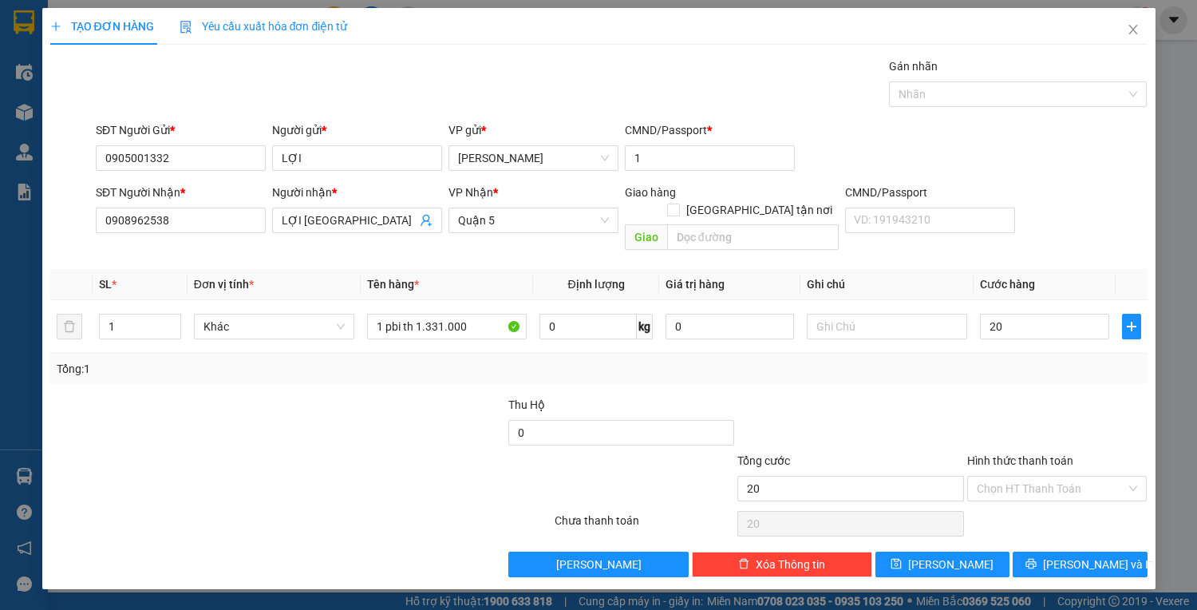
type input "20.000"
click at [1061, 531] on div "Transit Pickup Surcharge Ids Transit Deliver Surcharge Ids Transit Deliver Surc…" at bounding box center [598, 317] width 1097 height 520
click at [1048, 566] on div "TẠO ĐƠN HÀNG Yêu cầu xuất hóa đơn điện tử Transit Pickup Surcharge Ids Transit …" at bounding box center [598, 298] width 1113 height 581
click at [1037, 558] on icon "printer" at bounding box center [1031, 563] width 11 height 11
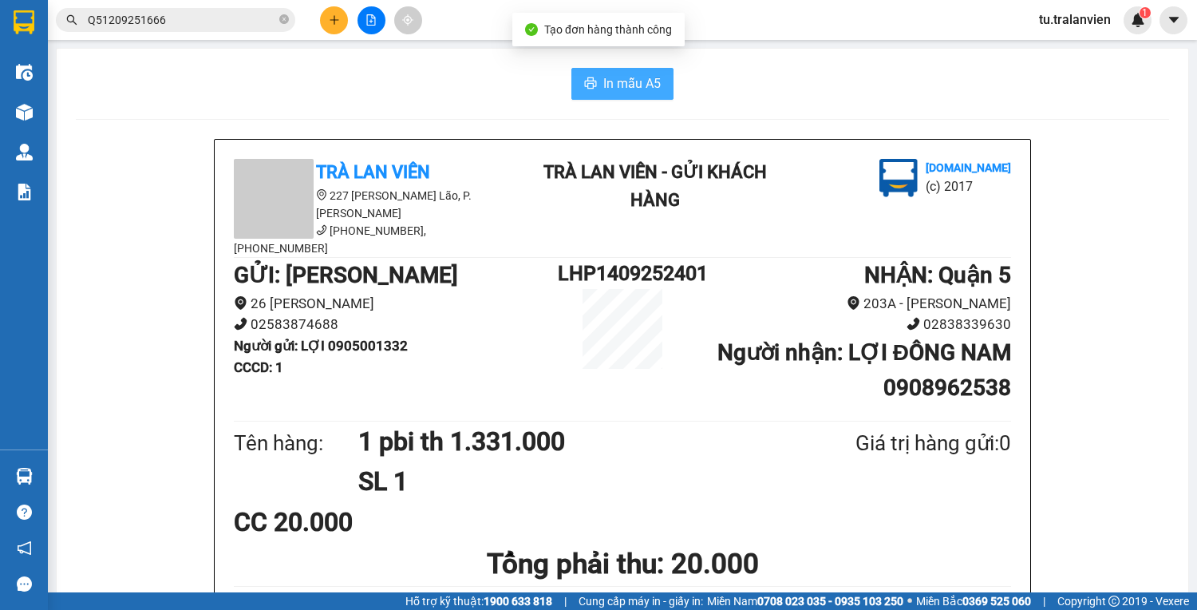
click at [615, 86] on span "In mẫu A5" at bounding box center [631, 83] width 57 height 20
click at [334, 25] on icon "plus" at bounding box center [334, 19] width 11 height 11
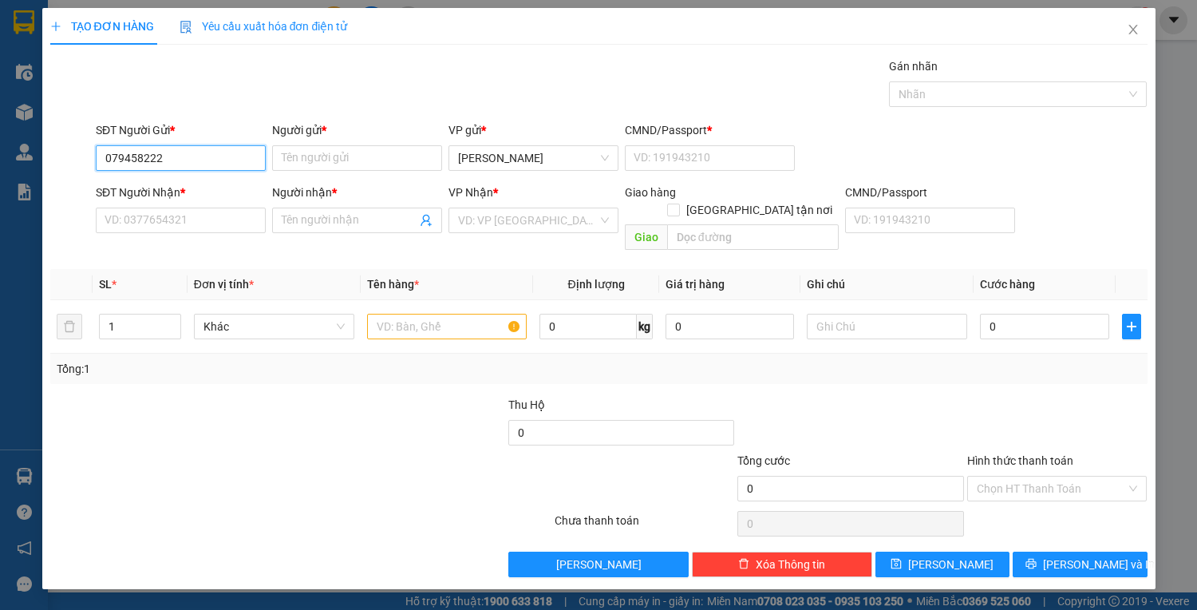
type input "0794582222"
click at [193, 182] on div "0794582222 - TOÁN" at bounding box center [180, 189] width 151 height 18
type input "TOÁN"
type input "1"
type input "0338333222"
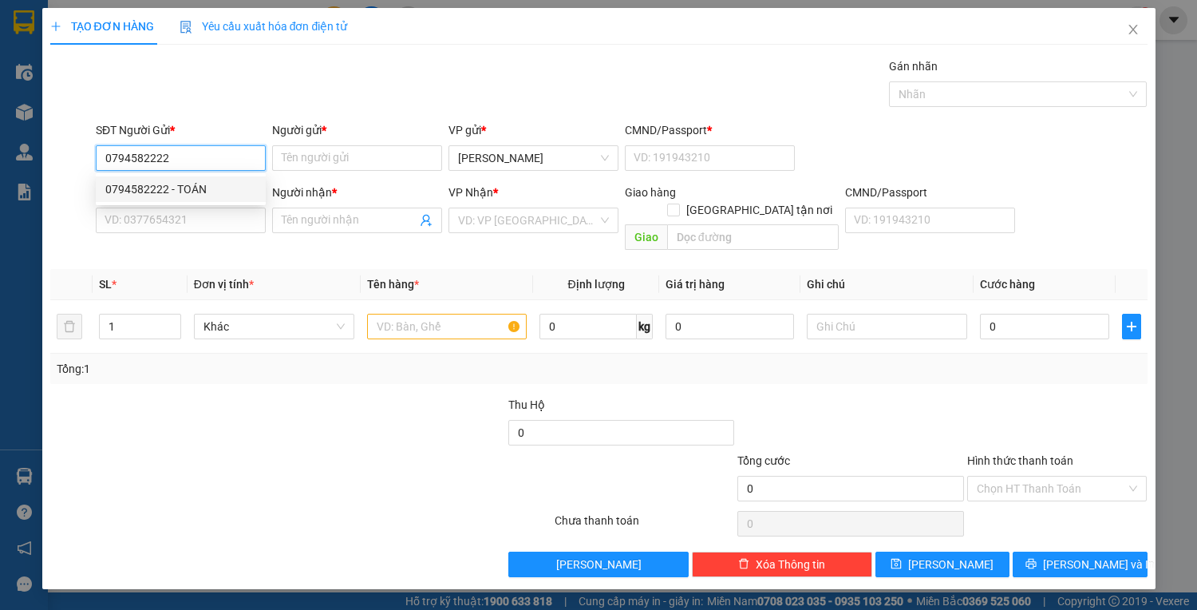
type input "LA HIỆN"
type input "0794582222"
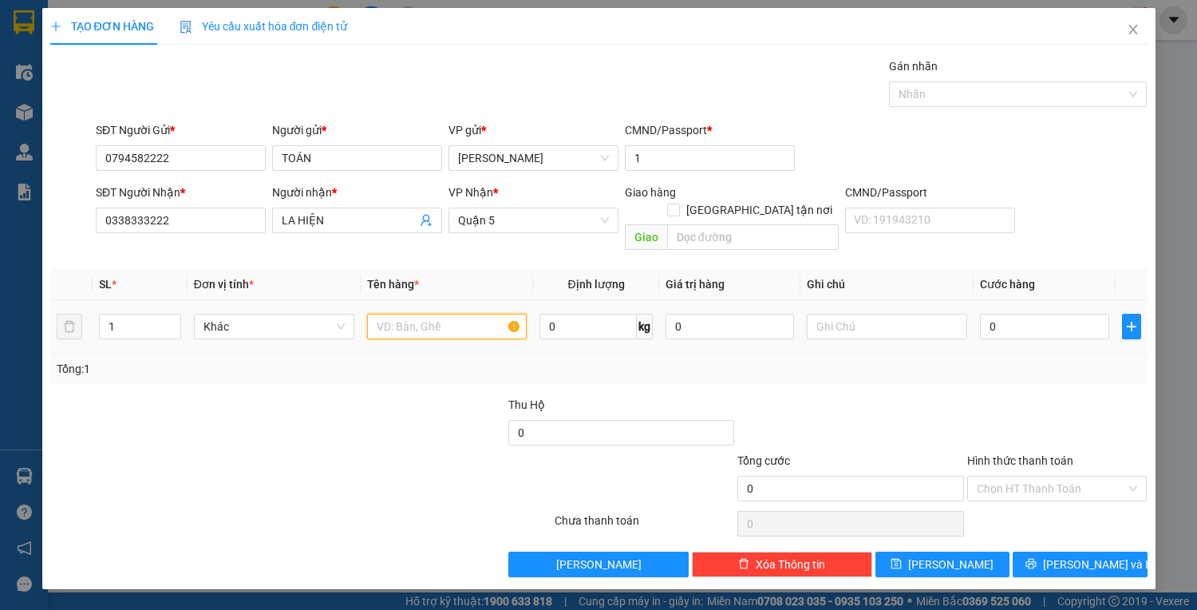
click at [398, 314] on input "text" at bounding box center [447, 327] width 160 height 26
type input "1 hộp vàng"
click at [1076, 315] on input "0" at bounding box center [1044, 327] width 128 height 26
type input "3"
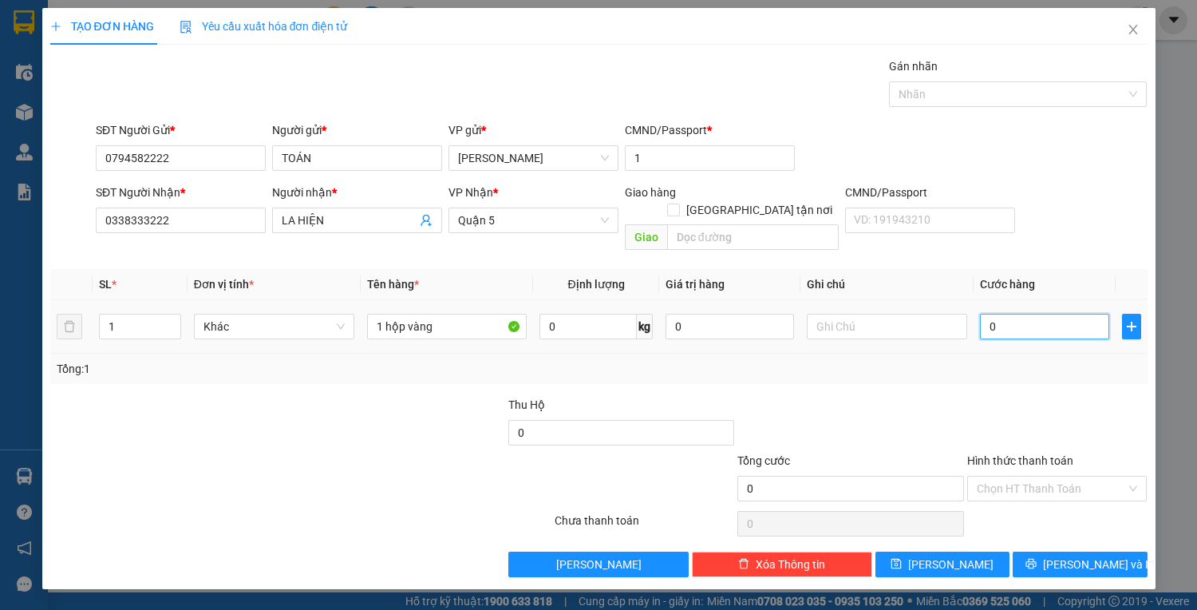
type input "3"
type input "30"
type input "30.000"
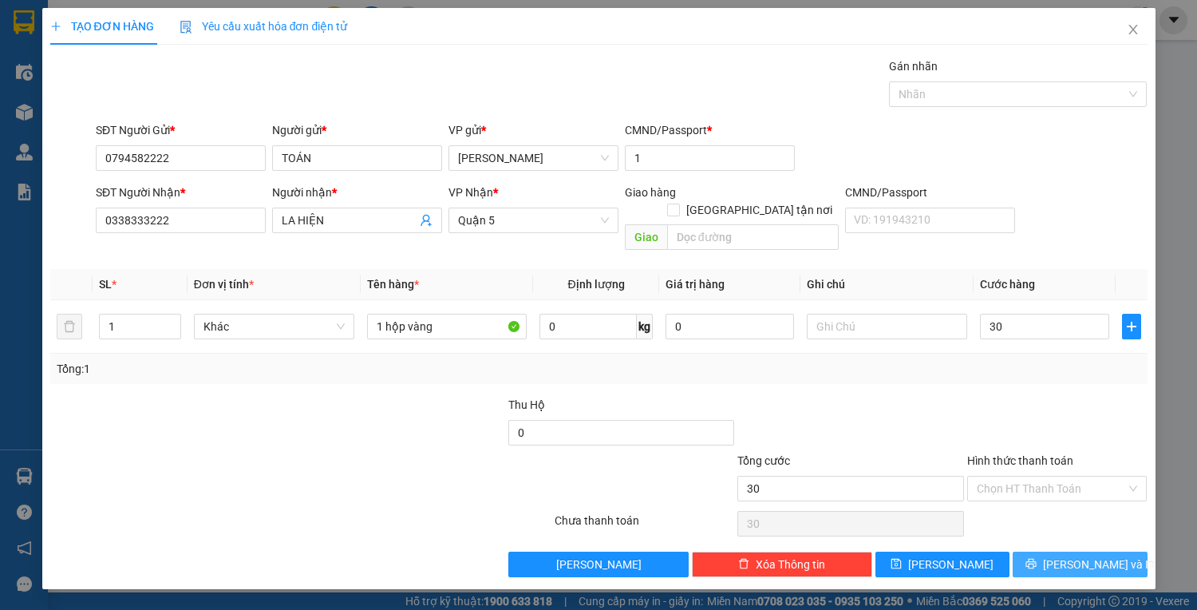
type input "30.000"
click at [1035, 551] on button "[PERSON_NAME] và In" at bounding box center [1080, 564] width 134 height 26
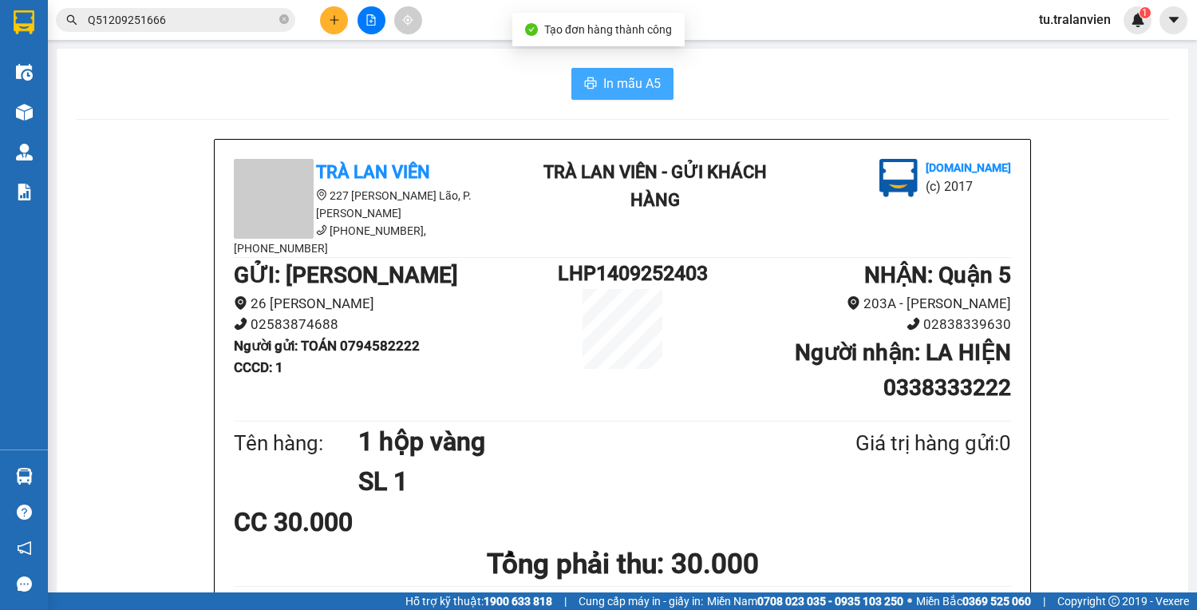
click at [603, 90] on span "In mẫu A5" at bounding box center [631, 83] width 57 height 20
